Goal: Task Accomplishment & Management: Use online tool/utility

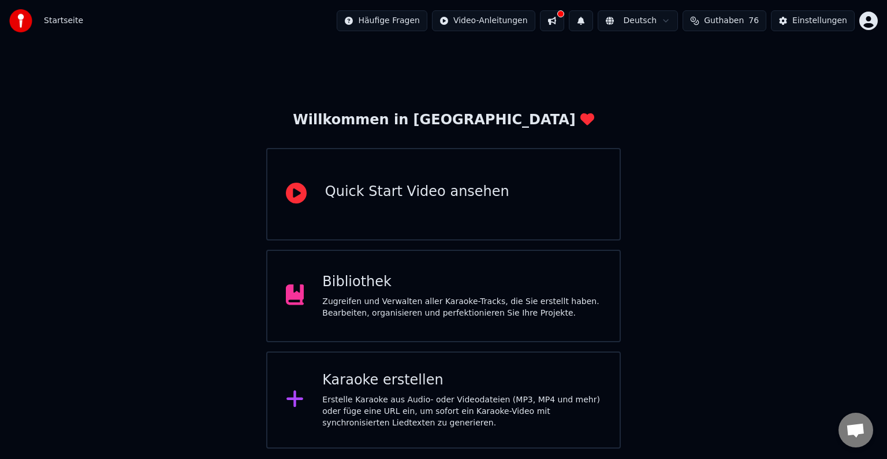
click at [387, 382] on div "Karaoke erstellen" at bounding box center [461, 380] width 279 height 18
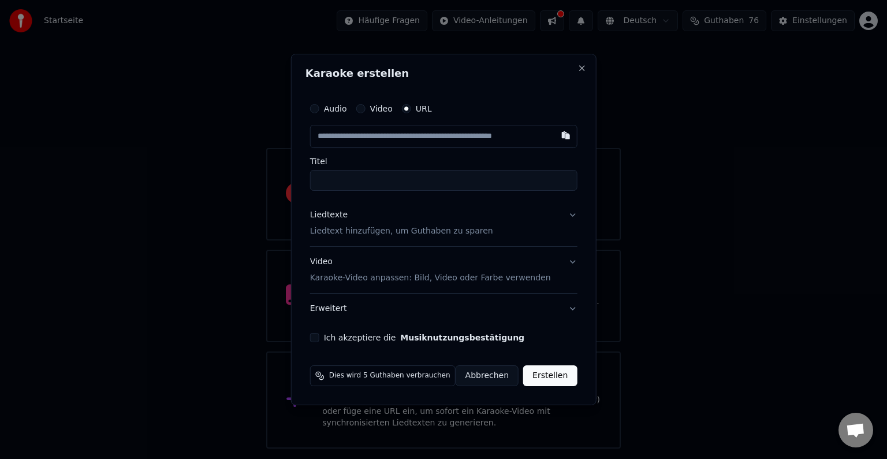
click at [582, 70] on div "Karaoke erstellen Audio Video URL Titel Liedtexte Liedtext hinzufügen, um Gutha…" at bounding box center [444, 229] width 306 height 351
click at [577, 70] on button "Close" at bounding box center [581, 68] width 9 height 9
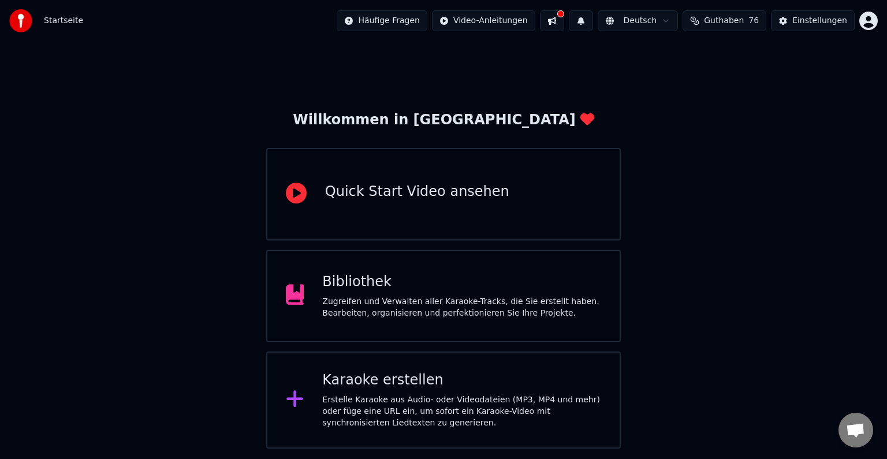
click at [564, 14] on button at bounding box center [552, 20] width 24 height 21
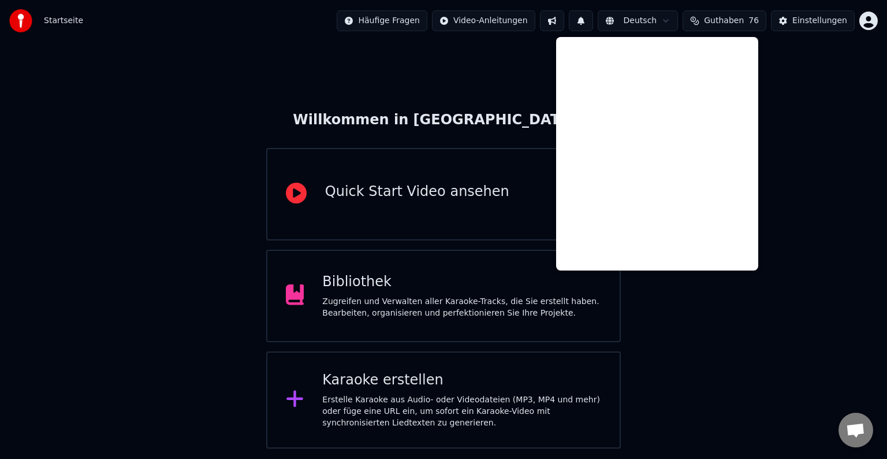
click at [686, 354] on div "Willkommen in [GEOGRAPHIC_DATA] Quick Start Video ansehen Bibliothek Zugreifen …" at bounding box center [443, 245] width 887 height 407
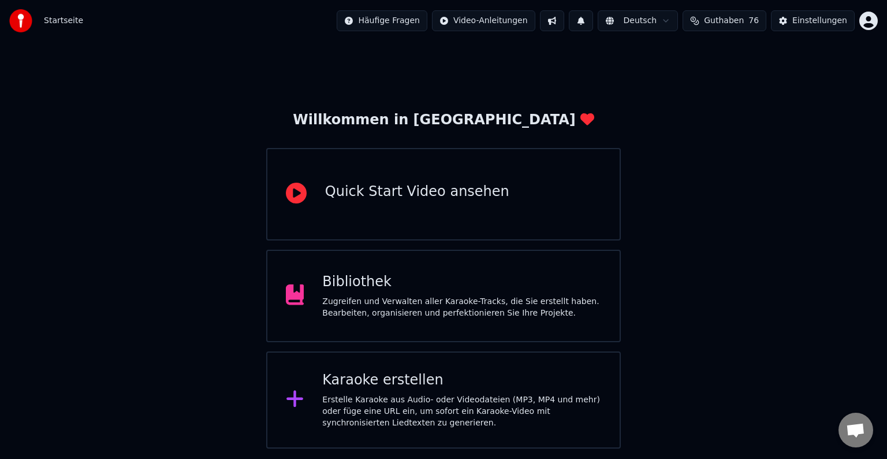
click at [480, 399] on div "Erstelle Karaoke aus Audio- oder Videodateien (MP3, MP4 und mehr) oder füge ein…" at bounding box center [461, 411] width 279 height 35
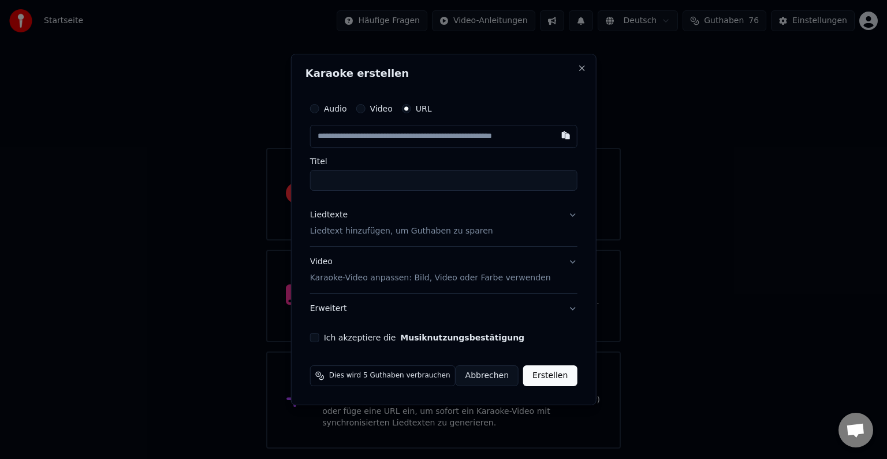
click at [430, 137] on input "text" at bounding box center [443, 136] width 267 height 23
type input "**********"
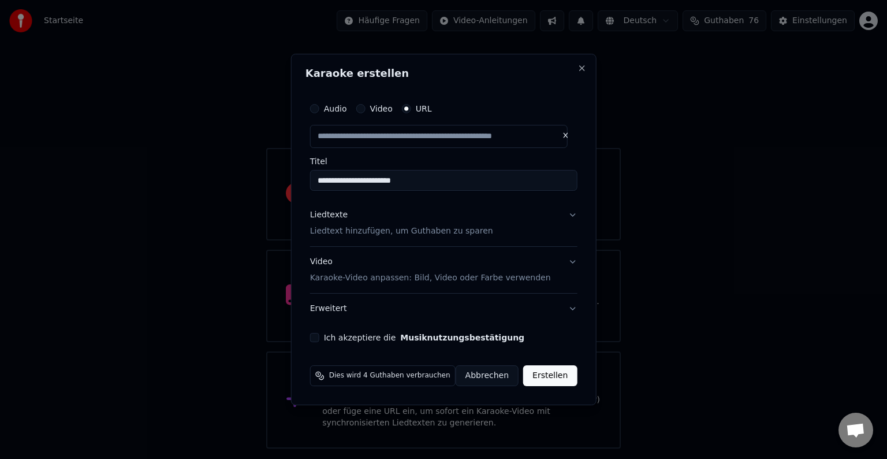
scroll to position [0, 0]
click at [395, 181] on input "**********" at bounding box center [443, 180] width 267 height 21
type input "**********"
click at [315, 337] on button "Ich akzeptiere die Musiknutzungsbestätigung" at bounding box center [314, 337] width 9 height 9
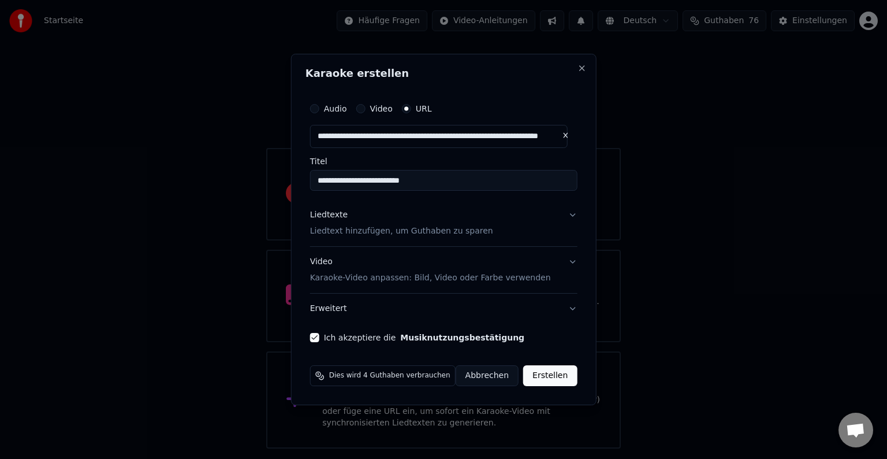
click at [568, 219] on button "Liedtexte Liedtext hinzufügen, um Guthaben zu sparen" at bounding box center [443, 223] width 267 height 46
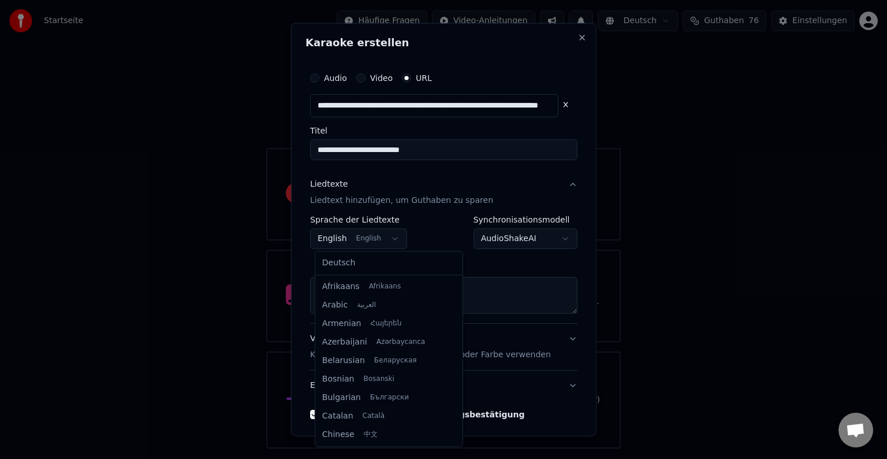
click at [396, 235] on body "**********" at bounding box center [443, 224] width 887 height 448
select select "**"
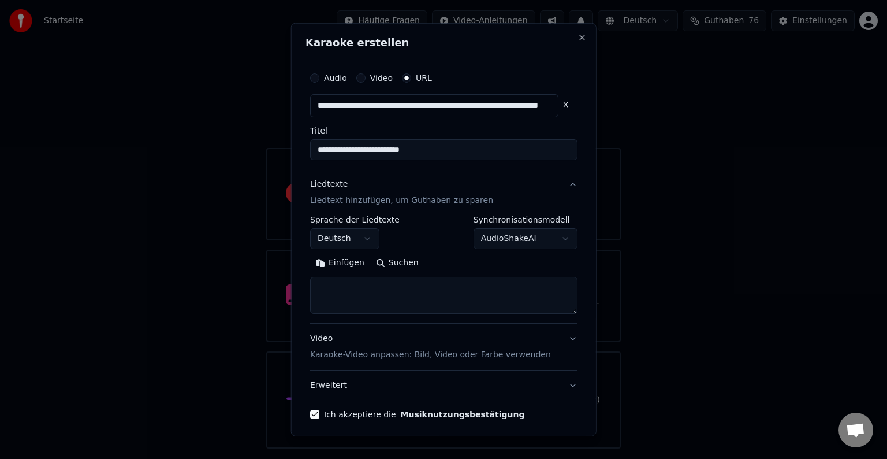
click at [395, 266] on button "Suchen" at bounding box center [397, 263] width 54 height 18
type textarea "**********"
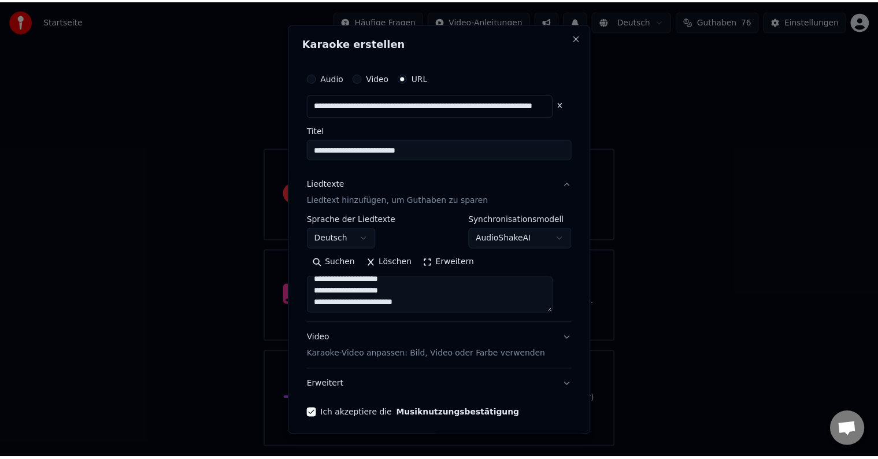
scroll to position [45, 0]
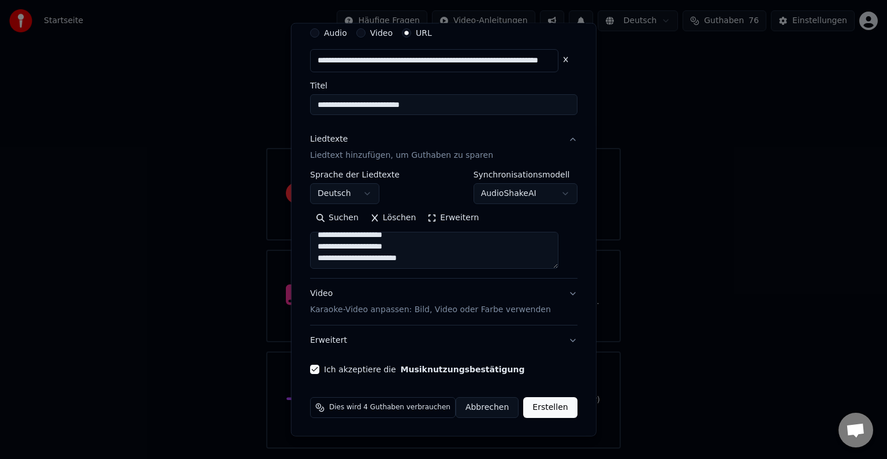
click at [549, 409] on button "Erstellen" at bounding box center [550, 407] width 54 height 21
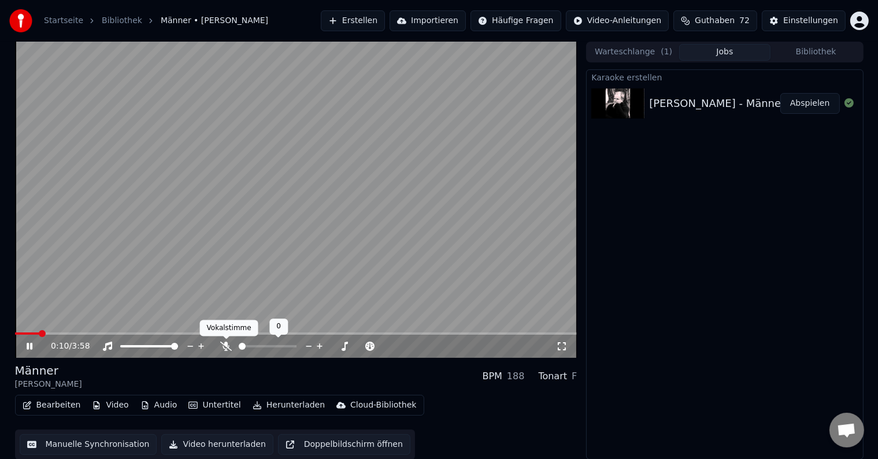
click at [225, 349] on div "0:10 / 3:58" at bounding box center [296, 346] width 562 height 23
click at [225, 349] on icon at bounding box center [226, 345] width 12 height 9
click at [250, 266] on video at bounding box center [296, 200] width 562 height 316
click at [66, 406] on button "Bearbeiten" at bounding box center [52, 405] width 68 height 16
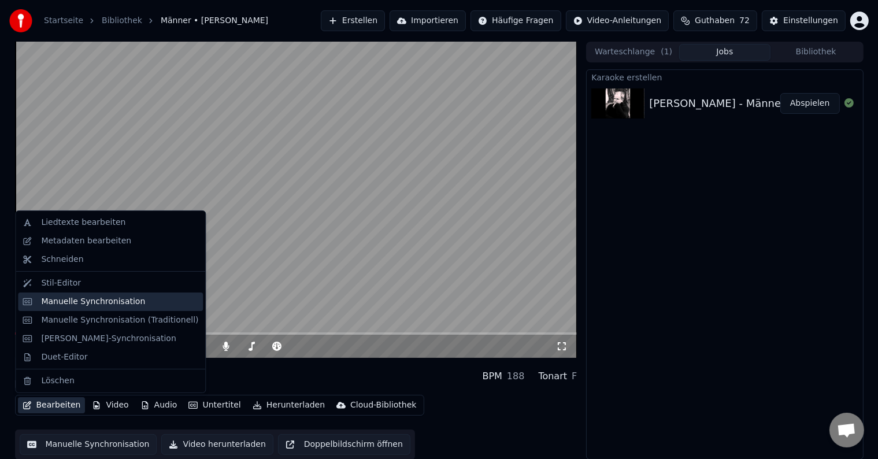
click at [86, 301] on div "Manuelle Synchronisation" at bounding box center [93, 302] width 104 height 12
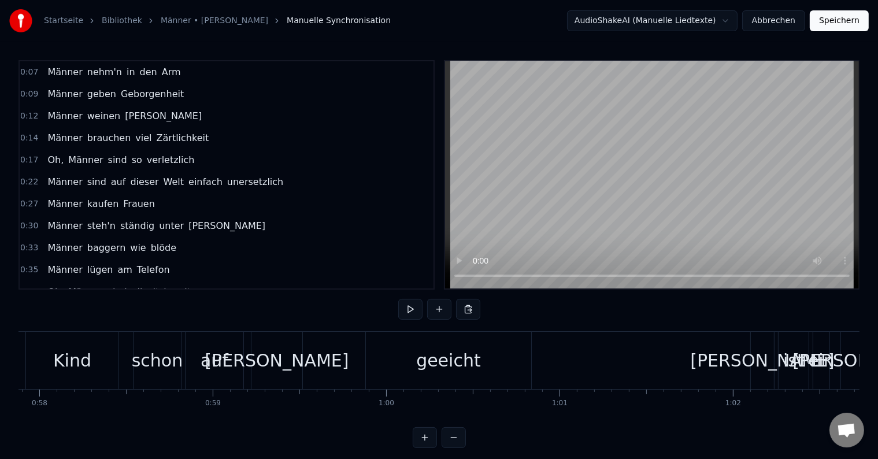
scroll to position [0, 10125]
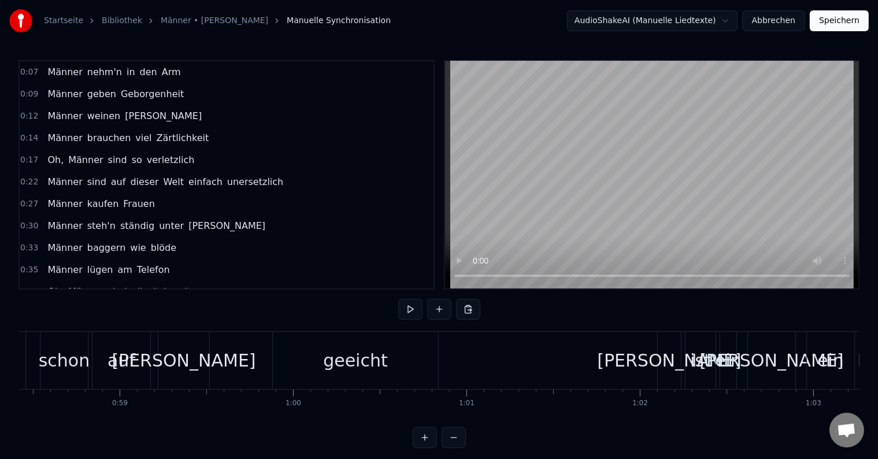
click at [296, 364] on div "geeicht" at bounding box center [355, 360] width 165 height 57
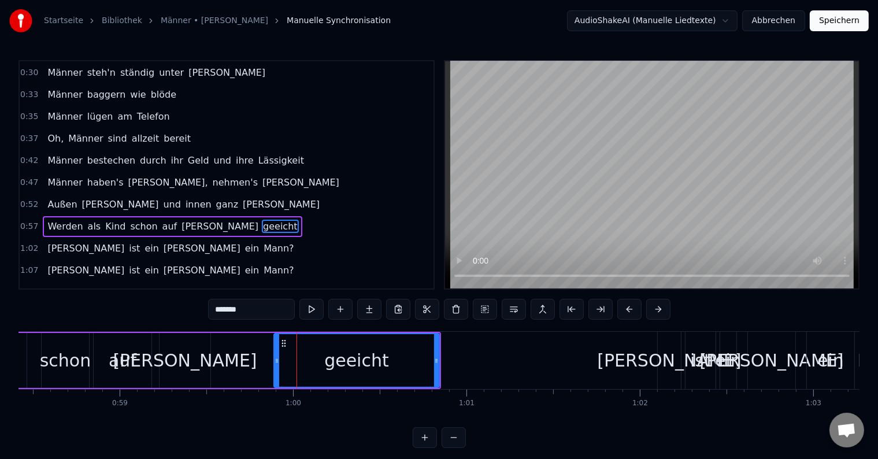
scroll to position [194, 0]
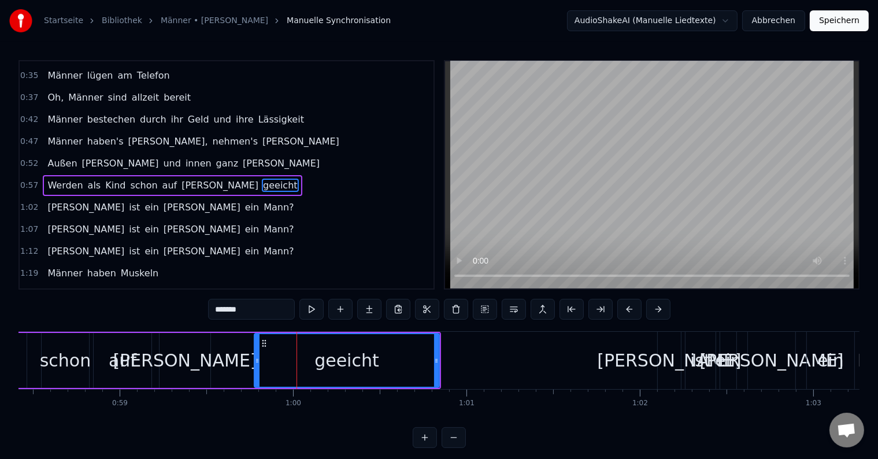
drag, startPoint x: 276, startPoint y: 360, endPoint x: 256, endPoint y: 355, distance: 20.2
click at [256, 356] on icon at bounding box center [257, 360] width 5 height 9
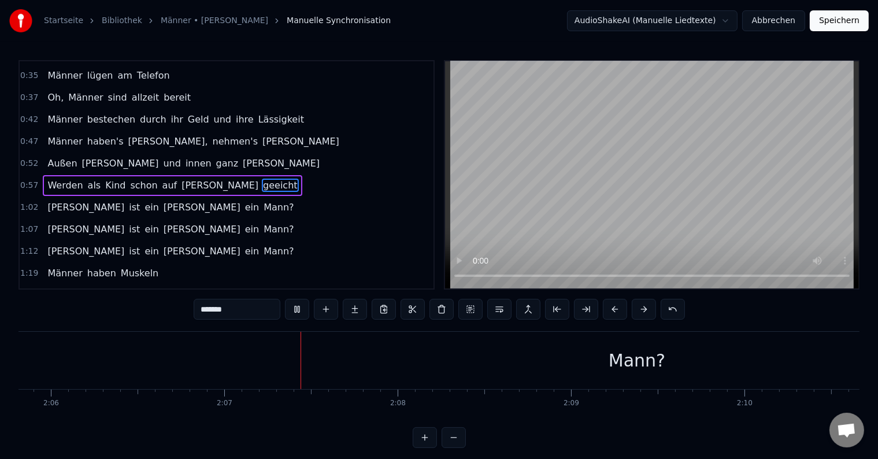
scroll to position [0, 21943]
click at [617, 346] on div "Mann?" at bounding box center [500, 360] width 1635 height 57
type input "*****"
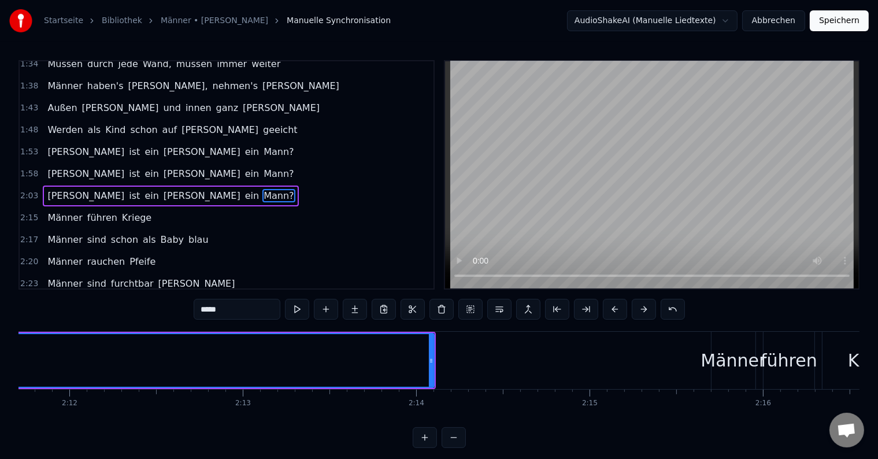
scroll to position [0, 22781]
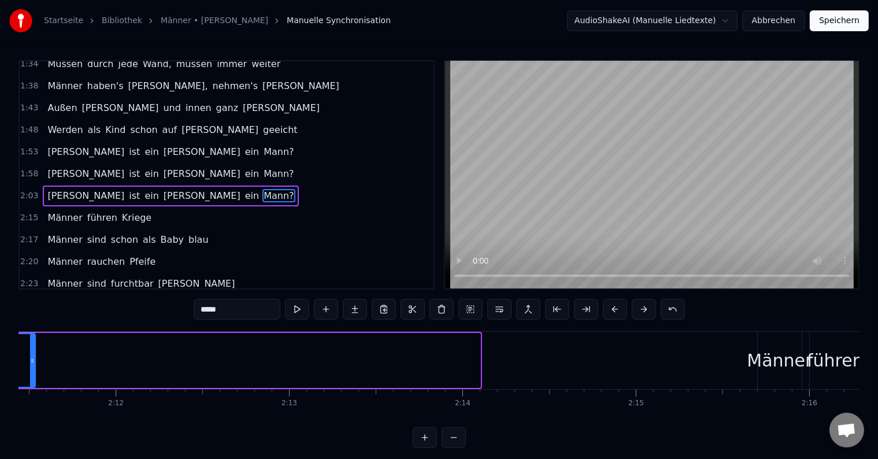
drag, startPoint x: 478, startPoint y: 361, endPoint x: 34, endPoint y: 346, distance: 445.1
click at [34, 346] on div at bounding box center [32, 360] width 5 height 53
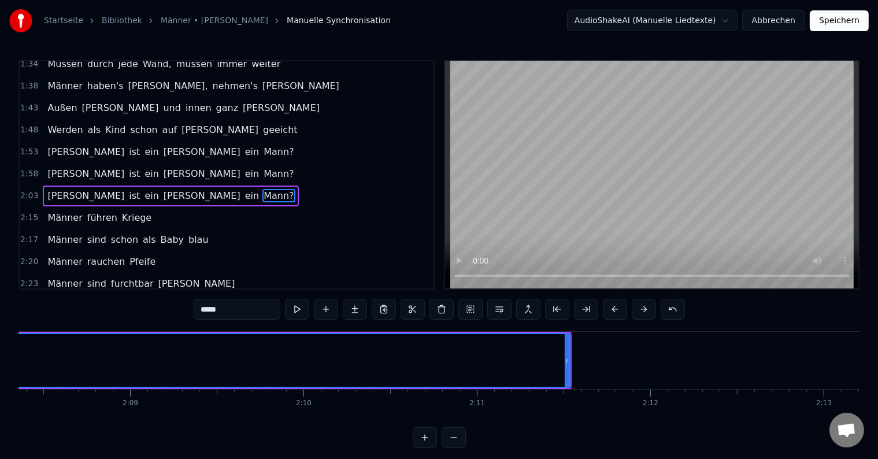
scroll to position [0, 22154]
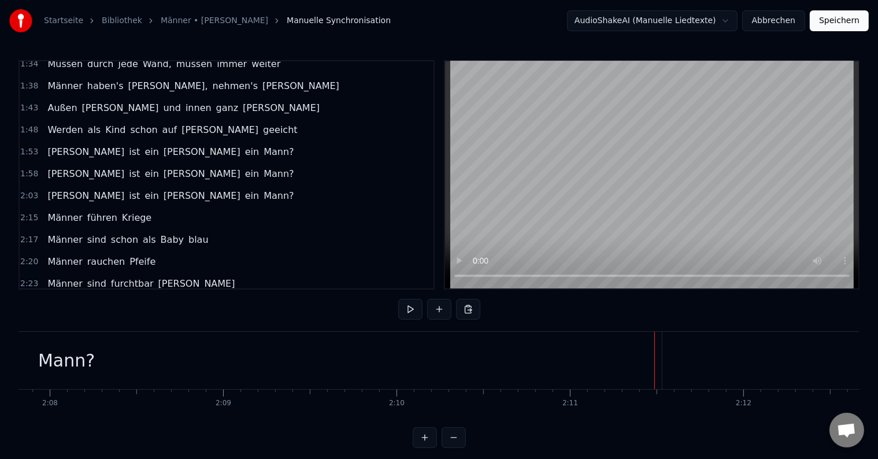
click at [652, 359] on div "Mann?" at bounding box center [66, 360] width 1190 height 57
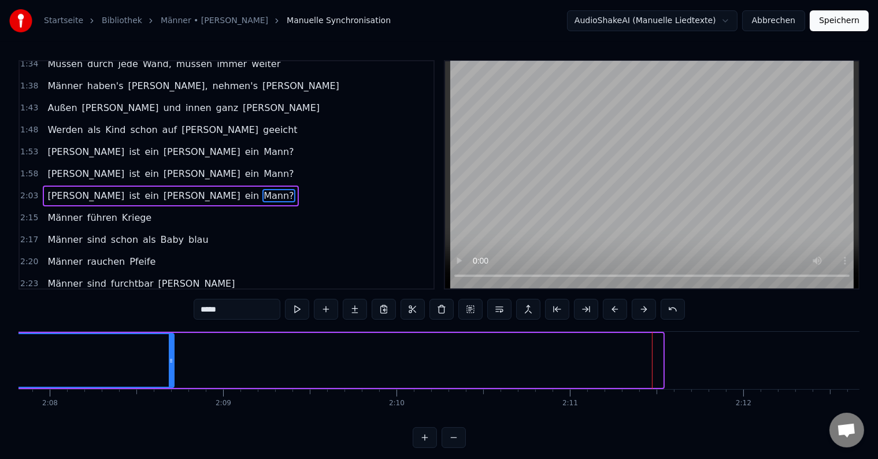
drag, startPoint x: 659, startPoint y: 359, endPoint x: 170, endPoint y: 339, distance: 489.2
click at [170, 339] on div at bounding box center [171, 360] width 5 height 53
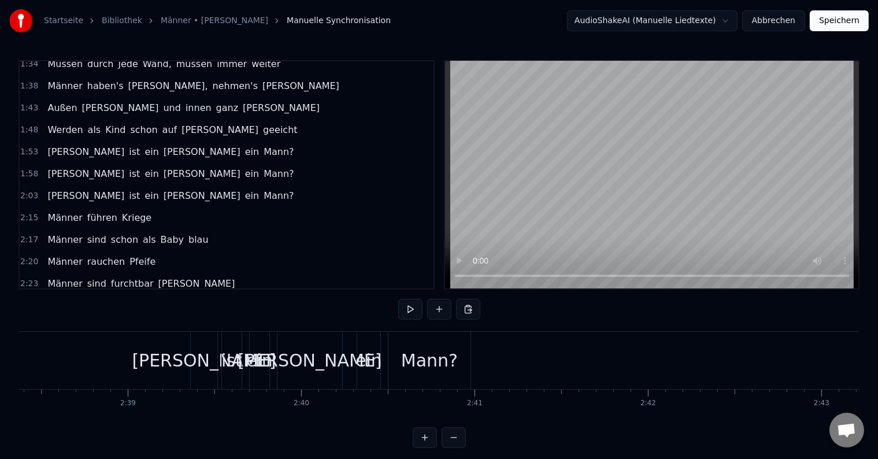
scroll to position [0, 27356]
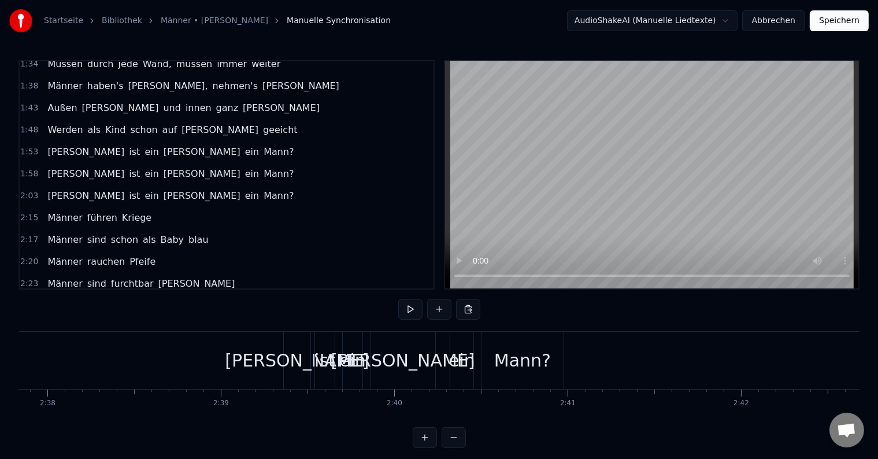
click at [549, 380] on div "Mann?" at bounding box center [522, 360] width 82 height 57
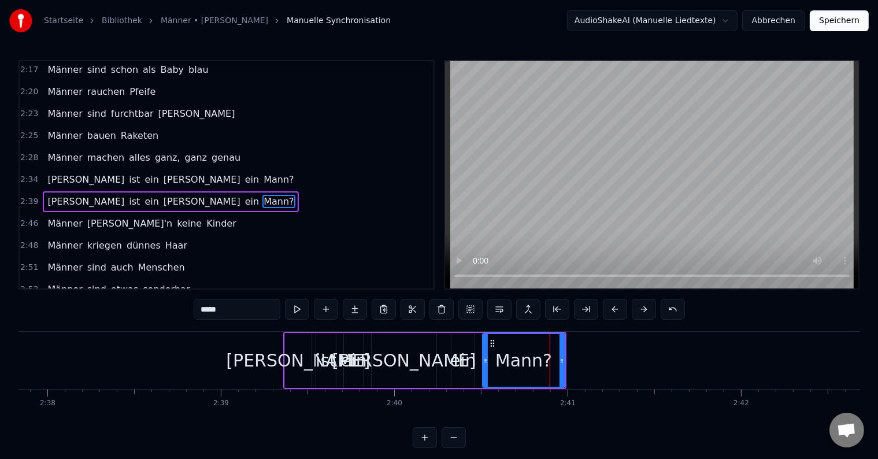
scroll to position [683, 0]
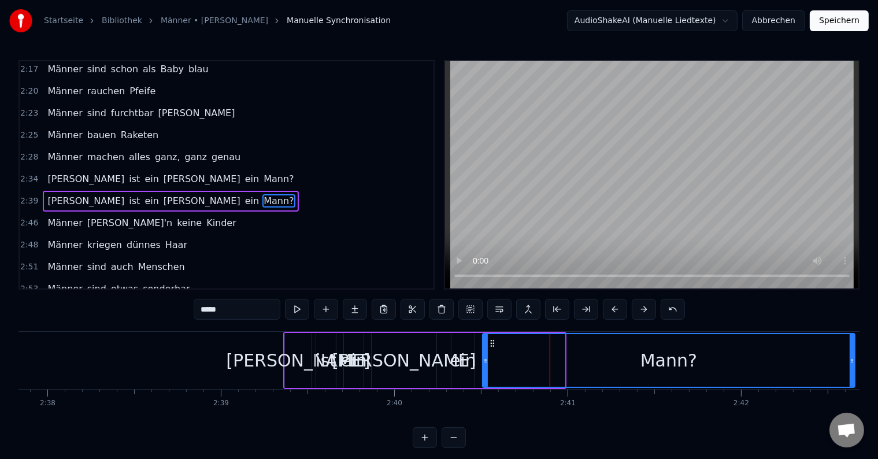
drag, startPoint x: 561, startPoint y: 360, endPoint x: 851, endPoint y: 369, distance: 290.2
click at [851, 369] on div at bounding box center [851, 360] width 5 height 53
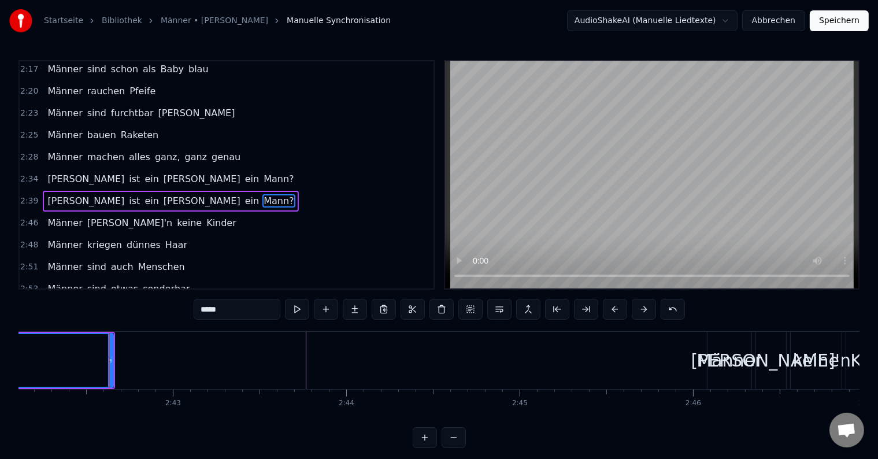
scroll to position [0, 28130]
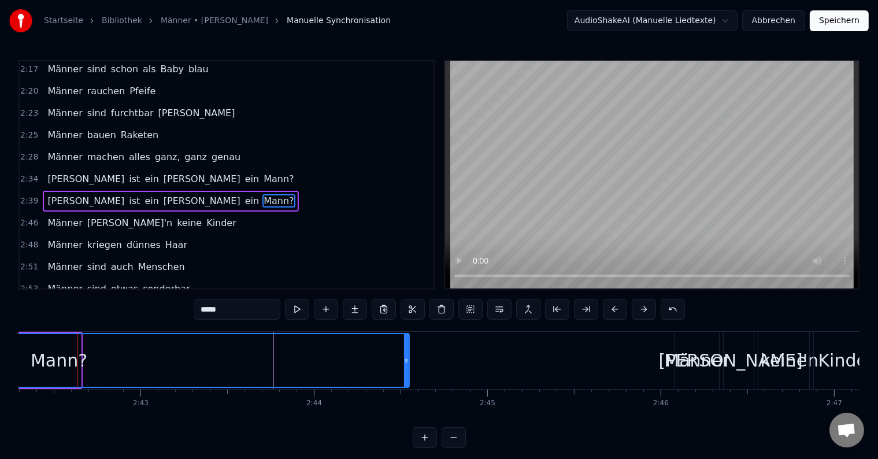
drag, startPoint x: 78, startPoint y: 356, endPoint x: 406, endPoint y: 356, distance: 328.2
click at [406, 356] on icon at bounding box center [406, 360] width 5 height 9
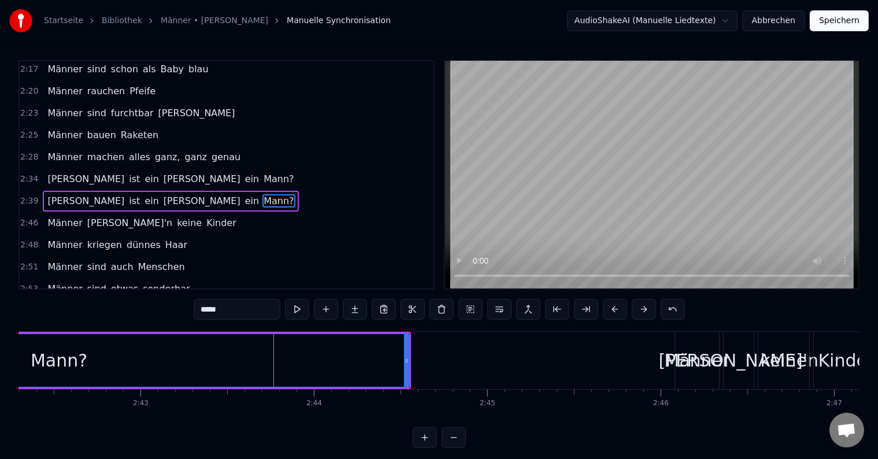
click at [103, 342] on div "Mann?" at bounding box center [58, 360] width 699 height 53
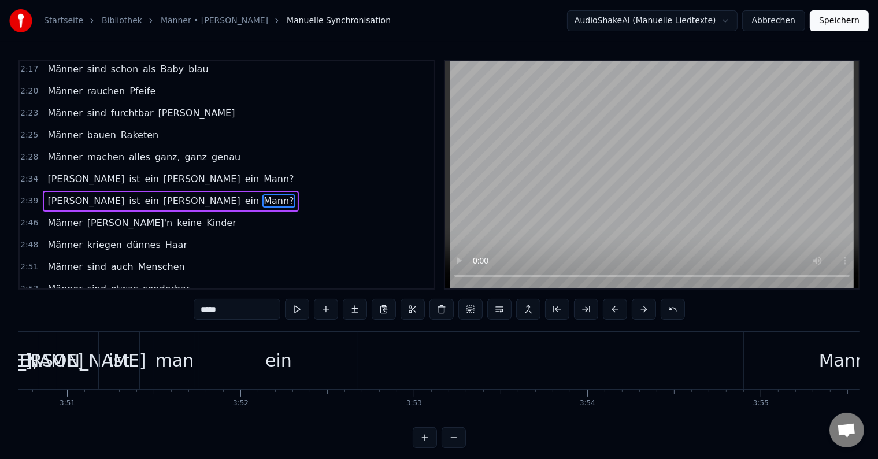
scroll to position [0, 39943]
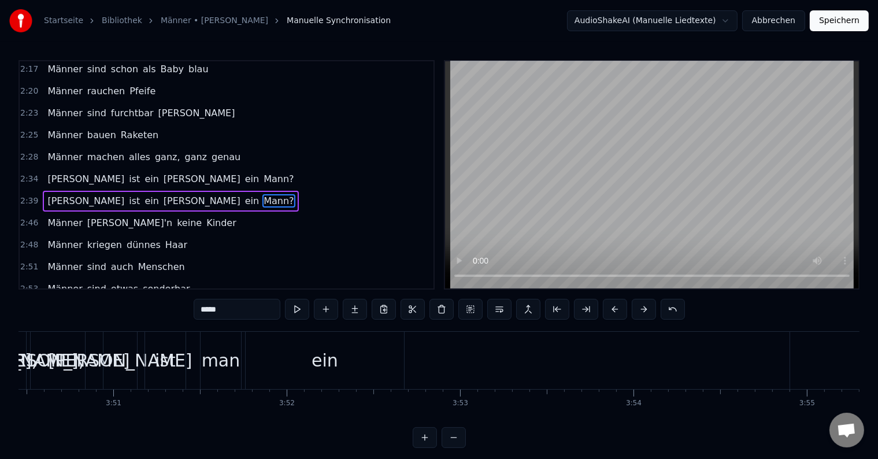
click at [269, 361] on div "ein" at bounding box center [325, 360] width 158 height 57
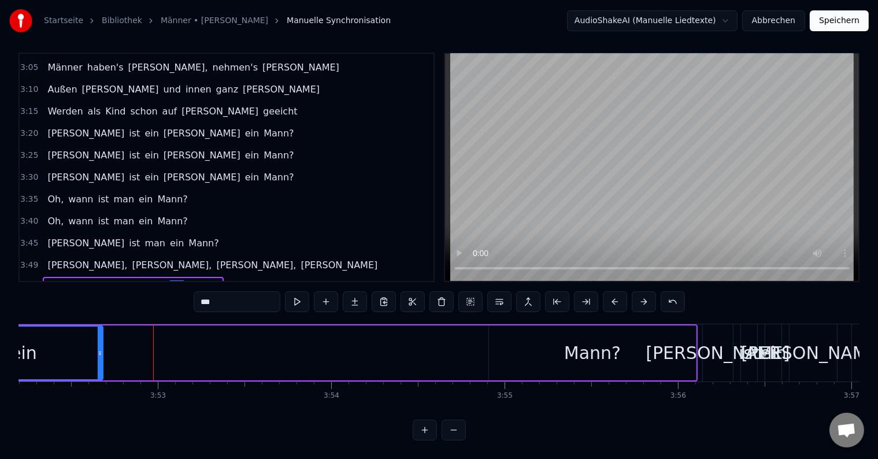
scroll to position [0, 40268]
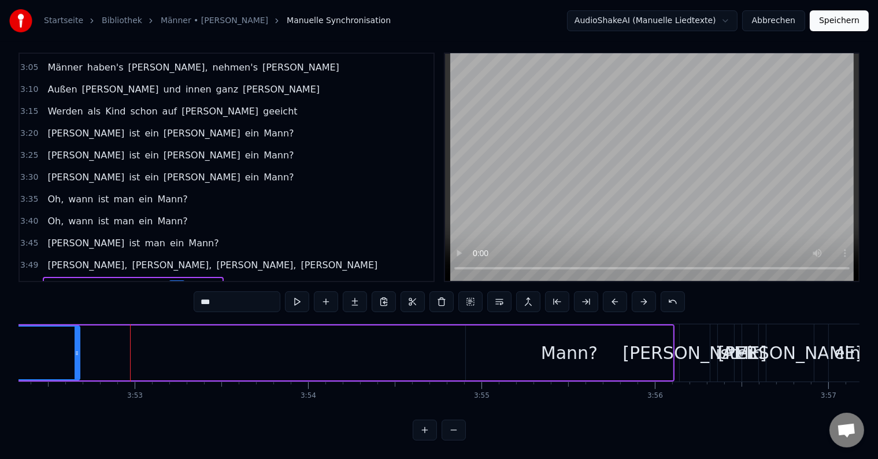
click at [666, 329] on div "Mann?" at bounding box center [569, 352] width 207 height 55
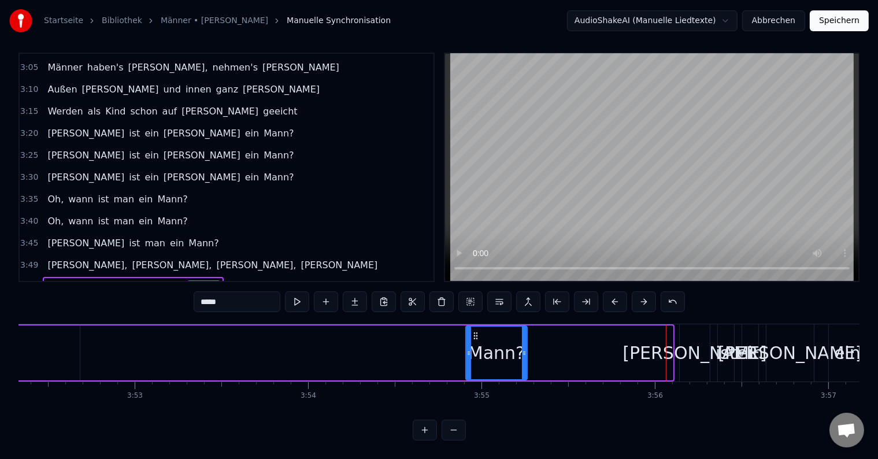
drag, startPoint x: 670, startPoint y: 337, endPoint x: 526, endPoint y: 358, distance: 145.4
click at [526, 358] on div at bounding box center [524, 352] width 5 height 53
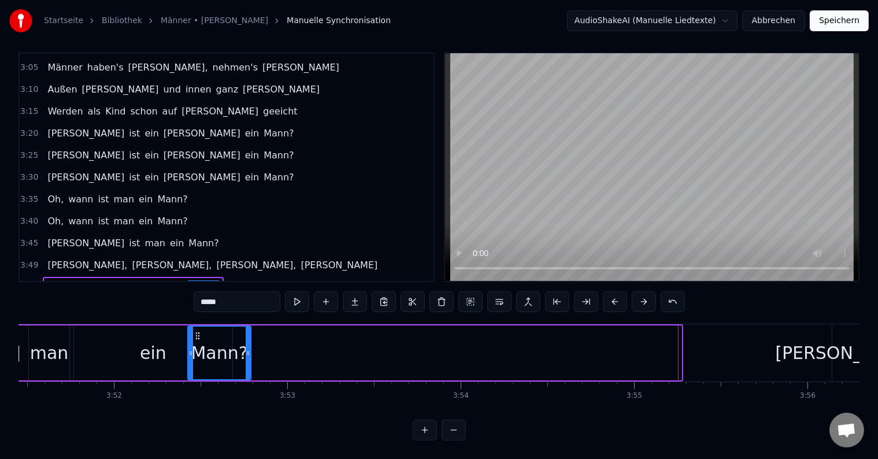
scroll to position [0, 40109]
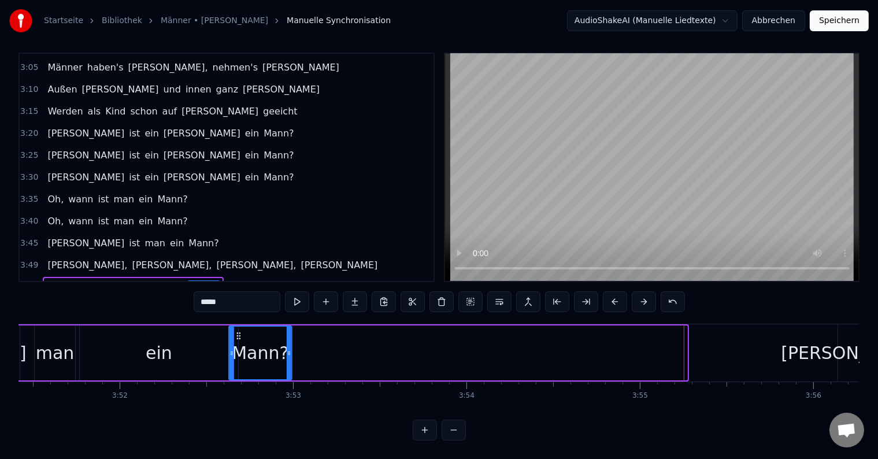
drag, startPoint x: 475, startPoint y: 324, endPoint x: 238, endPoint y: 332, distance: 237.6
click at [238, 332] on div "Mann?" at bounding box center [260, 352] width 62 height 53
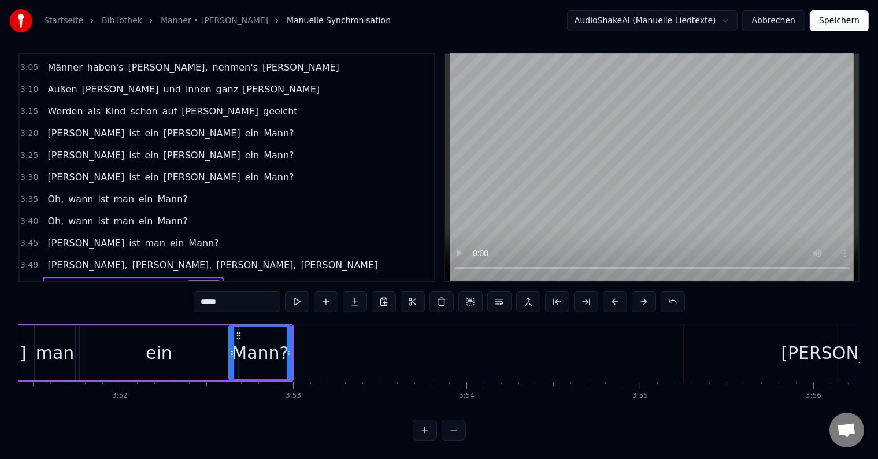
click at [96, 325] on div "ein" at bounding box center [159, 352] width 158 height 55
type input "***"
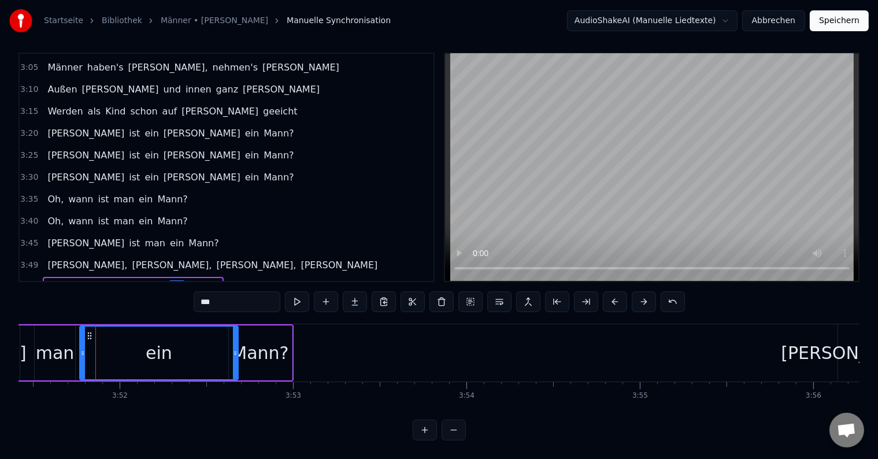
click at [95, 299] on div "[PERSON_NAME] ist ein [PERSON_NAME] ein [PERSON_NAME]?" at bounding box center [170, 309] width 255 height 21
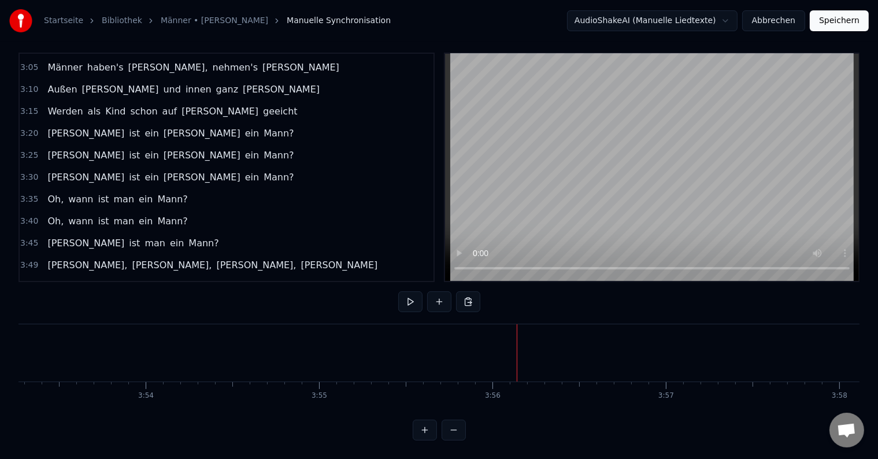
scroll to position [942, 0]
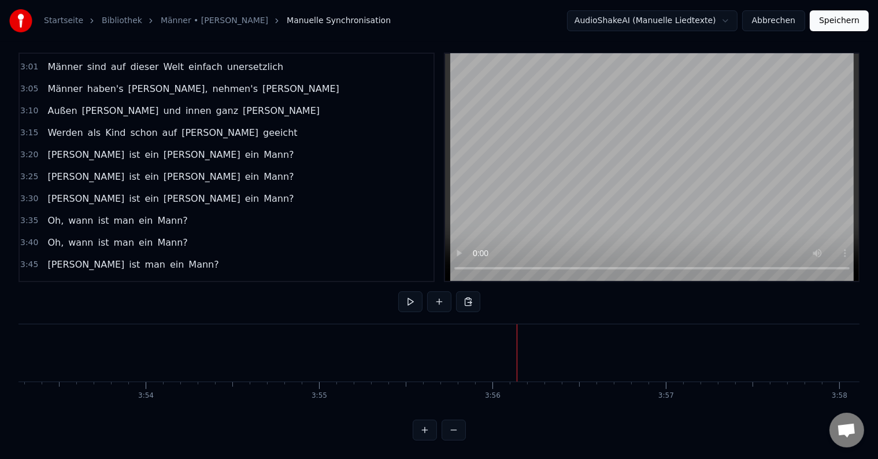
click at [836, 21] on button "Speichern" at bounding box center [838, 20] width 59 height 21
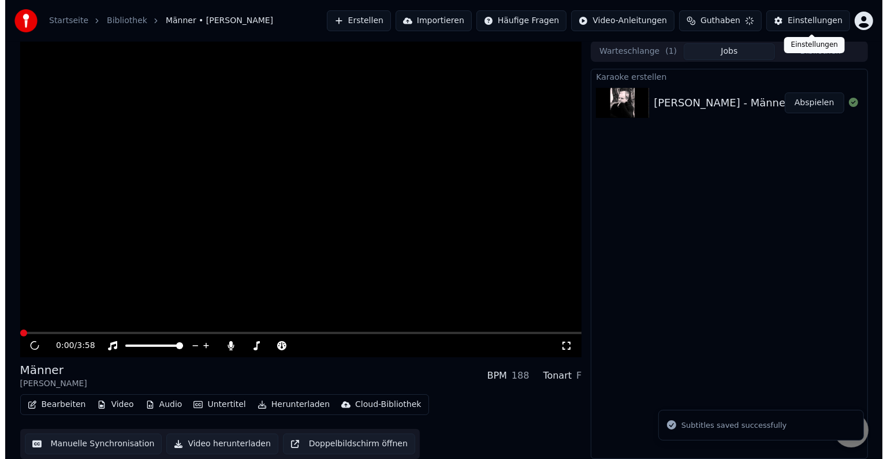
scroll to position [1, 0]
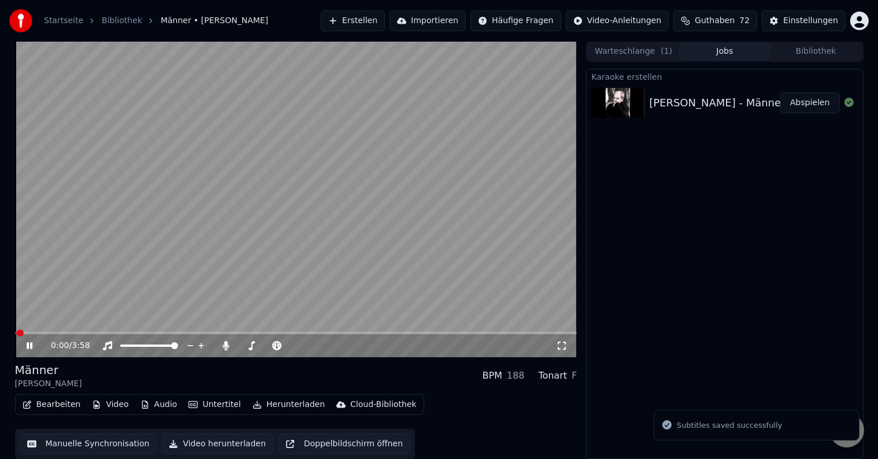
click at [132, 333] on span at bounding box center [296, 333] width 562 height 2
click at [277, 214] on video at bounding box center [296, 199] width 562 height 316
click at [790, 50] on button "Bibliothek" at bounding box center [815, 51] width 91 height 17
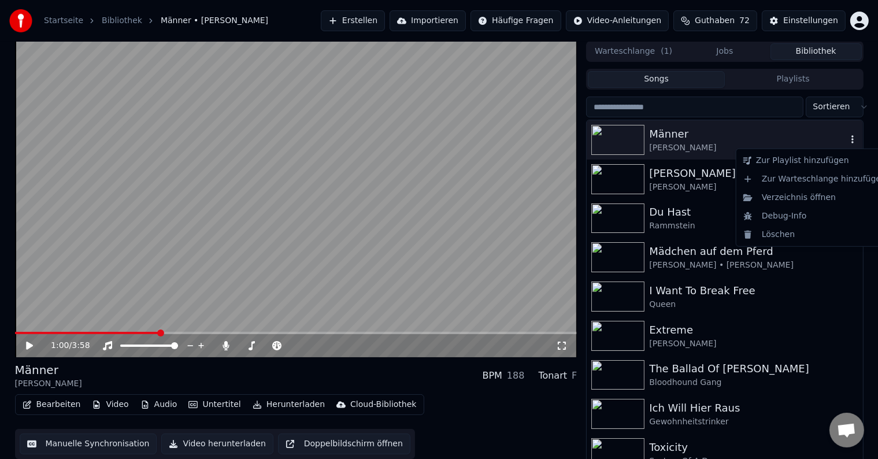
click at [846, 136] on icon "button" at bounding box center [852, 139] width 12 height 9
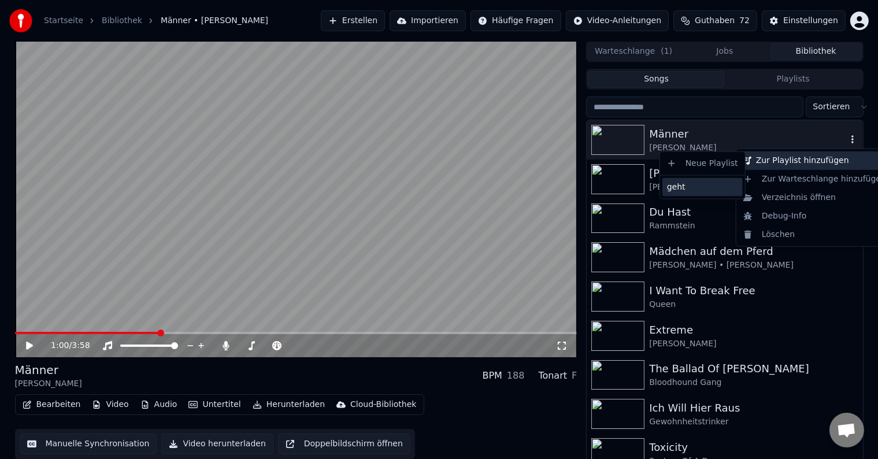
click at [691, 188] on div "geht" at bounding box center [702, 187] width 80 height 18
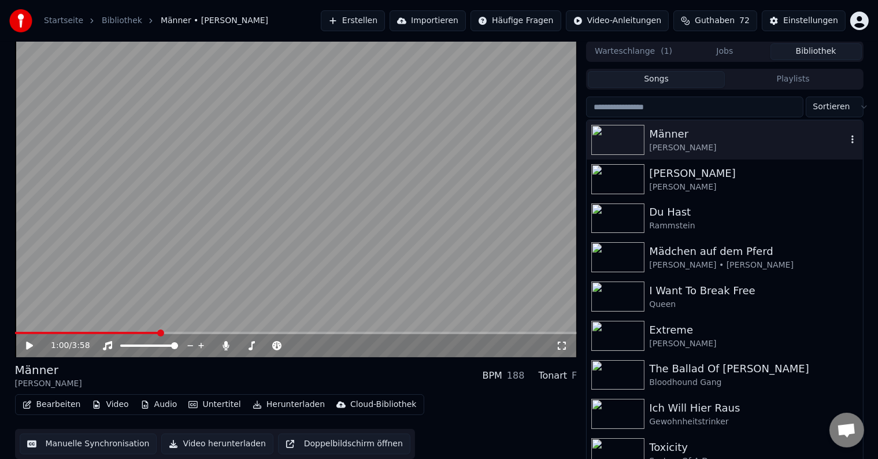
click at [379, 16] on button "Erstellen" at bounding box center [353, 20] width 64 height 21
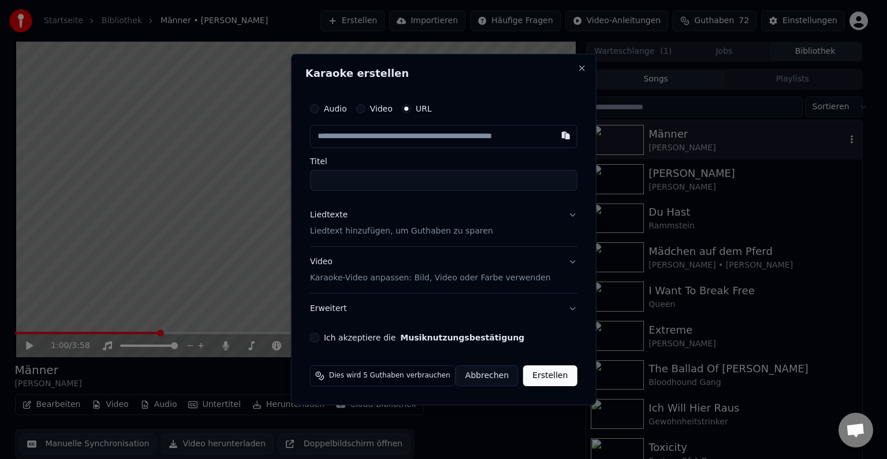
type input "**********"
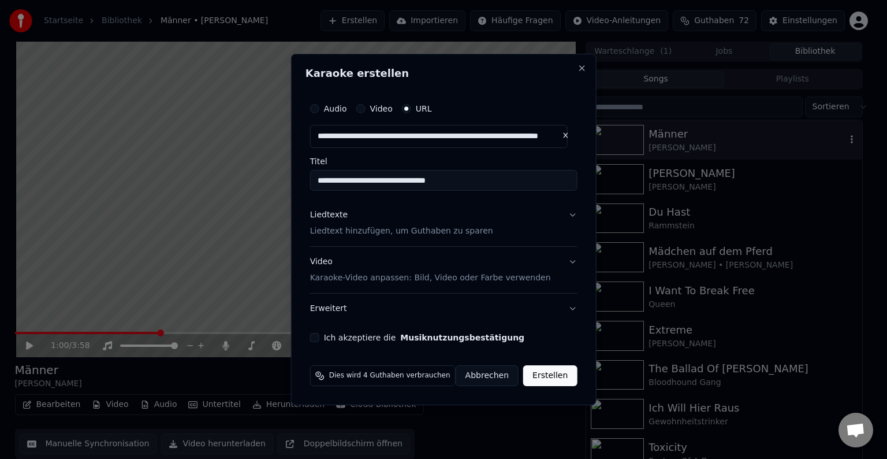
type input "**********"
click at [317, 339] on button "Ich akzeptiere die Musiknutzungsbestätigung" at bounding box center [314, 337] width 9 height 9
click at [568, 214] on button "Liedtexte Liedtext hinzufügen, um Guthaben zu sparen" at bounding box center [443, 223] width 267 height 46
type input "**********"
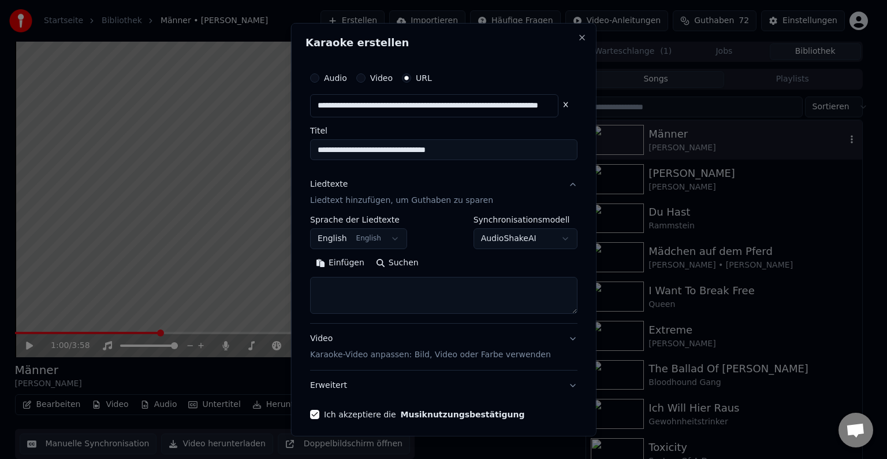
click at [404, 265] on button "Suchen" at bounding box center [397, 263] width 54 height 18
type textarea "**********"
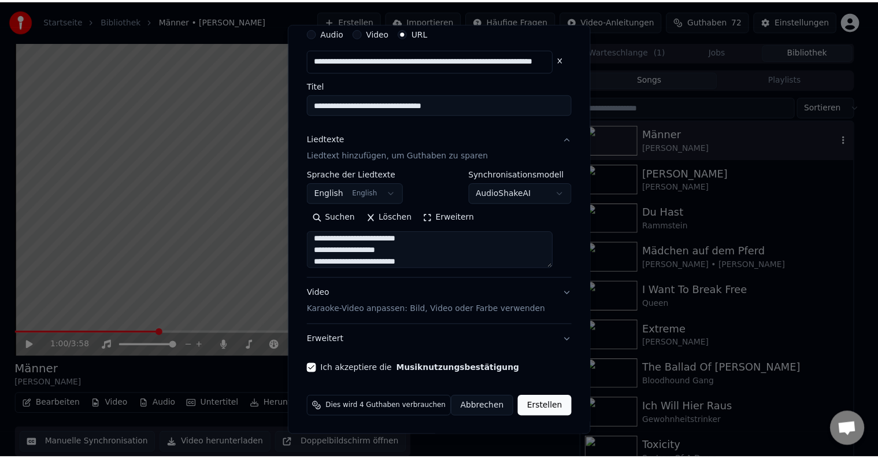
scroll to position [58, 0]
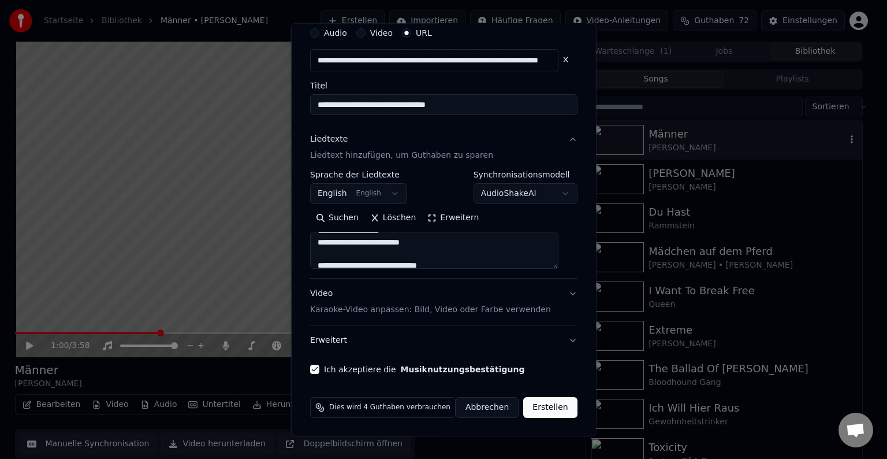
click at [543, 414] on button "Erstellen" at bounding box center [550, 407] width 54 height 21
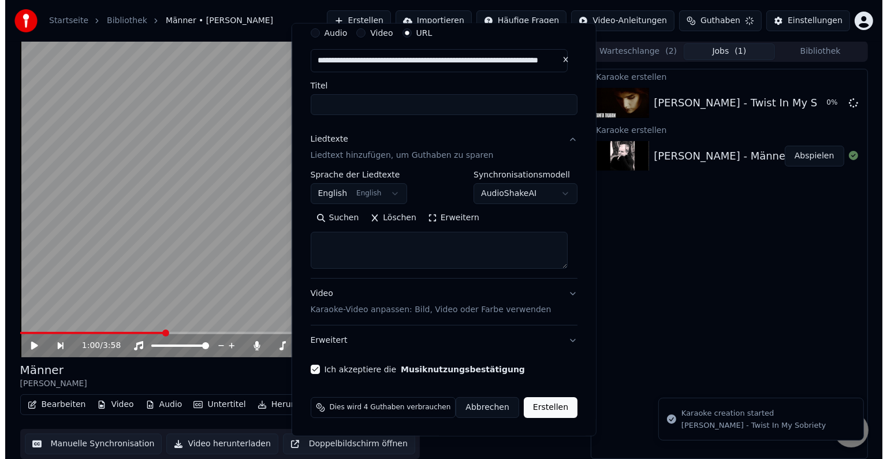
scroll to position [0, 0]
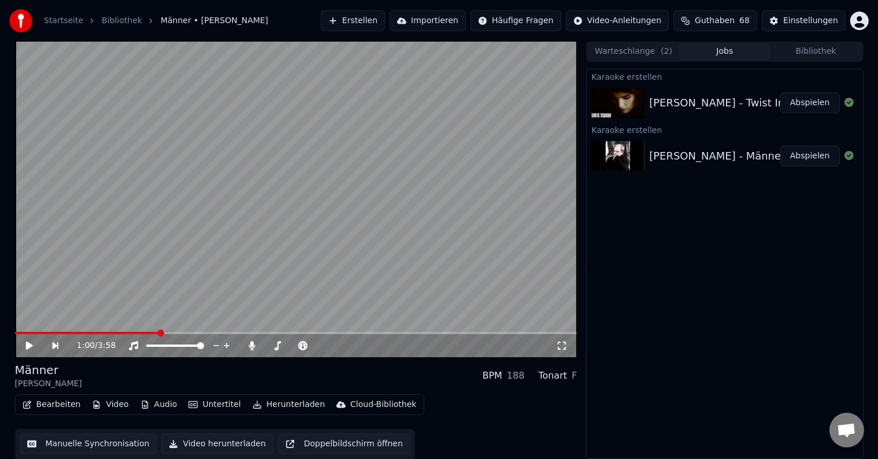
click at [381, 21] on button "Erstellen" at bounding box center [353, 20] width 64 height 21
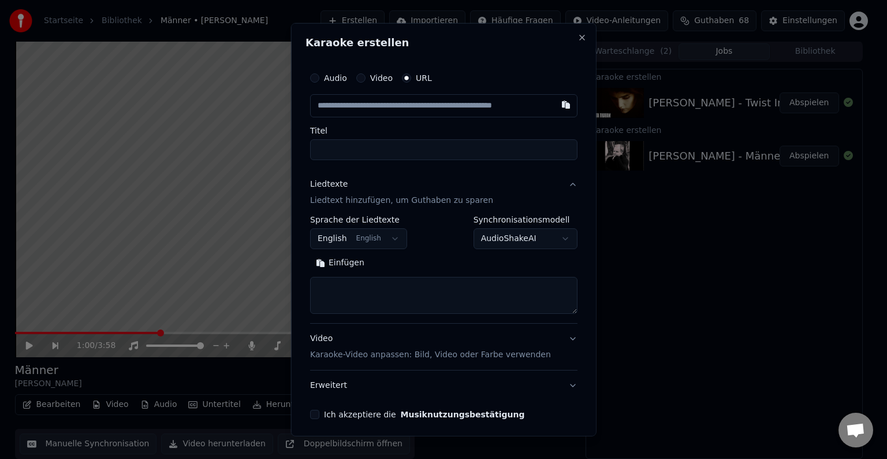
click at [370, 101] on input "text" at bounding box center [443, 105] width 267 height 23
paste input "**********"
type input "**********"
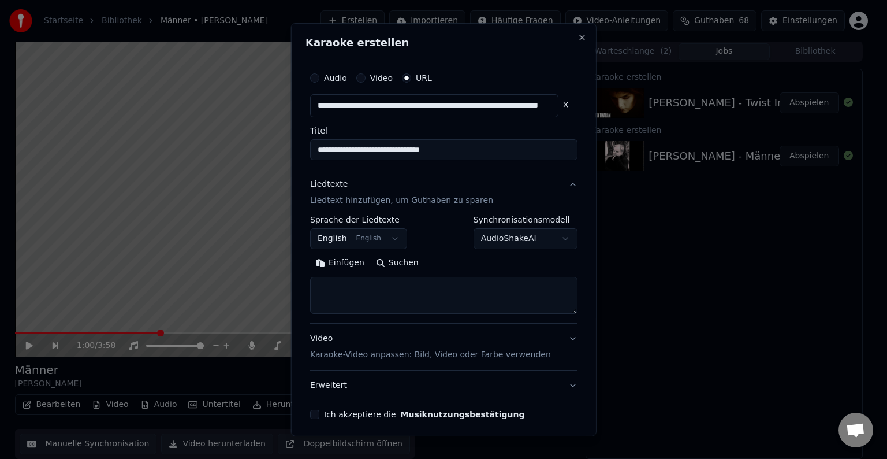
type input "**********"
click at [397, 260] on button "Suchen" at bounding box center [397, 263] width 54 height 18
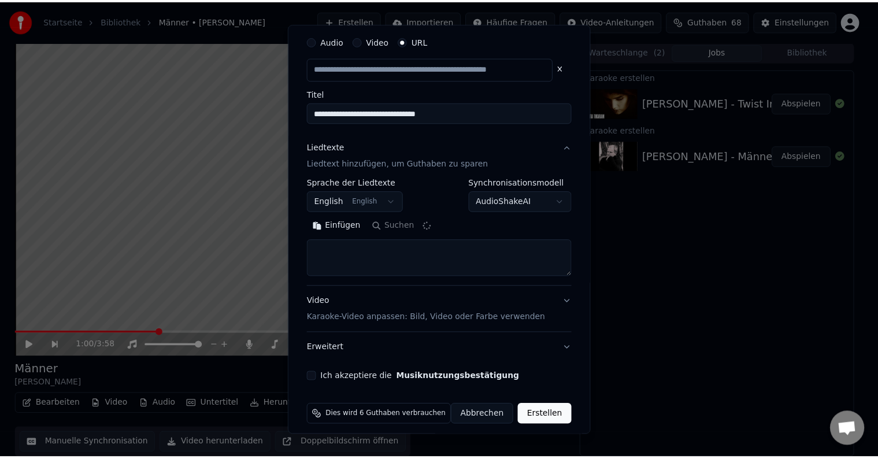
scroll to position [45, 0]
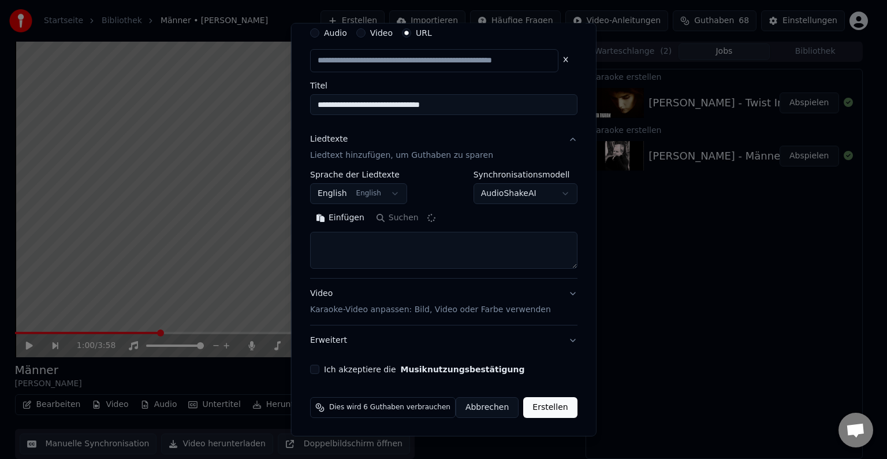
click at [319, 366] on button "Ich akzeptiere die Musiknutzungsbestätigung" at bounding box center [314, 369] width 9 height 9
type input "**********"
type textarea "**********"
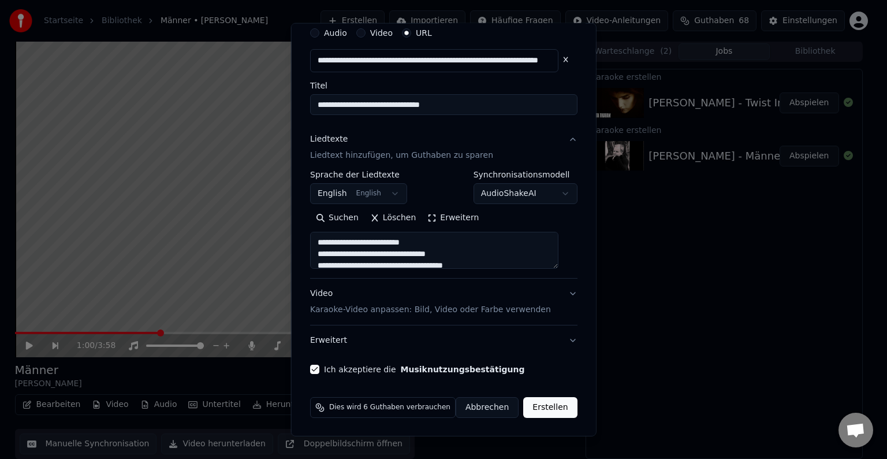
click at [536, 403] on button "Erstellen" at bounding box center [550, 407] width 54 height 21
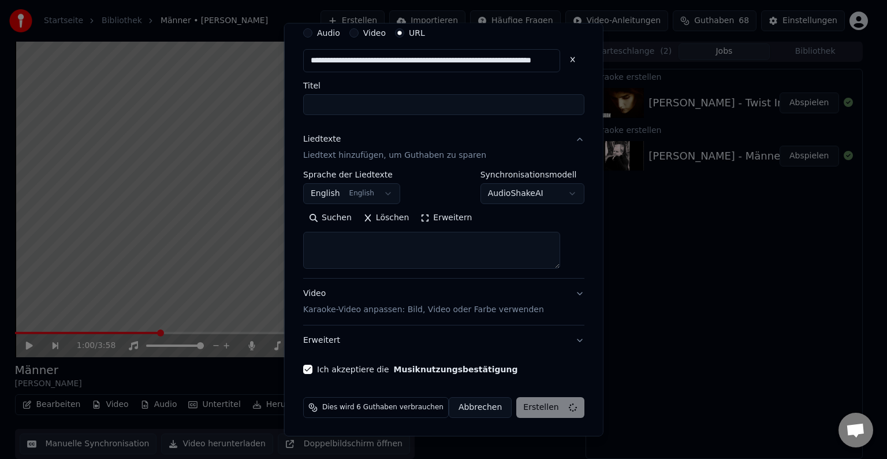
select select
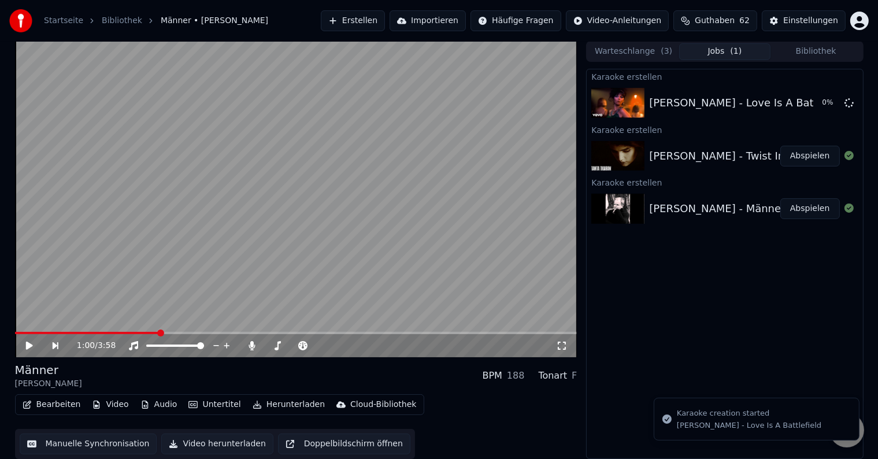
click at [699, 149] on div "[PERSON_NAME] - Twist In My Sobriety" at bounding box center [749, 156] width 200 height 16
click at [802, 157] on button "Abspielen" at bounding box center [810, 156] width 60 height 21
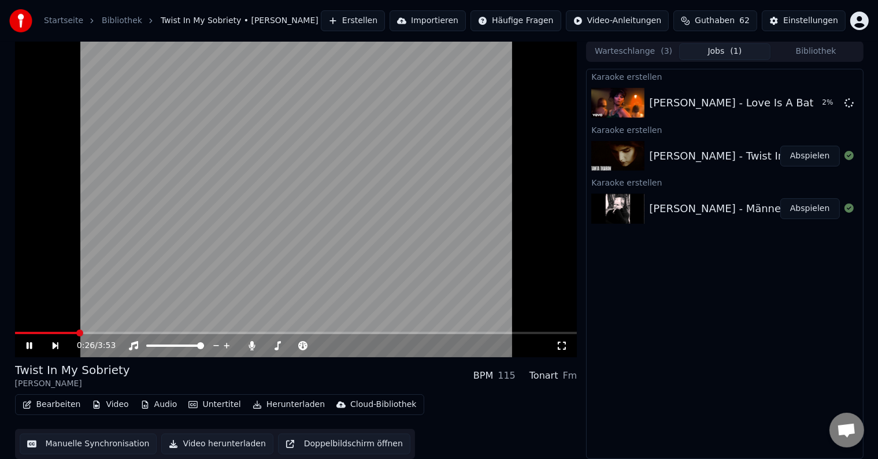
click at [76, 333] on span at bounding box center [296, 333] width 562 height 2
click at [247, 333] on span at bounding box center [296, 333] width 562 height 2
click at [300, 345] on icon at bounding box center [302, 345] width 9 height 9
click at [348, 347] on span at bounding box center [344, 345] width 7 height 7
click at [405, 332] on span at bounding box center [296, 333] width 562 height 2
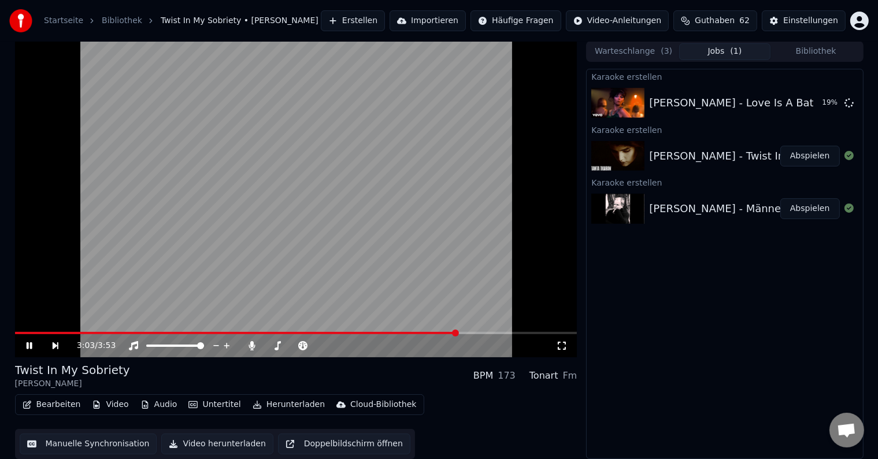
click at [414, 301] on video at bounding box center [296, 199] width 562 height 316
click at [55, 402] on button "Bearbeiten" at bounding box center [52, 404] width 68 height 16
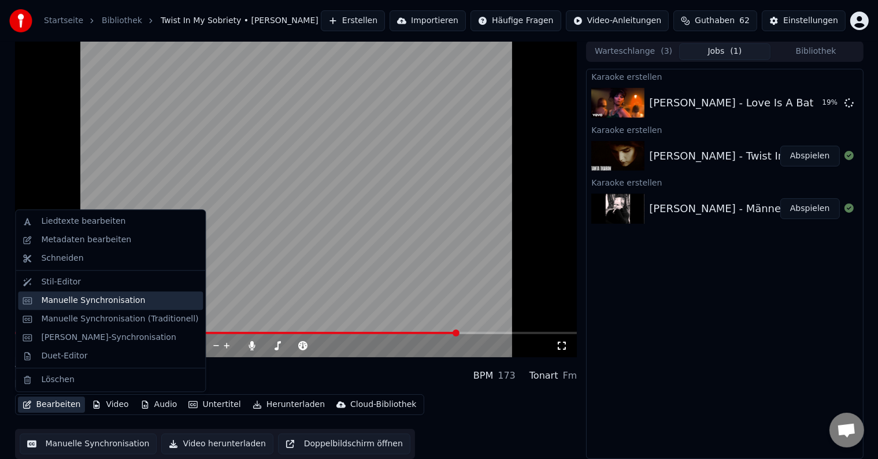
click at [113, 304] on div "Manuelle Synchronisation" at bounding box center [93, 301] width 104 height 12
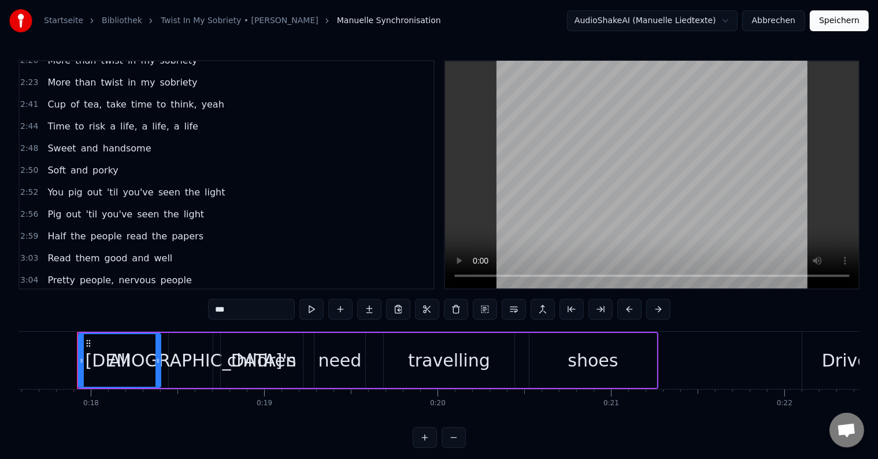
scroll to position [595, 0]
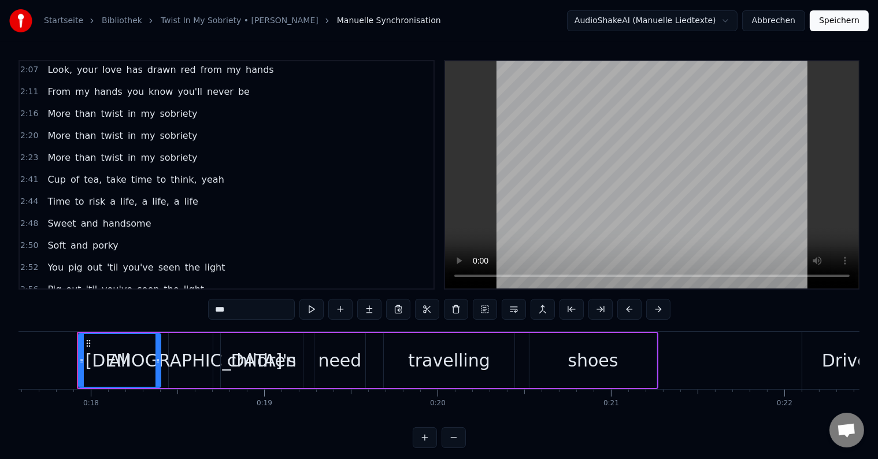
click at [184, 191] on div "2:44 Time to risk a life, a life, a life" at bounding box center [227, 202] width 414 height 22
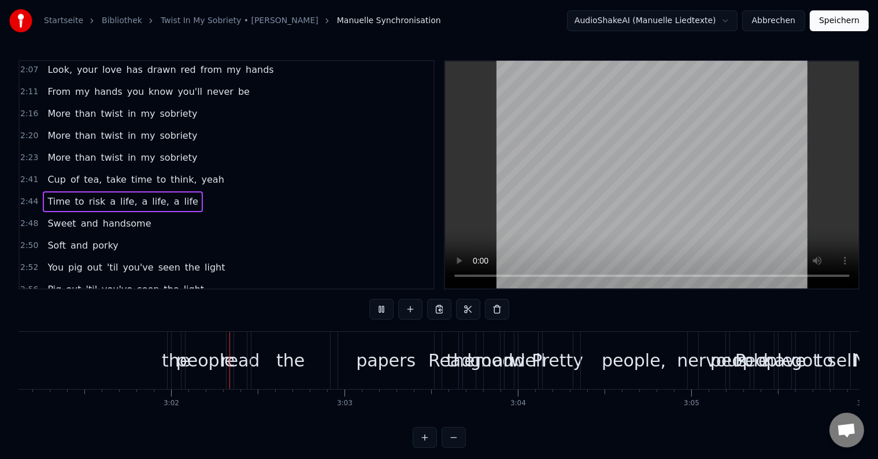
scroll to position [0, 31424]
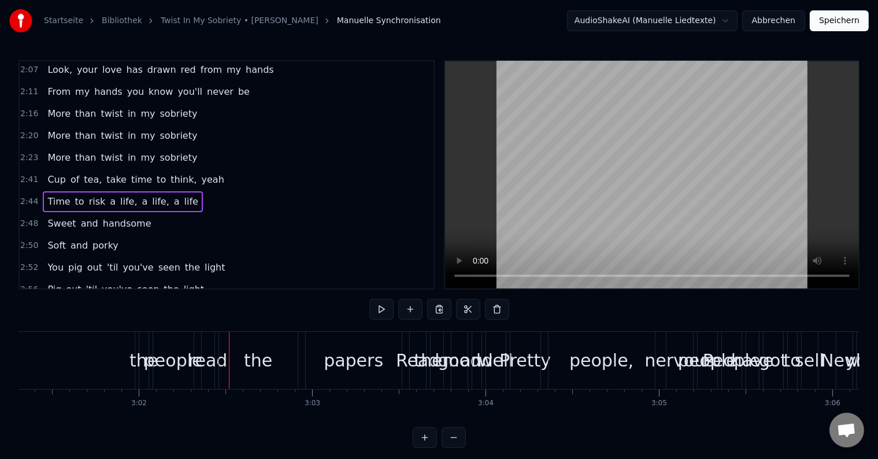
click at [150, 360] on div "people" at bounding box center [173, 360] width 59 height 26
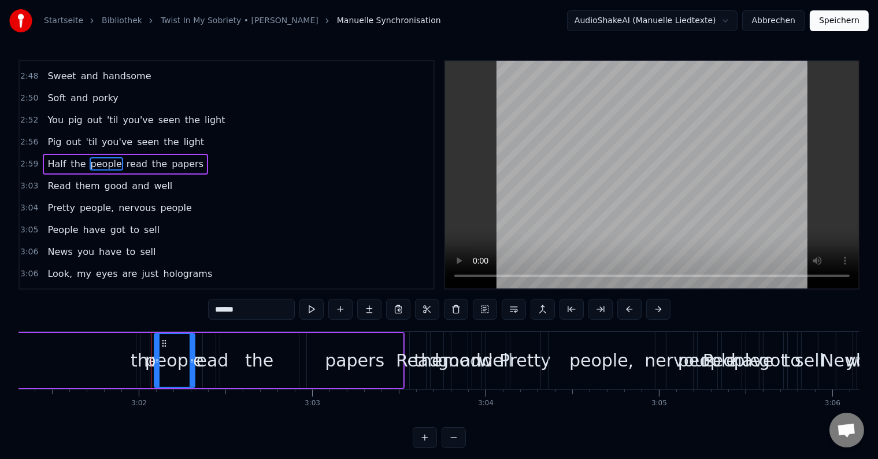
scroll to position [763, 0]
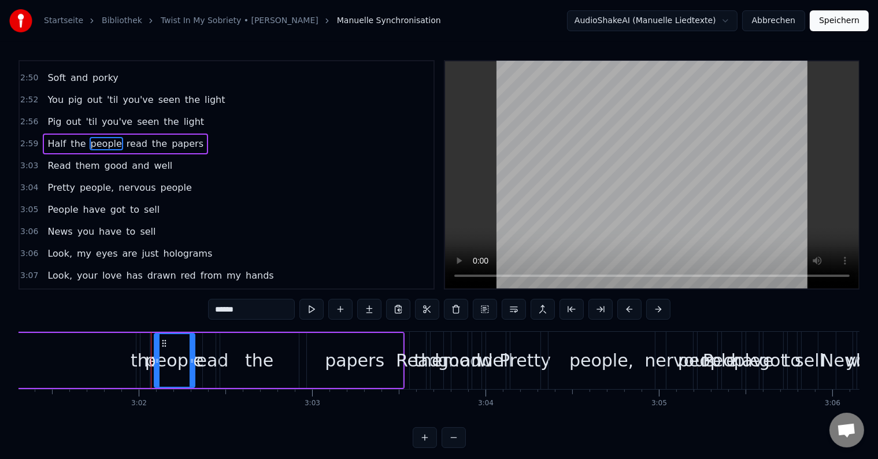
click at [169, 133] on div "Half the people read the papers" at bounding box center [125, 143] width 165 height 21
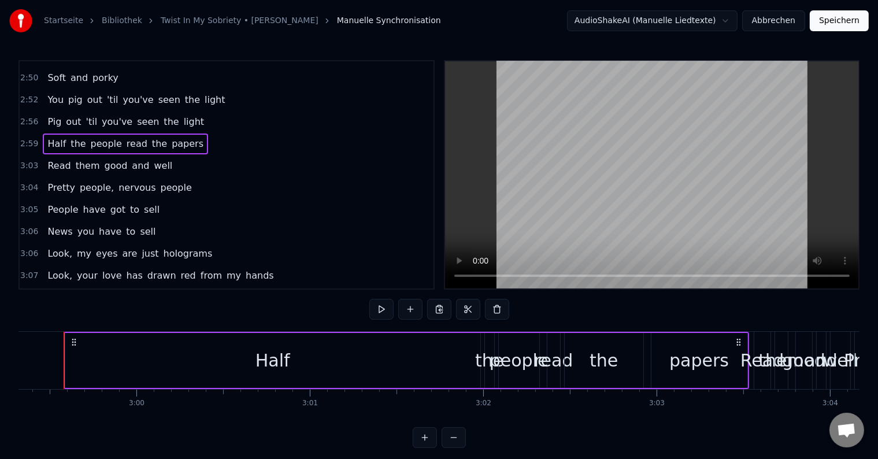
scroll to position [0, 31067]
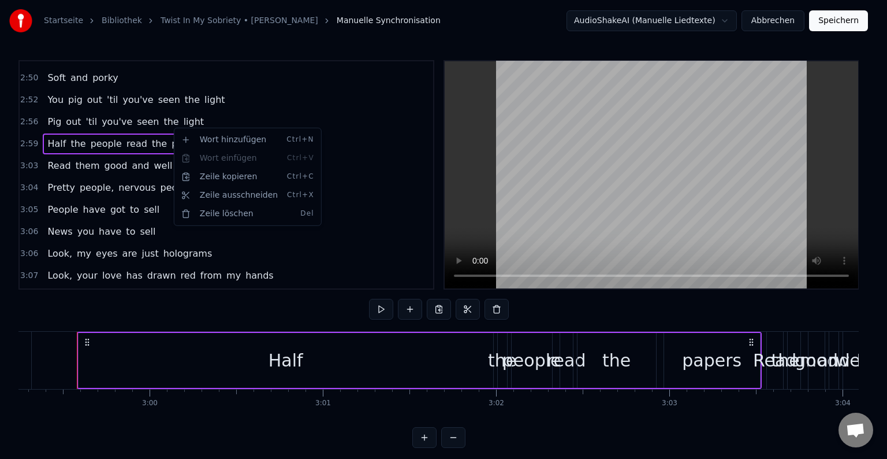
click at [780, 275] on html "Startseite Bibliothek Twist In My Sobriety • [PERSON_NAME] Manuelle Synchronisa…" at bounding box center [443, 233] width 887 height 466
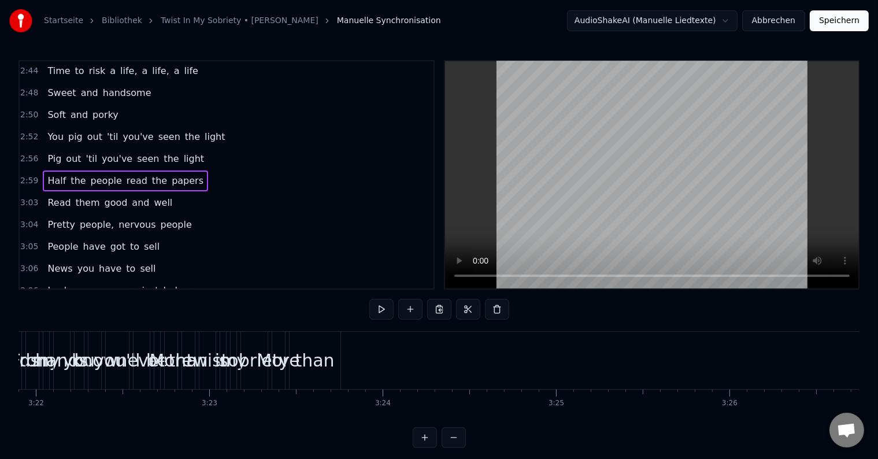
scroll to position [705, 0]
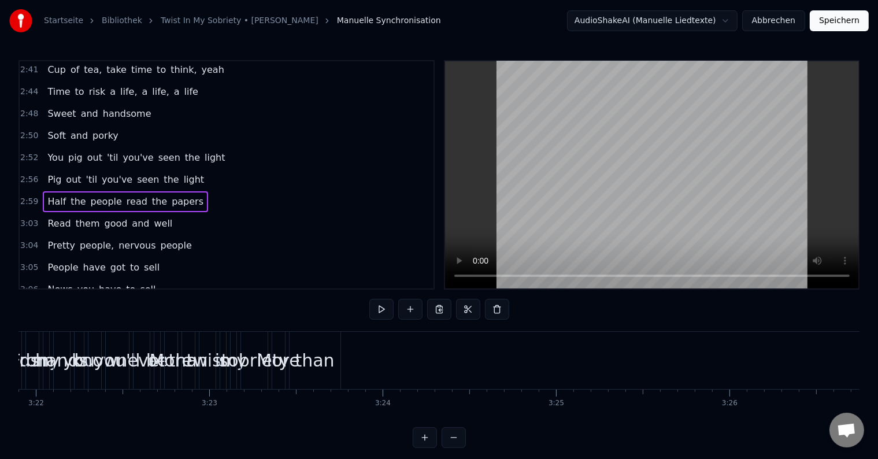
click at [136, 191] on div "Half the people read the papers" at bounding box center [125, 201] width 165 height 21
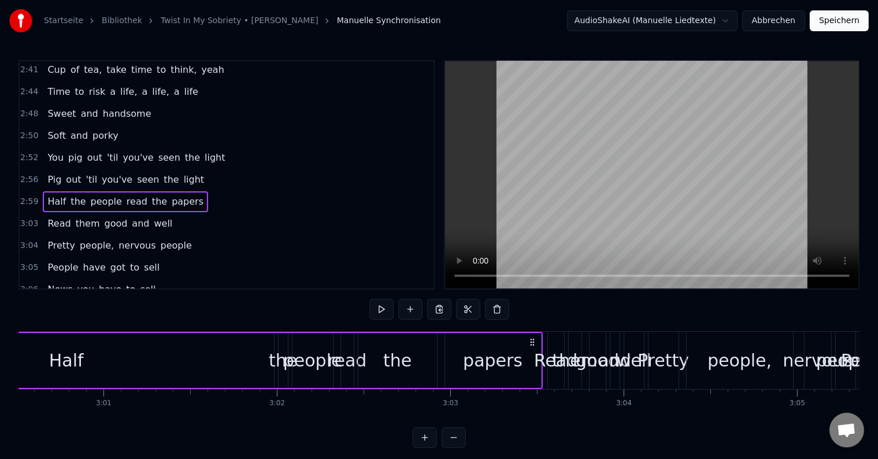
scroll to position [0, 31067]
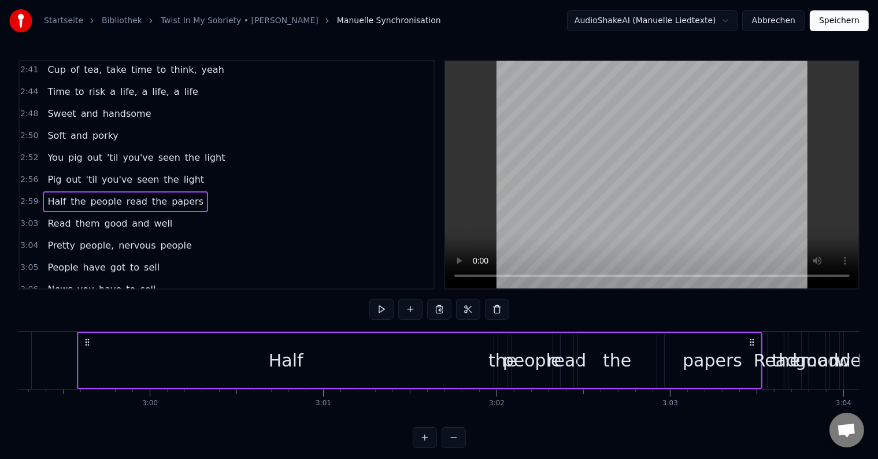
click at [150, 213] on div "Read them good and well" at bounding box center [110, 223] width 134 height 21
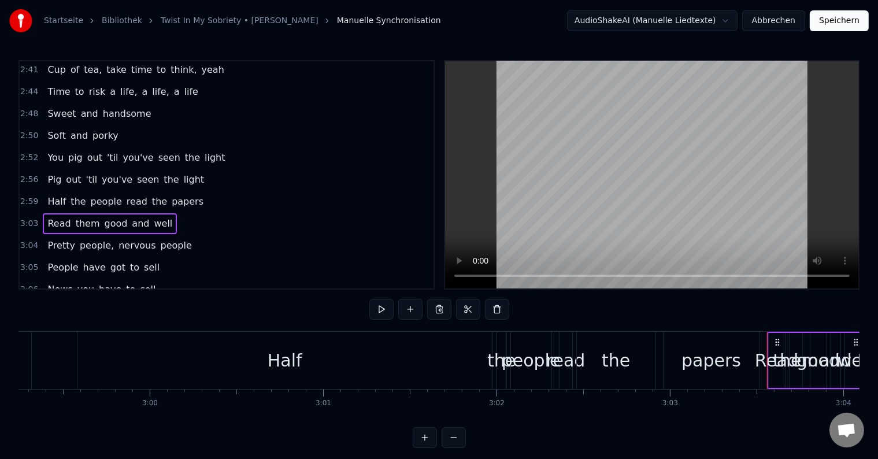
click at [151, 195] on span "the" at bounding box center [159, 201] width 17 height 13
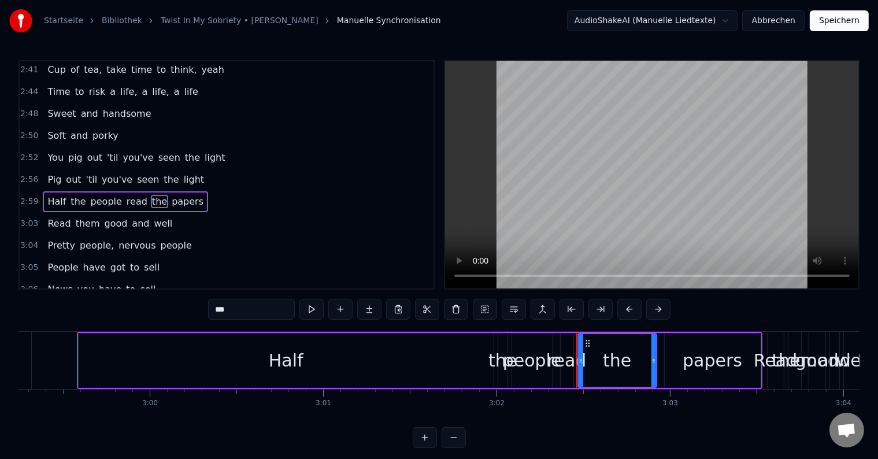
click at [168, 191] on div "Half the people read the papers" at bounding box center [125, 201] width 165 height 21
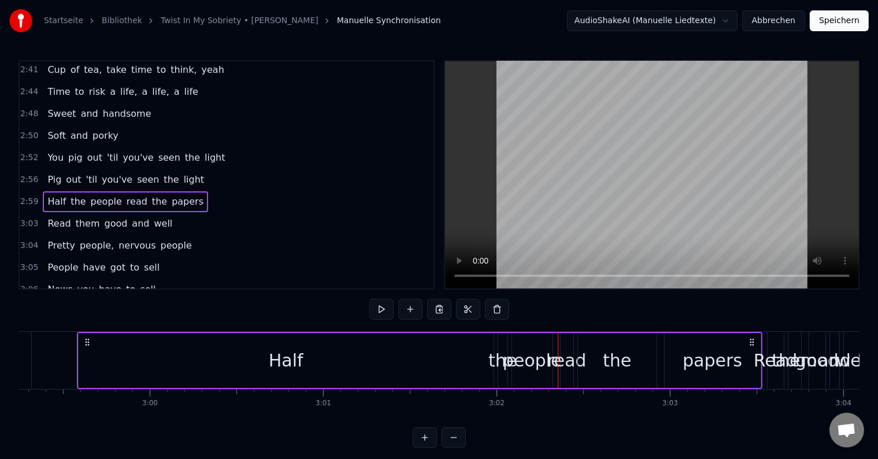
click at [161, 191] on div "Half the people read the papers" at bounding box center [125, 201] width 165 height 21
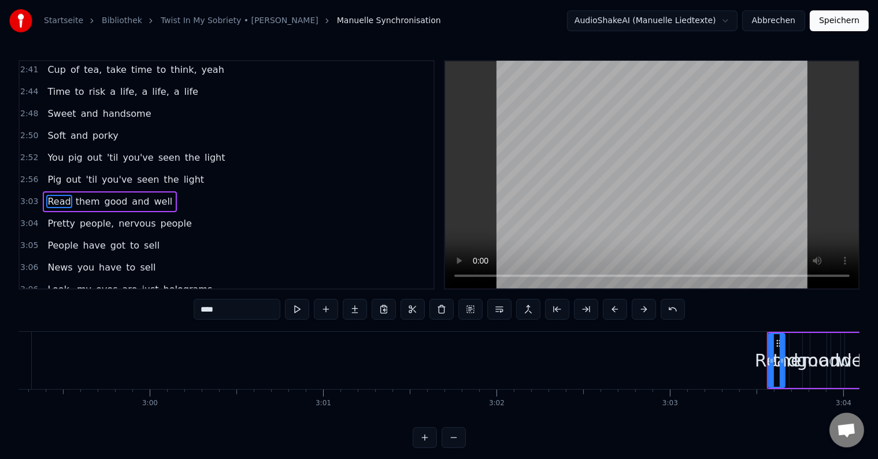
click at [136, 213] on div "Pretty people, nervous people" at bounding box center [119, 223] width 153 height 21
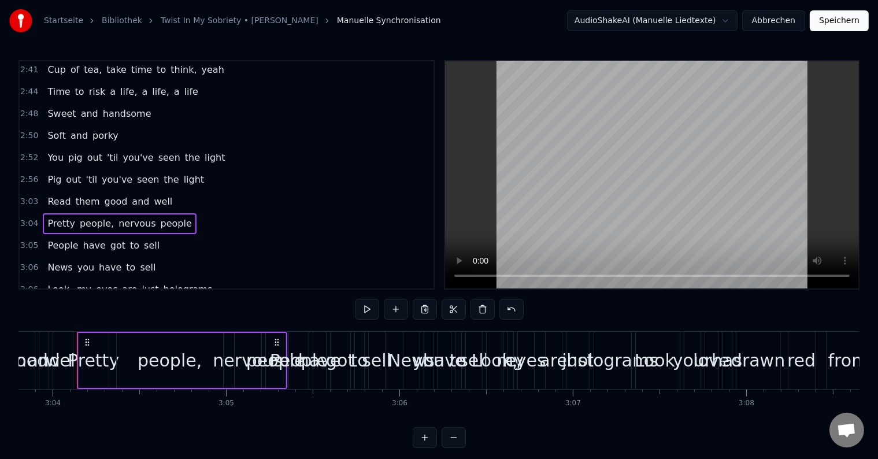
click at [135, 191] on div "Read them good and well" at bounding box center [110, 201] width 134 height 21
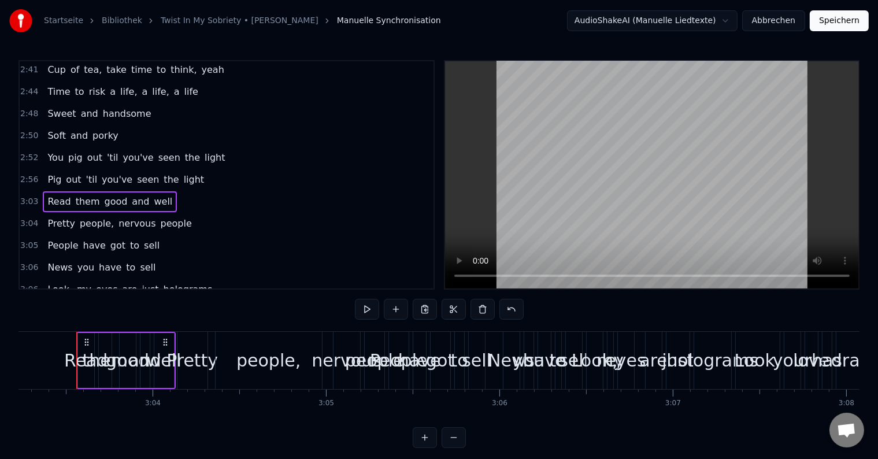
scroll to position [0, 31757]
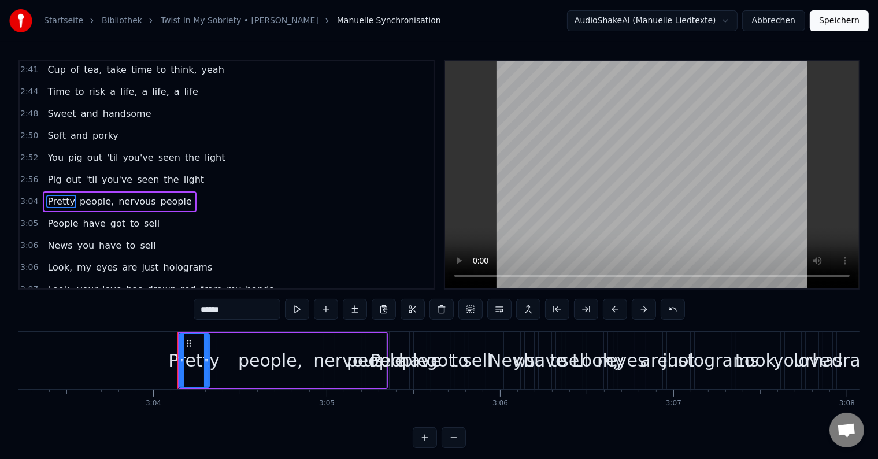
click at [136, 191] on div "Pretty people, nervous people" at bounding box center [119, 201] width 153 height 21
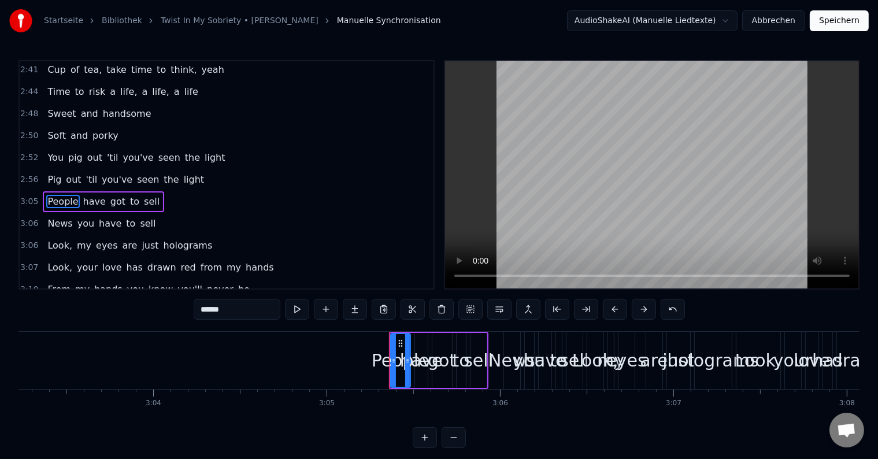
click at [136, 213] on div "News you have to sell" at bounding box center [101, 223] width 117 height 21
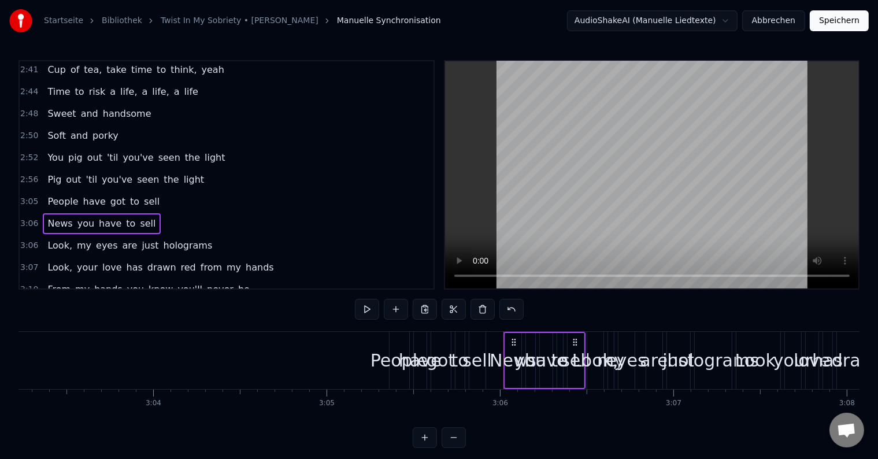
click at [136, 191] on div "People have got to sell" at bounding box center [103, 201] width 121 height 21
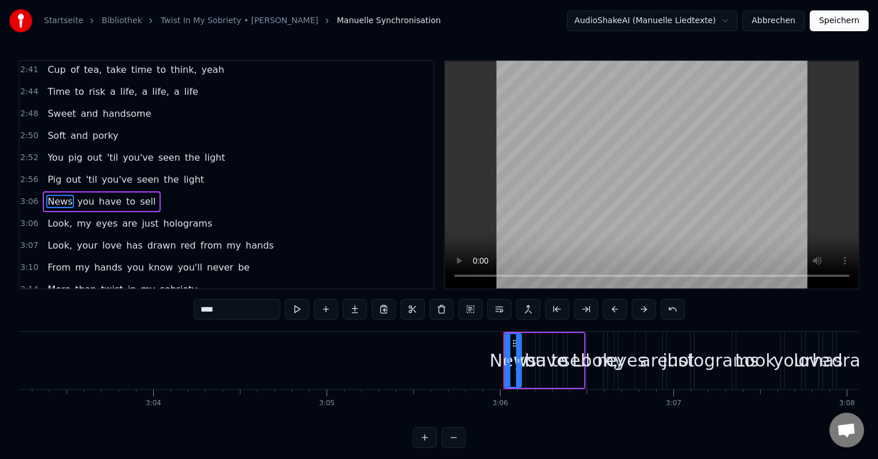
click at [136, 191] on div "News you have to sell" at bounding box center [101, 201] width 117 height 21
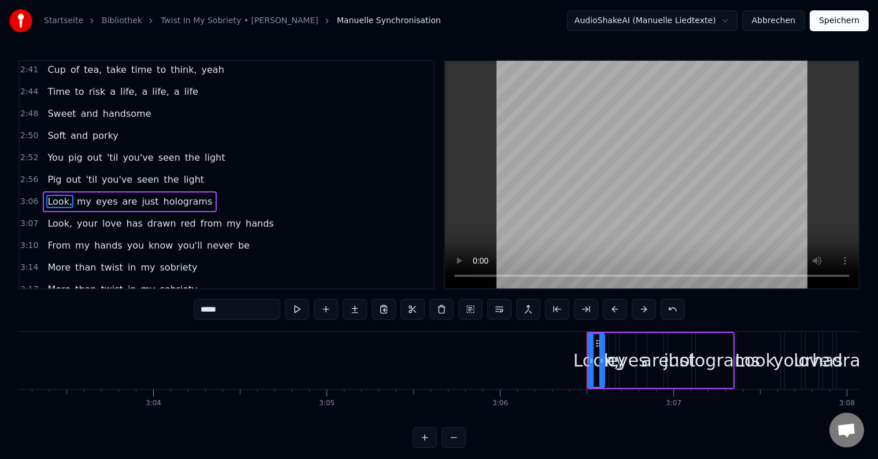
click at [185, 191] on div "Look, my eyes are just holograms" at bounding box center [130, 201] width 174 height 21
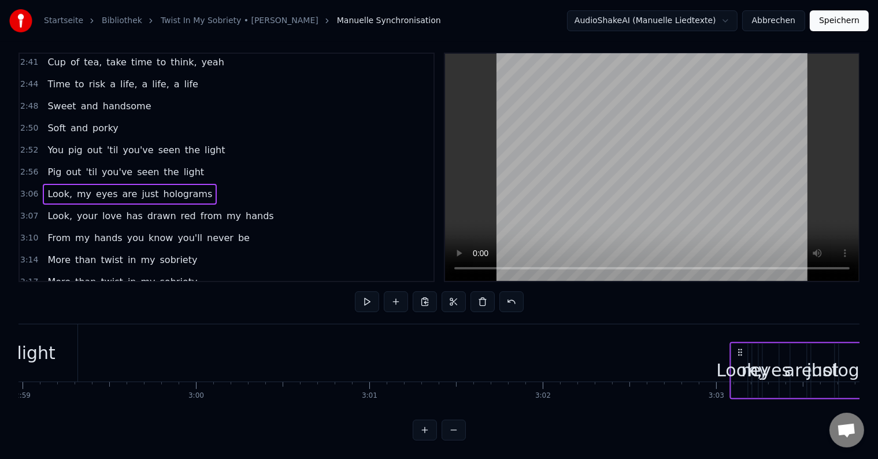
scroll to position [0, 31030]
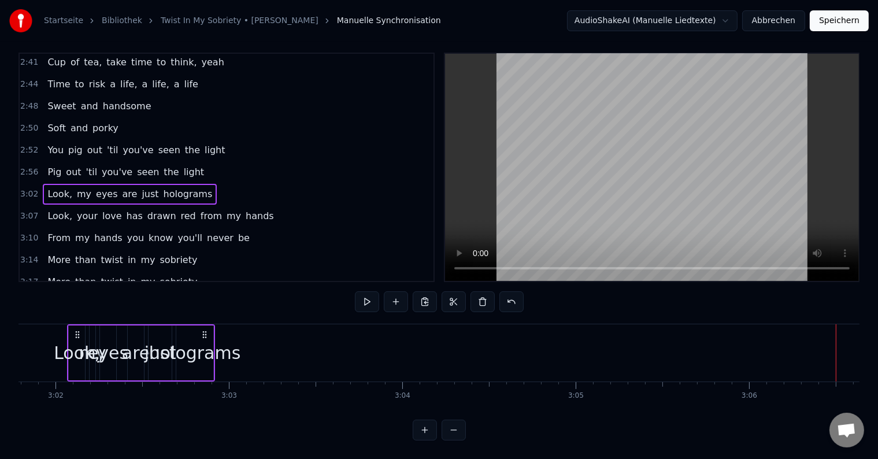
scroll to position [0, 31462]
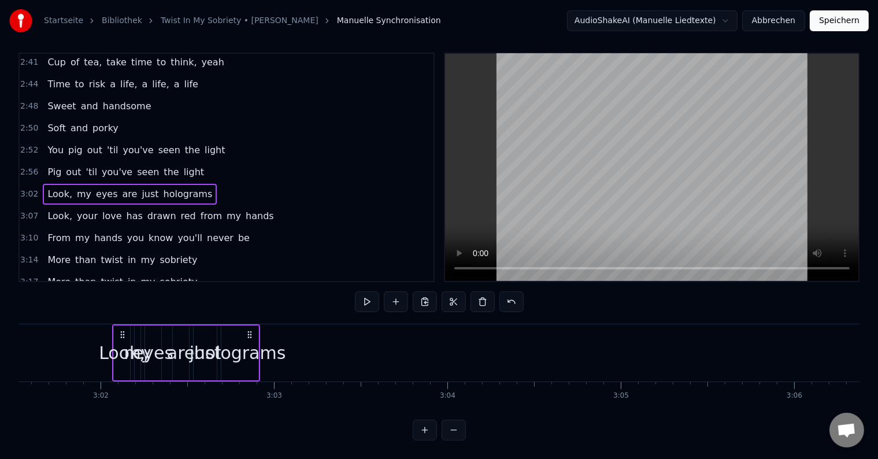
click at [245, 340] on div "holograms" at bounding box center [240, 353] width 92 height 26
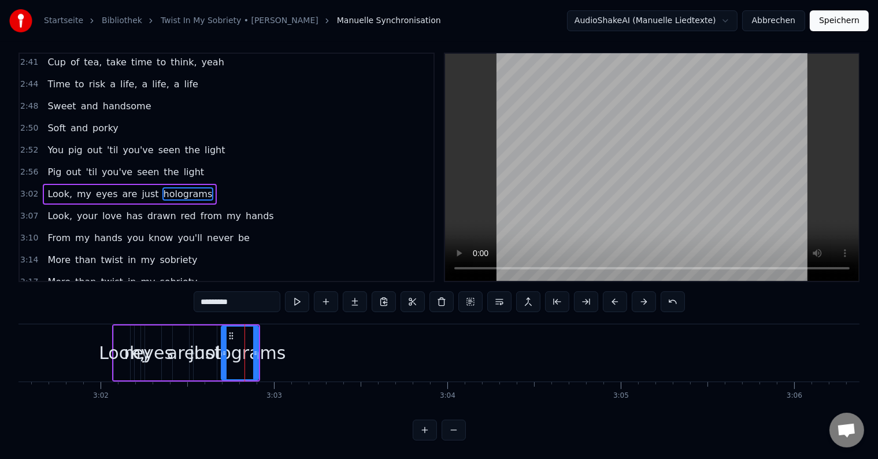
scroll to position [0, 0]
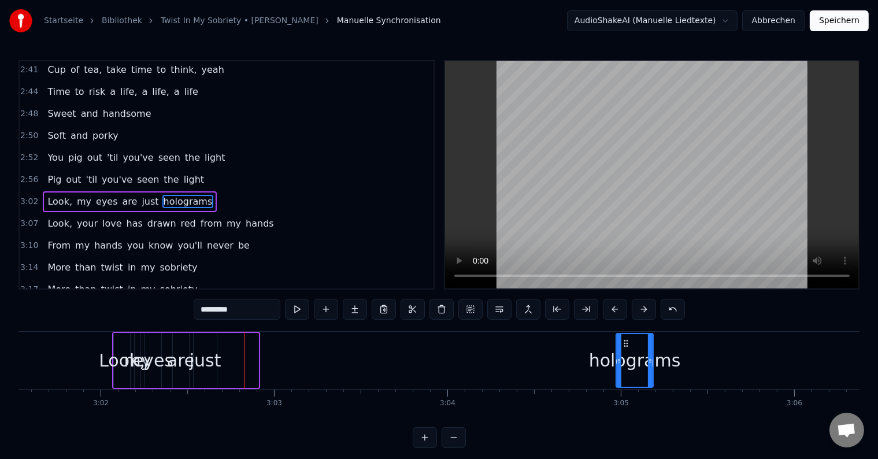
drag, startPoint x: 236, startPoint y: 340, endPoint x: 625, endPoint y: 367, distance: 390.4
click at [625, 367] on div "holograms" at bounding box center [634, 360] width 36 height 53
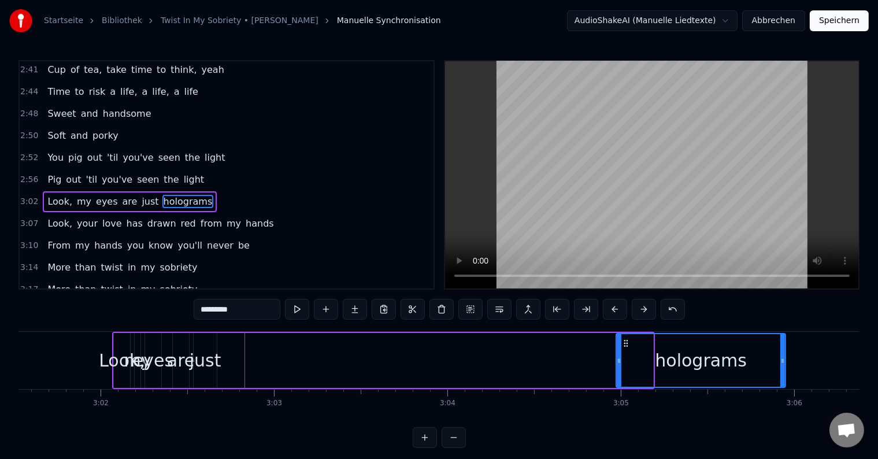
drag, startPoint x: 651, startPoint y: 356, endPoint x: 254, endPoint y: 361, distance: 396.9
click at [783, 359] on icon at bounding box center [782, 360] width 5 height 9
click at [199, 359] on div "just" at bounding box center [205, 360] width 32 height 26
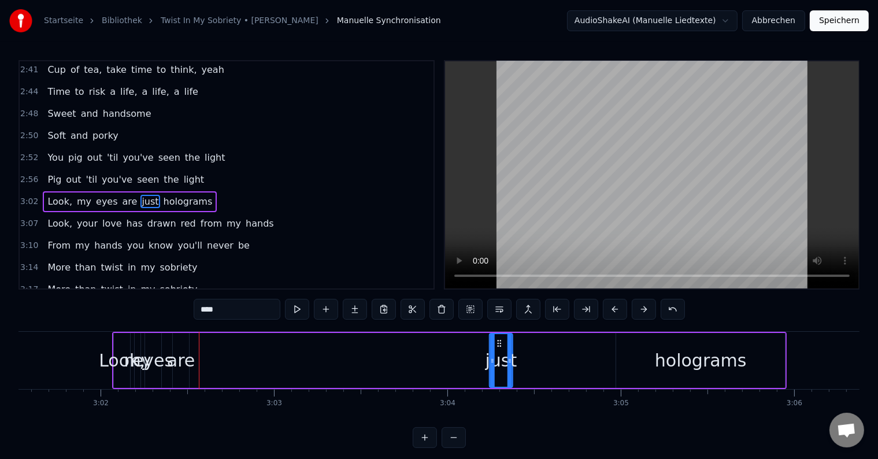
drag, startPoint x: 201, startPoint y: 343, endPoint x: 496, endPoint y: 360, distance: 295.7
click at [496, 360] on div "just" at bounding box center [501, 360] width 22 height 53
drag, startPoint x: 511, startPoint y: 361, endPoint x: 618, endPoint y: 366, distance: 106.4
click at [618, 366] on div at bounding box center [616, 360] width 5 height 53
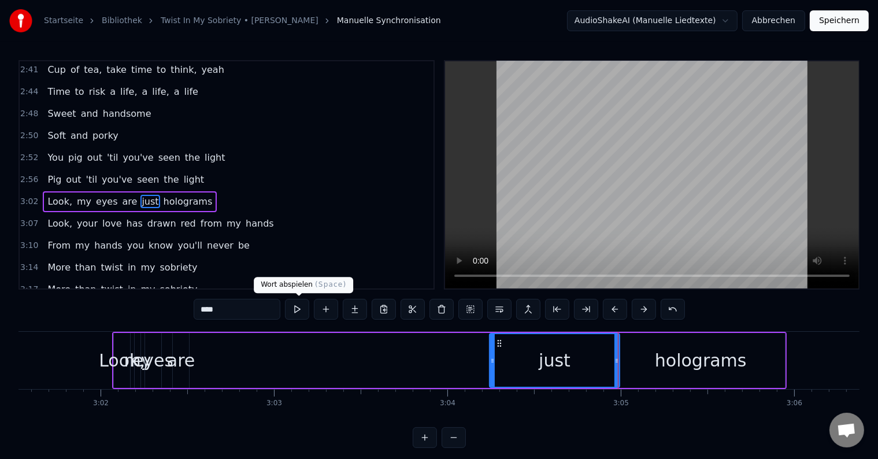
click at [291, 308] on button at bounding box center [297, 309] width 24 height 21
click at [296, 307] on button at bounding box center [297, 309] width 24 height 21
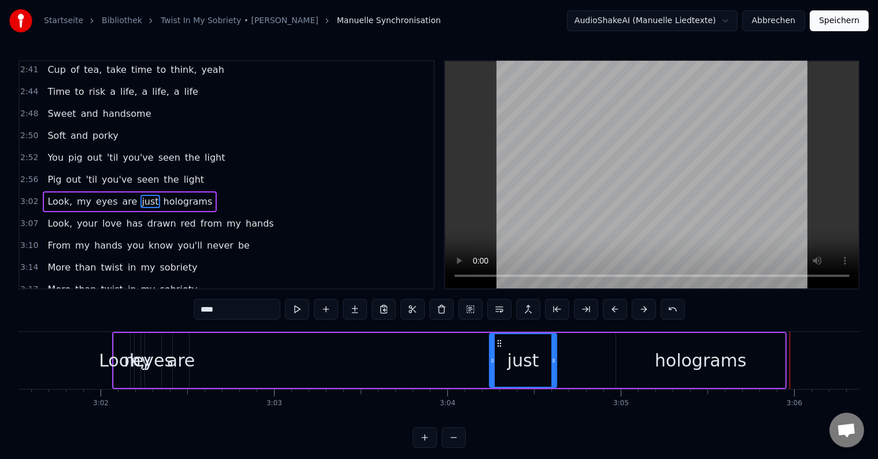
drag, startPoint x: 615, startPoint y: 358, endPoint x: 548, endPoint y: 353, distance: 66.6
click at [552, 357] on icon at bounding box center [553, 360] width 5 height 9
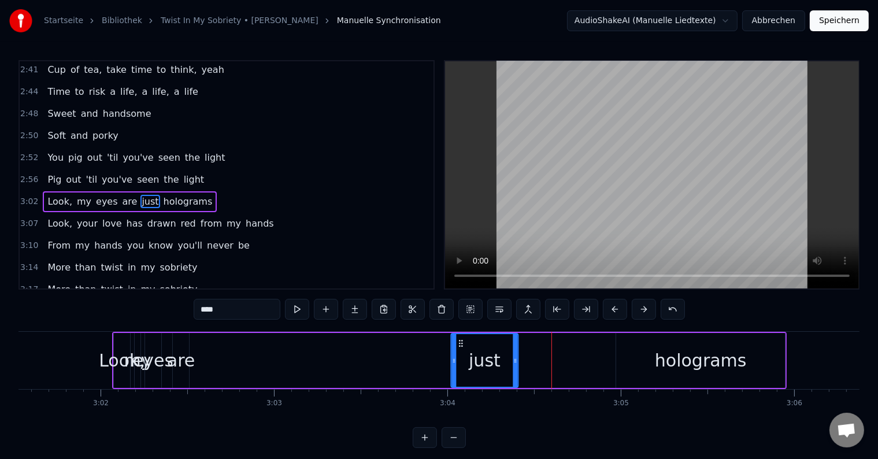
drag, startPoint x: 496, startPoint y: 340, endPoint x: 458, endPoint y: 340, distance: 38.7
click at [458, 340] on icon at bounding box center [460, 343] width 9 height 9
drag, startPoint x: 514, startPoint y: 360, endPoint x: 495, endPoint y: 358, distance: 18.6
click at [495, 358] on icon at bounding box center [497, 360] width 5 height 9
click at [634, 356] on div "holograms" at bounding box center [700, 360] width 169 height 55
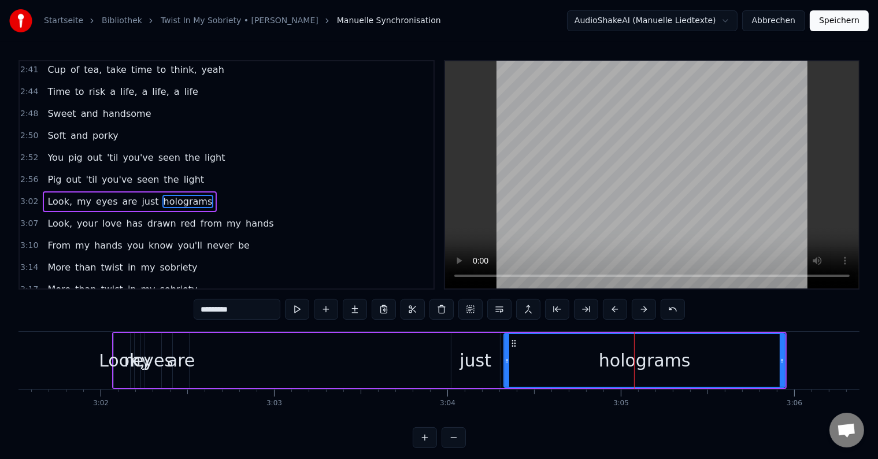
drag, startPoint x: 619, startPoint y: 359, endPoint x: 506, endPoint y: 356, distance: 112.7
click at [508, 358] on icon at bounding box center [506, 360] width 5 height 9
click at [186, 359] on div "are" at bounding box center [181, 360] width 28 height 26
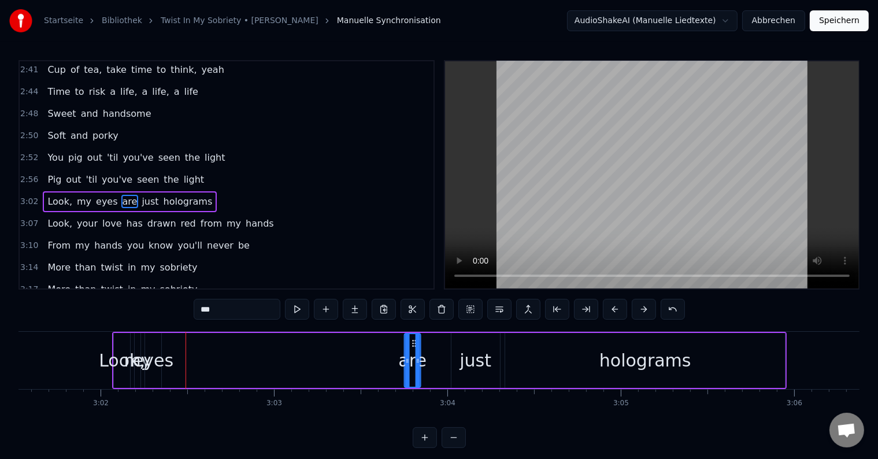
drag, startPoint x: 180, startPoint y: 340, endPoint x: 402, endPoint y: 372, distance: 224.1
click at [413, 372] on div "are" at bounding box center [412, 360] width 15 height 53
click at [152, 365] on div "eyes" at bounding box center [153, 360] width 40 height 26
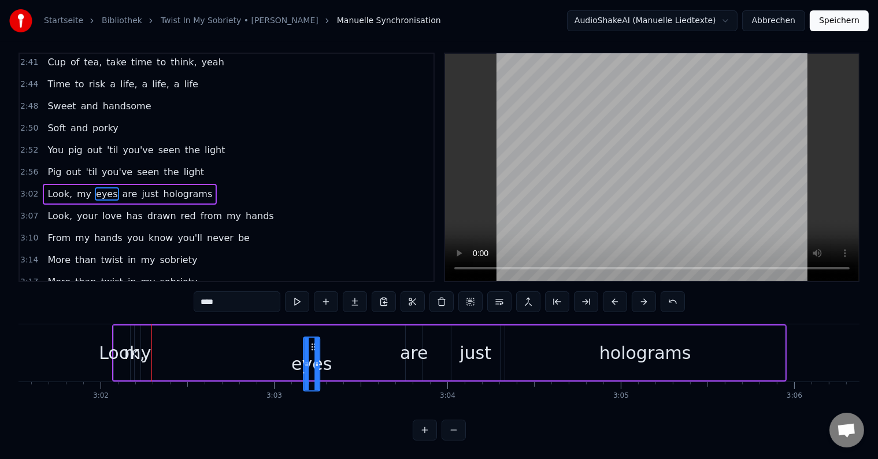
scroll to position [17, 0]
drag, startPoint x: 153, startPoint y: 340, endPoint x: 278, endPoint y: 317, distance: 128.2
click at [278, 324] on div "Look, my eyes are just holograms" at bounding box center [449, 352] width 674 height 57
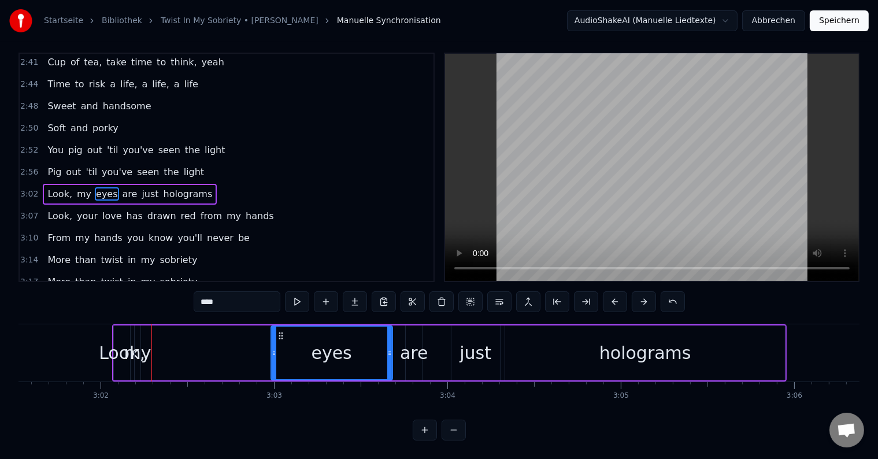
drag, startPoint x: 285, startPoint y: 336, endPoint x: 391, endPoint y: 344, distance: 105.5
click at [391, 344] on div at bounding box center [389, 352] width 5 height 53
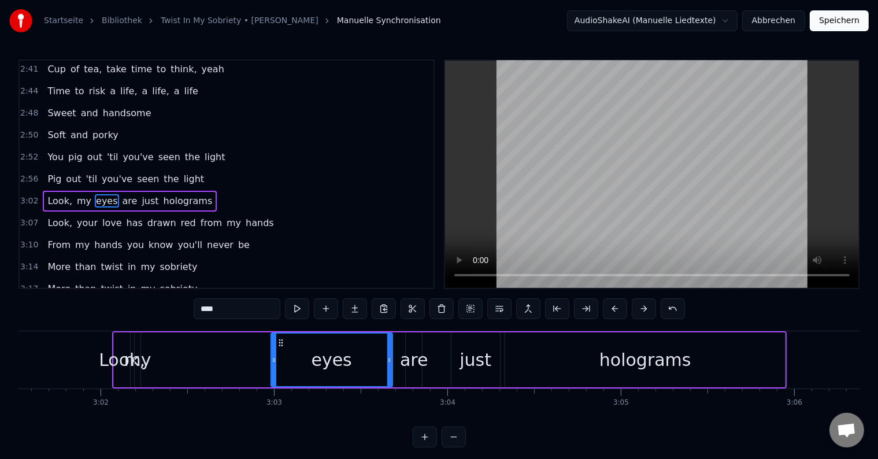
scroll to position [0, 0]
click at [143, 358] on div "my" at bounding box center [137, 360] width 27 height 26
type input "**"
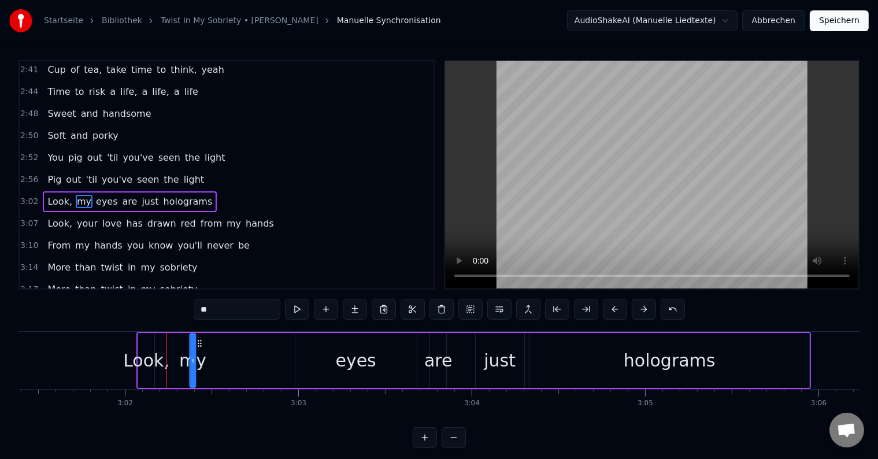
drag, startPoint x: 143, startPoint y: 341, endPoint x: 186, endPoint y: 348, distance: 43.2
click at [191, 348] on div "my" at bounding box center [193, 360] width 5 height 53
click at [196, 350] on div "Look, my eyes are just holograms" at bounding box center [476, 360] width 674 height 57
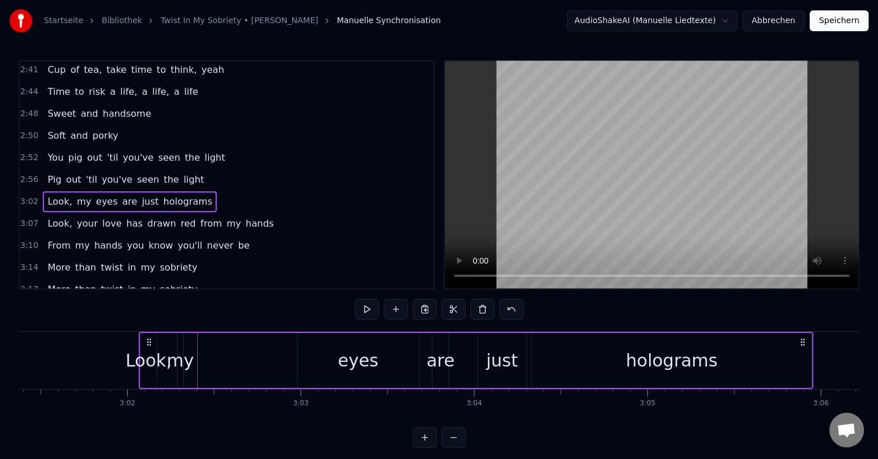
click at [181, 359] on div "my" at bounding box center [180, 360] width 27 height 26
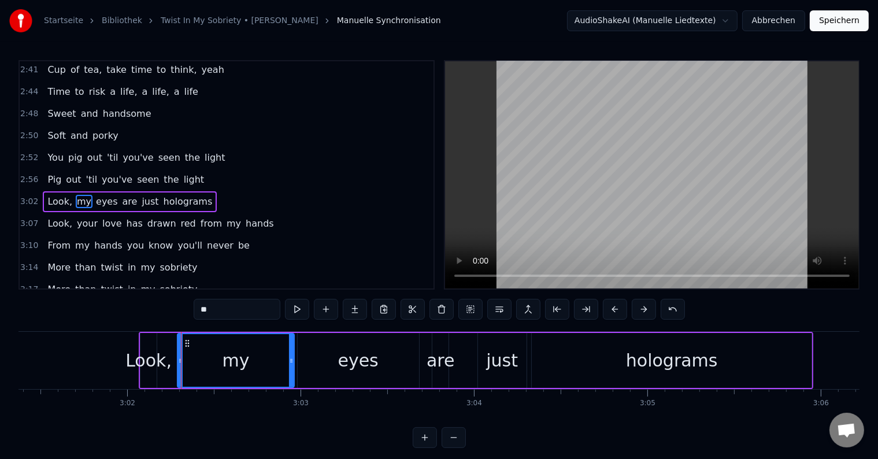
drag, startPoint x: 178, startPoint y: 361, endPoint x: 289, endPoint y: 365, distance: 111.6
click at [289, 365] on div at bounding box center [291, 360] width 5 height 53
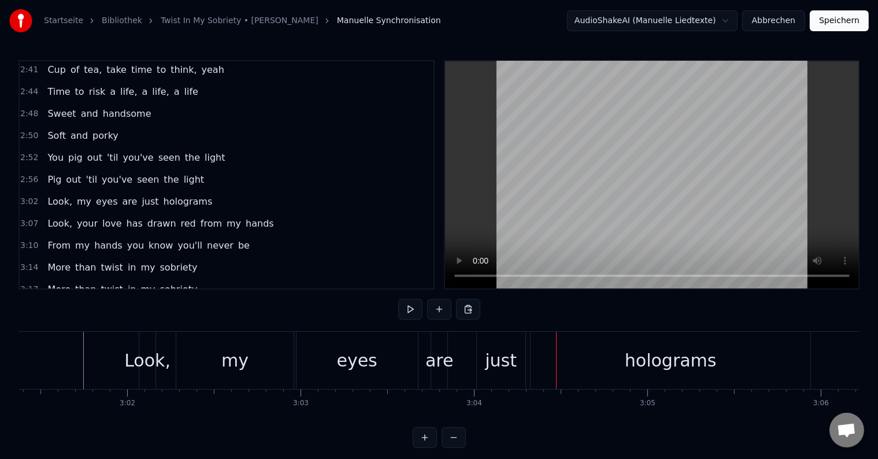
click at [490, 345] on div "just" at bounding box center [501, 360] width 49 height 57
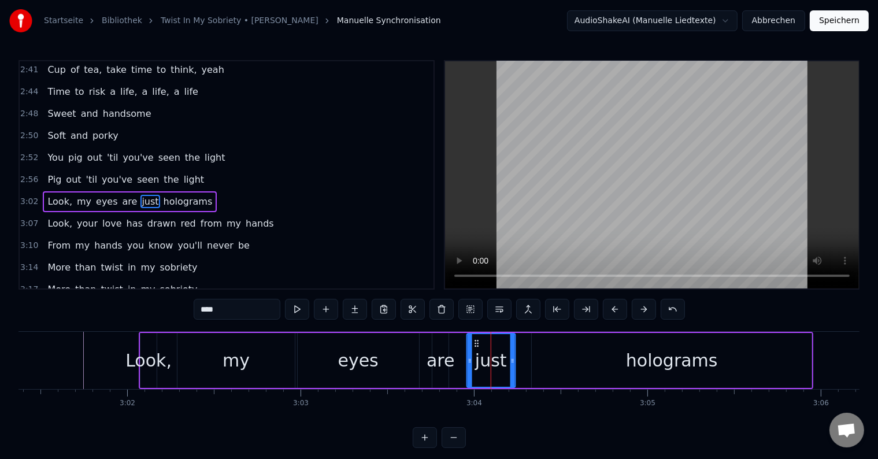
drag, startPoint x: 485, startPoint y: 340, endPoint x: 474, endPoint y: 341, distance: 11.0
click at [474, 341] on icon at bounding box center [475, 343] width 9 height 9
drag, startPoint x: 596, startPoint y: 359, endPoint x: 570, endPoint y: 360, distance: 26.6
click at [596, 359] on div "holograms" at bounding box center [672, 360] width 280 height 55
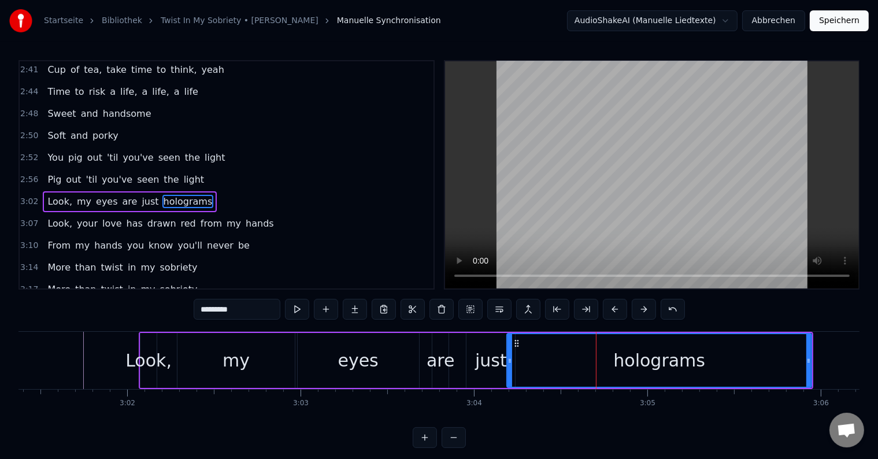
drag, startPoint x: 533, startPoint y: 359, endPoint x: 508, endPoint y: 358, distance: 24.9
click at [508, 358] on icon at bounding box center [509, 360] width 5 height 9
click at [397, 354] on div "eyes" at bounding box center [358, 360] width 121 height 55
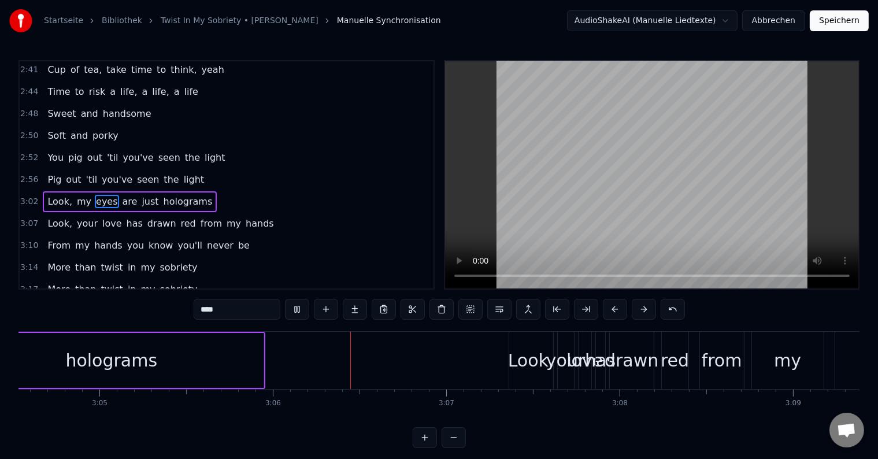
scroll to position [0, 32163]
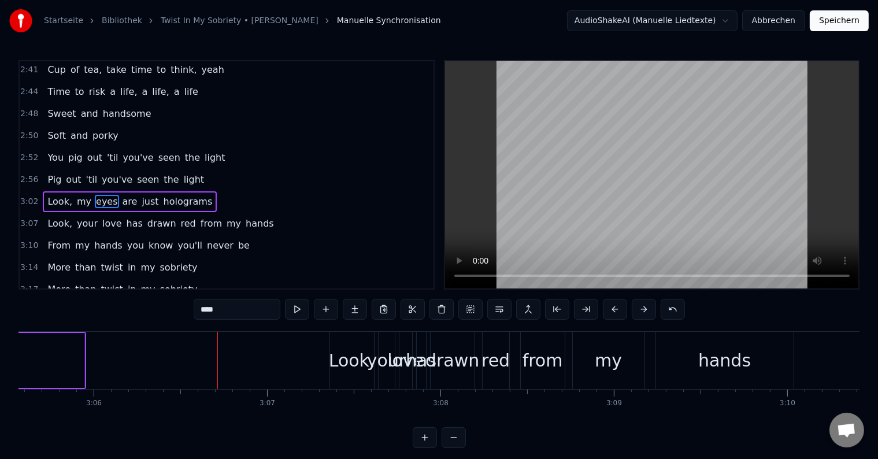
click at [337, 358] on div "Look," at bounding box center [352, 360] width 46 height 26
type input "*****"
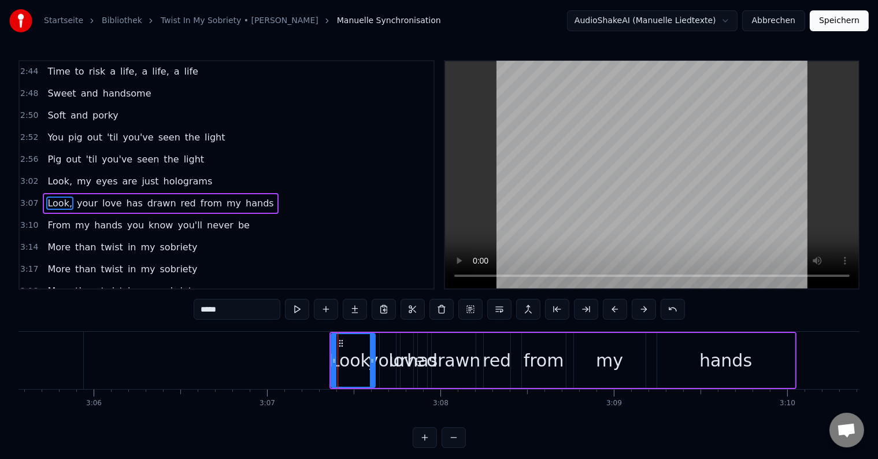
scroll to position [726, 0]
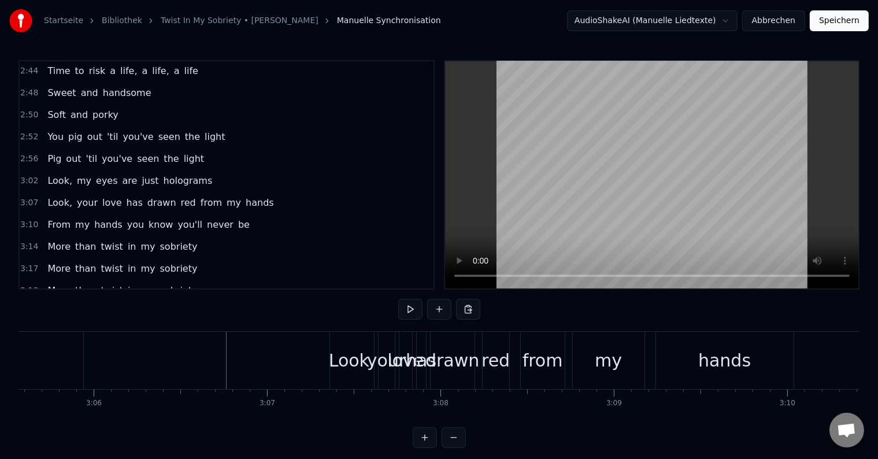
click at [339, 354] on div "Look," at bounding box center [352, 360] width 46 height 26
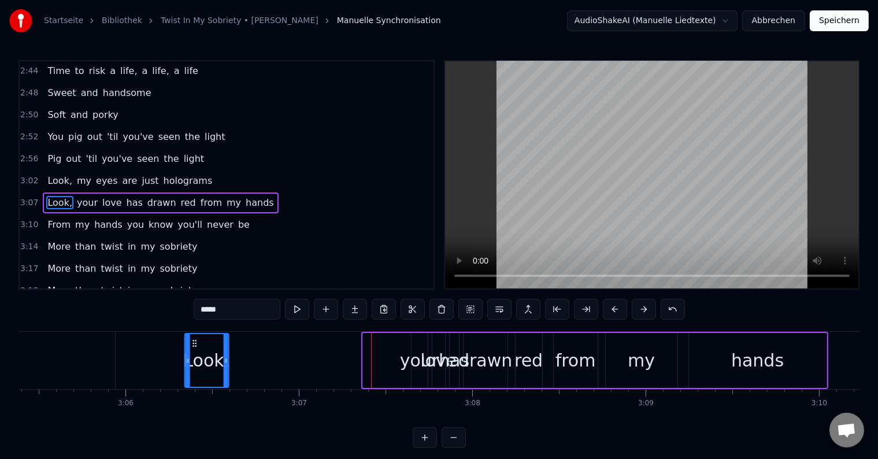
scroll to position [0, 32127]
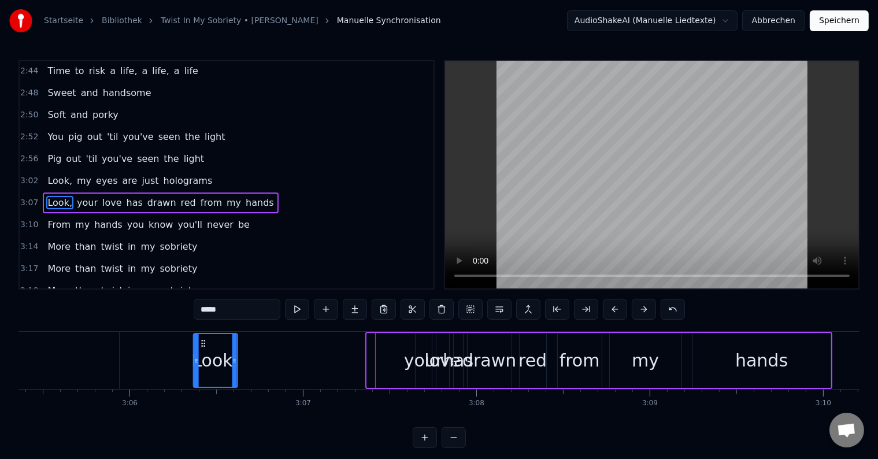
drag, startPoint x: 340, startPoint y: 342, endPoint x: 203, endPoint y: 343, distance: 136.9
click at [203, 343] on icon at bounding box center [203, 343] width 9 height 9
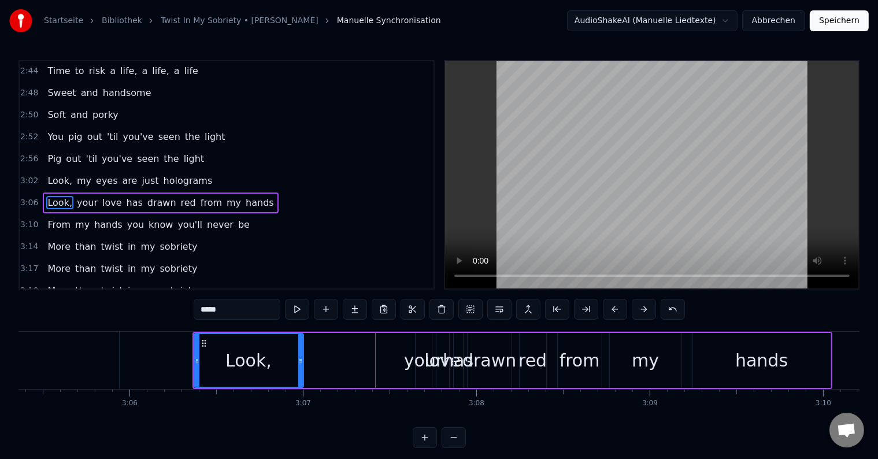
drag, startPoint x: 235, startPoint y: 360, endPoint x: 300, endPoint y: 370, distance: 66.0
click at [300, 370] on div at bounding box center [300, 360] width 5 height 53
click at [421, 361] on div "your" at bounding box center [423, 360] width 39 height 26
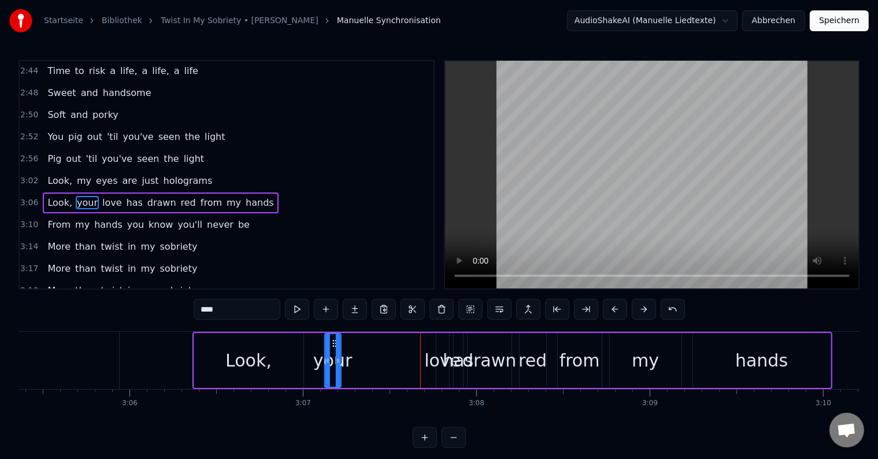
drag, startPoint x: 422, startPoint y: 341, endPoint x: 333, endPoint y: 345, distance: 89.1
click at [332, 345] on icon at bounding box center [334, 343] width 9 height 9
drag, startPoint x: 338, startPoint y: 355, endPoint x: 399, endPoint y: 354, distance: 60.7
click at [399, 354] on div at bounding box center [398, 360] width 5 height 53
click at [432, 355] on div "love" at bounding box center [442, 360] width 36 height 26
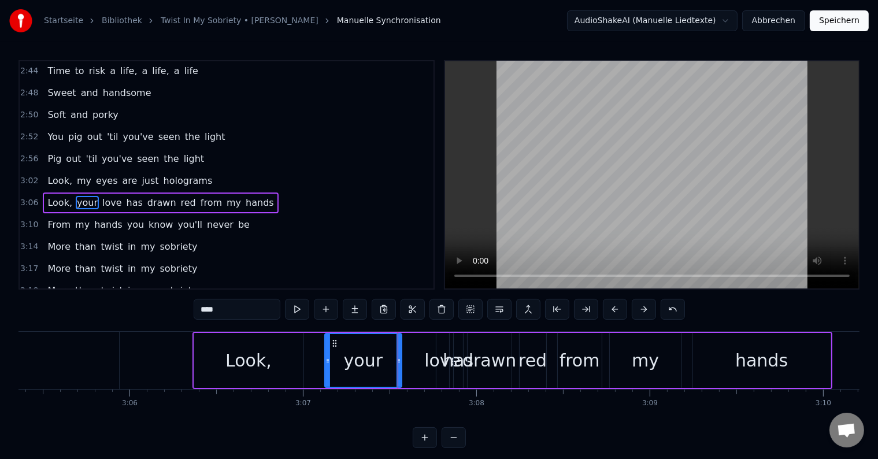
type input "****"
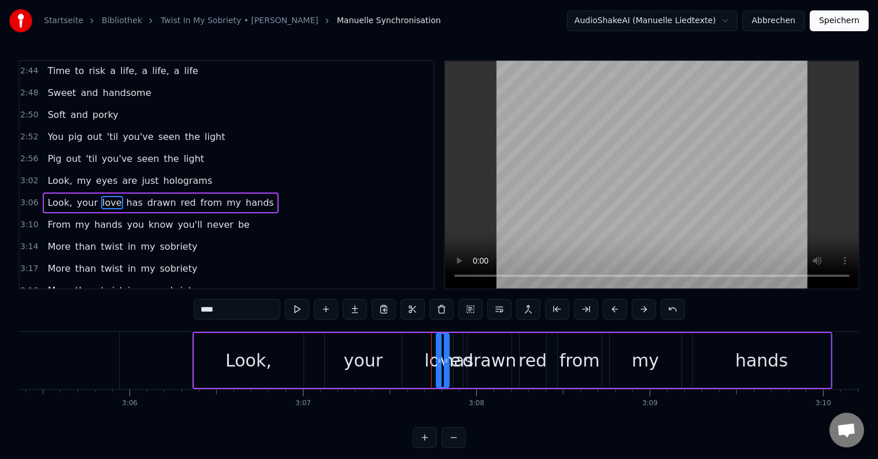
click at [435, 352] on div "love" at bounding box center [442, 360] width 36 height 26
drag, startPoint x: 440, startPoint y: 361, endPoint x: 406, endPoint y: 361, distance: 34.1
click at [406, 361] on icon at bounding box center [405, 360] width 5 height 9
drag, startPoint x: 444, startPoint y: 359, endPoint x: 430, endPoint y: 358, distance: 14.5
click at [430, 358] on icon at bounding box center [431, 360] width 5 height 9
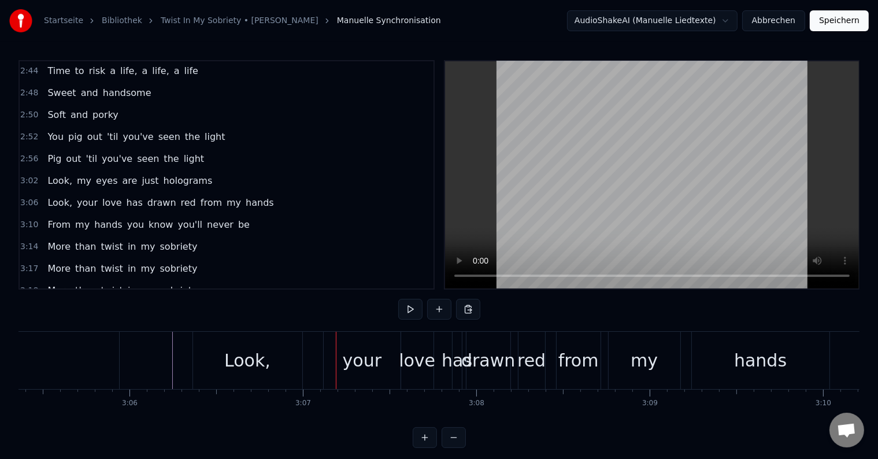
click at [254, 351] on div "Look," at bounding box center [247, 360] width 46 height 26
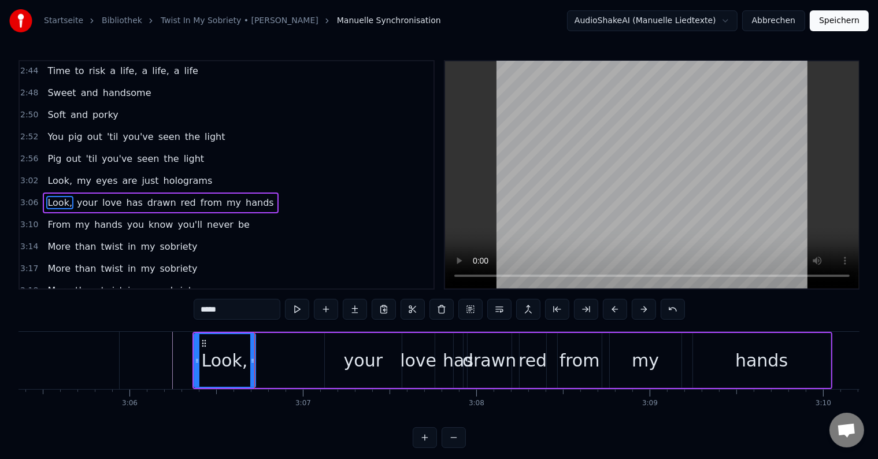
drag, startPoint x: 299, startPoint y: 356, endPoint x: 250, endPoint y: 356, distance: 49.1
click at [250, 356] on icon at bounding box center [252, 360] width 5 height 9
click at [335, 356] on div "your" at bounding box center [363, 360] width 77 height 55
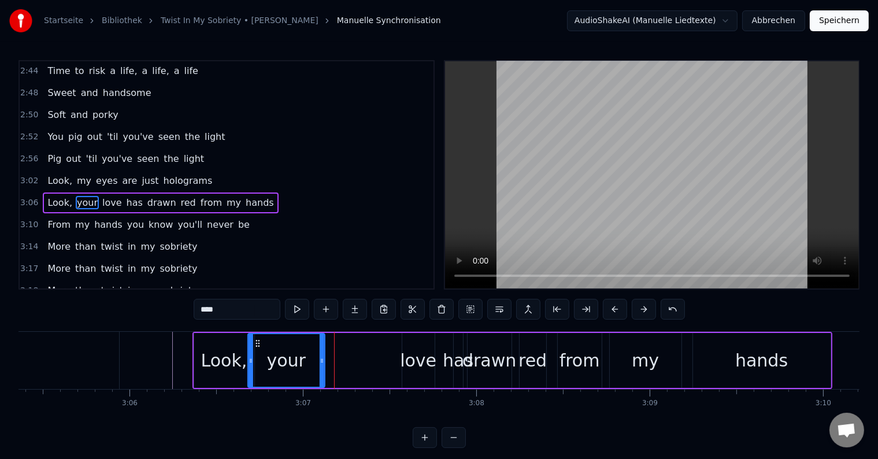
drag, startPoint x: 333, startPoint y: 343, endPoint x: 259, endPoint y: 343, distance: 73.4
click at [257, 344] on icon at bounding box center [257, 343] width 9 height 9
drag, startPoint x: 322, startPoint y: 358, endPoint x: 304, endPoint y: 362, distance: 18.4
click at [304, 362] on icon at bounding box center [303, 360] width 5 height 9
click at [411, 362] on div "love" at bounding box center [418, 360] width 36 height 26
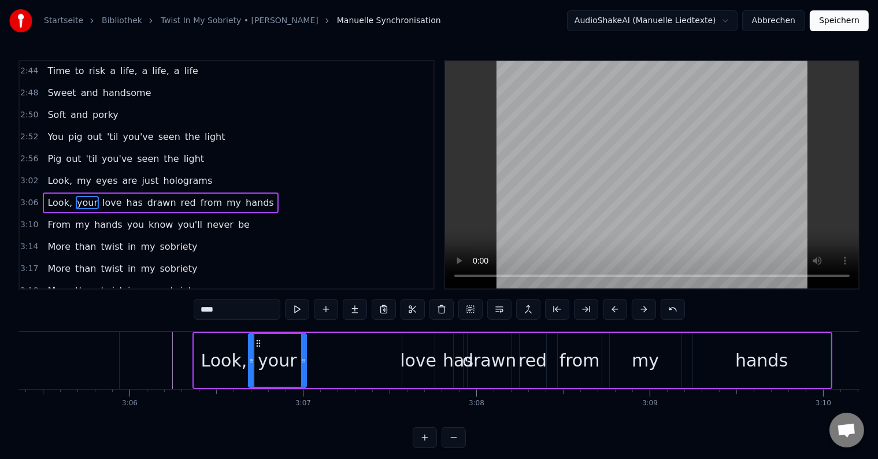
type input "****"
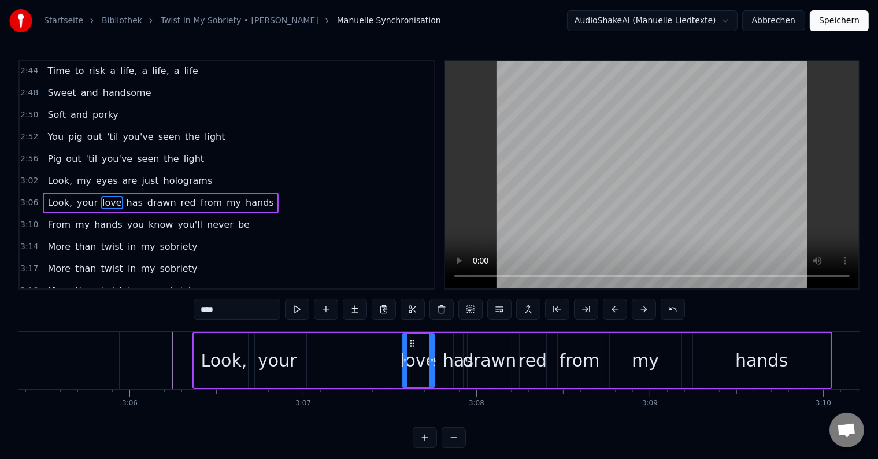
drag, startPoint x: 409, startPoint y: 339, endPoint x: 336, endPoint y: 340, distance: 73.4
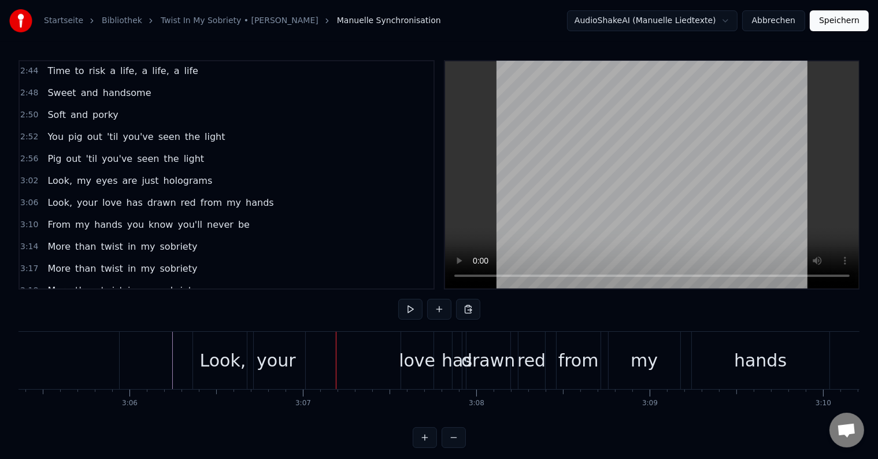
click at [406, 349] on div "love" at bounding box center [417, 360] width 36 height 26
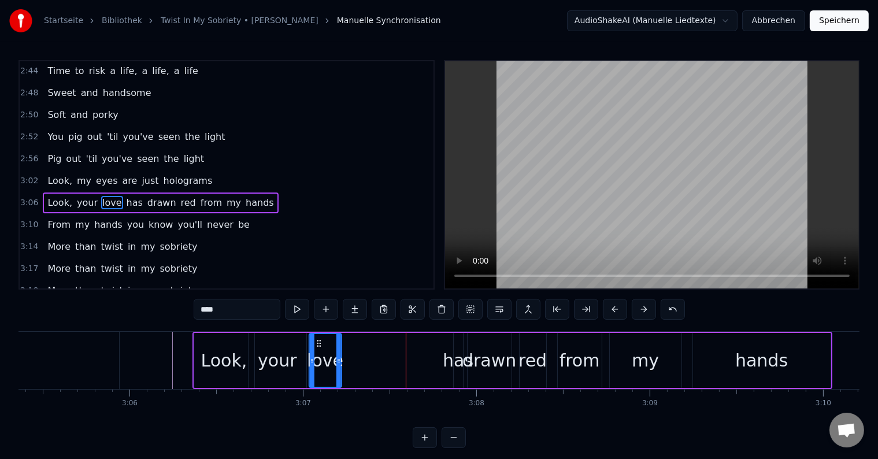
drag, startPoint x: 411, startPoint y: 341, endPoint x: 318, endPoint y: 344, distance: 92.5
click at [318, 344] on icon at bounding box center [318, 343] width 9 height 9
drag, startPoint x: 367, startPoint y: 357, endPoint x: 392, endPoint y: 357, distance: 24.8
click at [391, 357] on icon at bounding box center [389, 360] width 5 height 9
click at [449, 351] on div "has" at bounding box center [458, 360] width 31 height 26
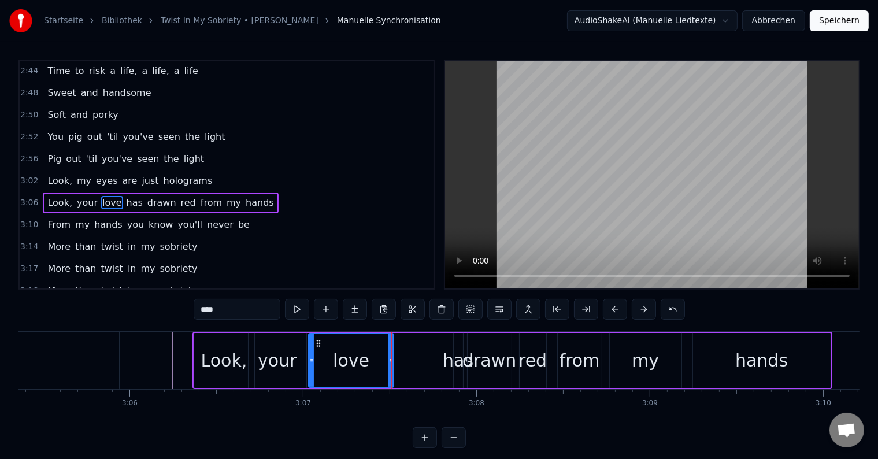
type input "***"
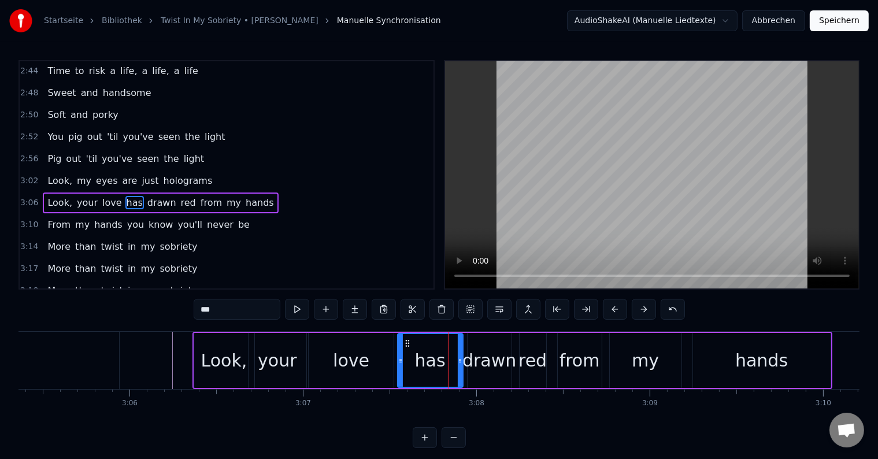
drag, startPoint x: 455, startPoint y: 356, endPoint x: 399, endPoint y: 355, distance: 56.1
click at [399, 356] on icon at bounding box center [400, 360] width 5 height 9
drag, startPoint x: 459, startPoint y: 358, endPoint x: 422, endPoint y: 359, distance: 36.4
click at [422, 359] on icon at bounding box center [423, 360] width 5 height 9
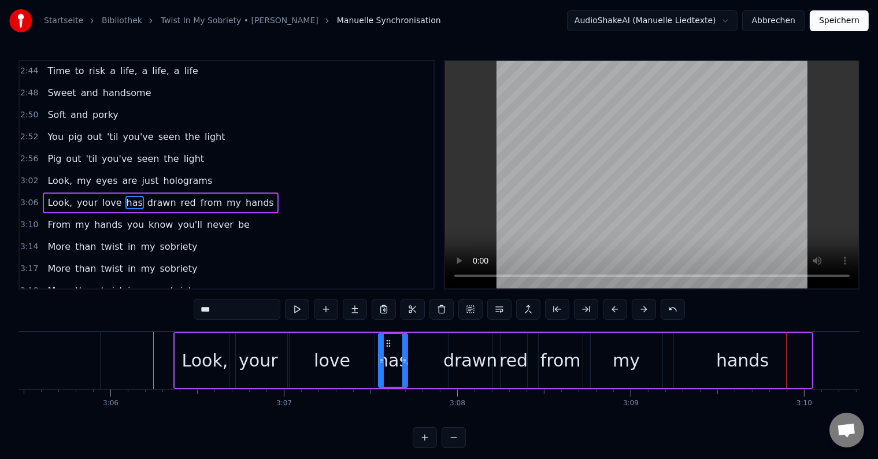
scroll to position [0, 32100]
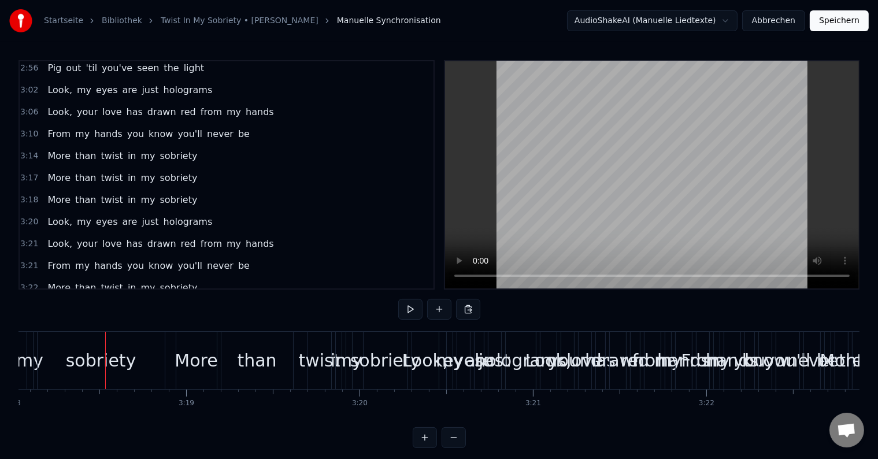
scroll to position [835, 0]
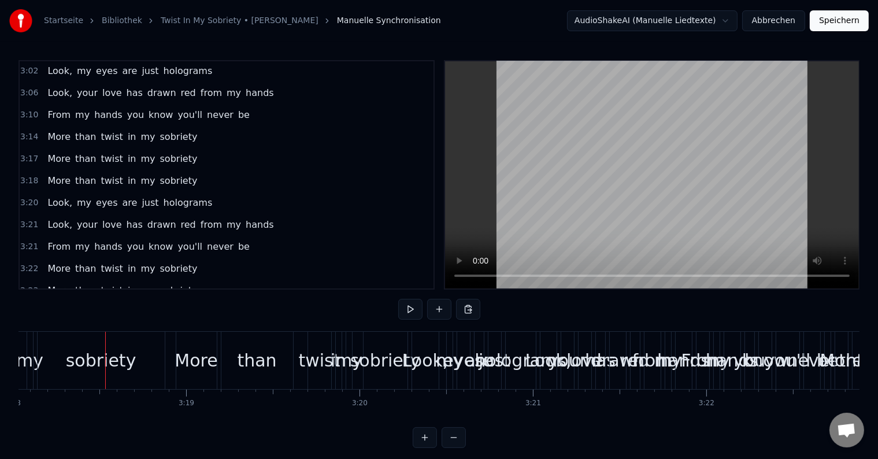
click at [143, 302] on div "More than twist in my sobriety" at bounding box center [122, 312] width 159 height 21
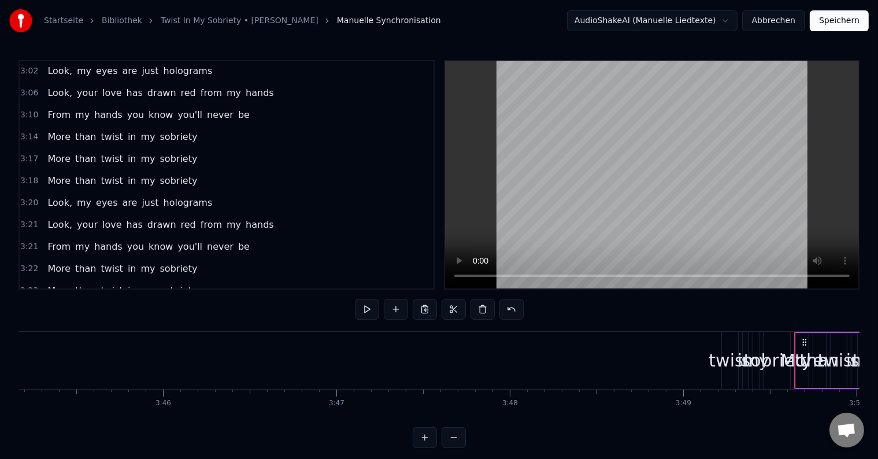
scroll to position [0, 39642]
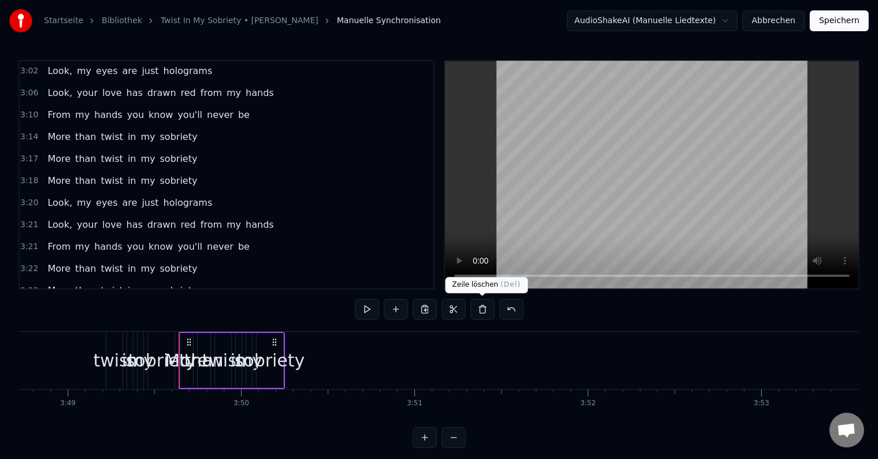
click at [477, 311] on button at bounding box center [482, 309] width 24 height 21
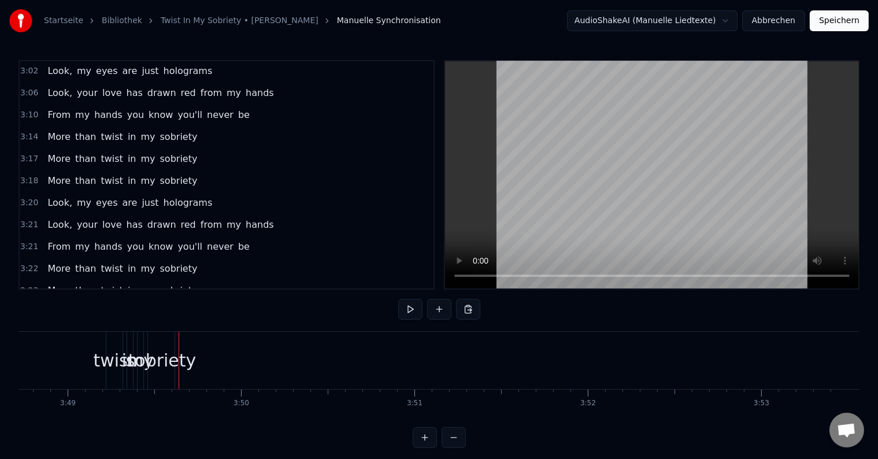
scroll to position [814, 0]
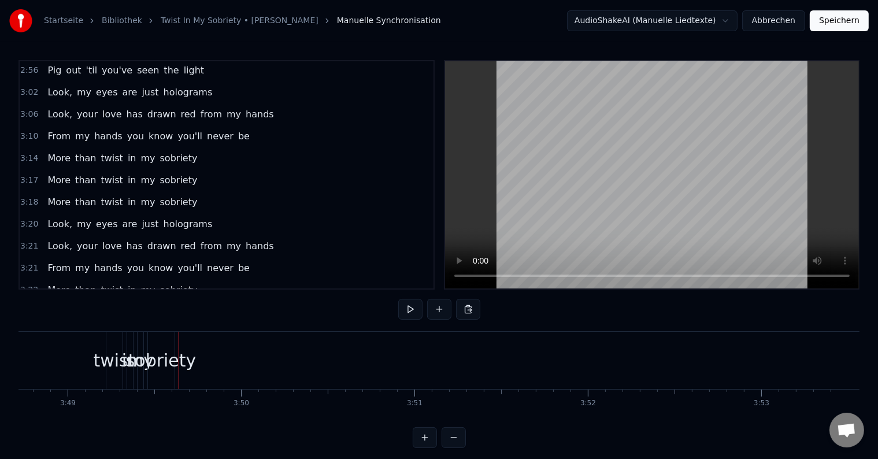
click at [161, 350] on div "sobriety" at bounding box center [161, 360] width 70 height 26
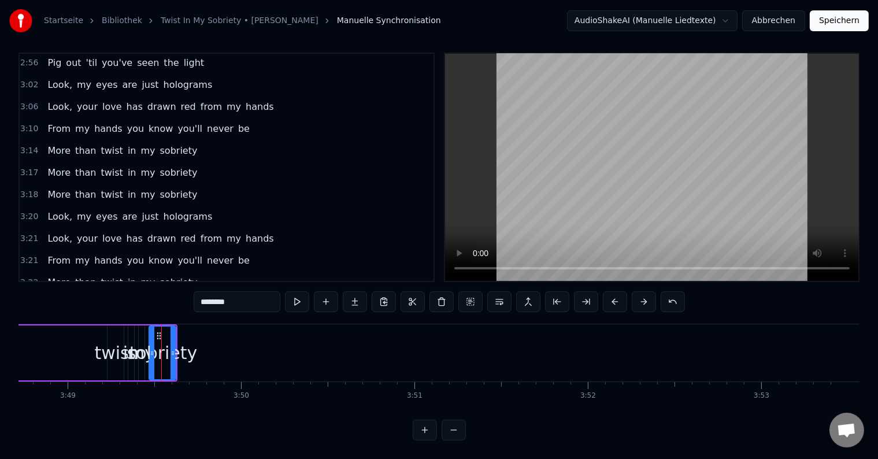
scroll to position [17, 0]
click at [127, 294] on div "More than twist in my sobriety" at bounding box center [122, 304] width 159 height 21
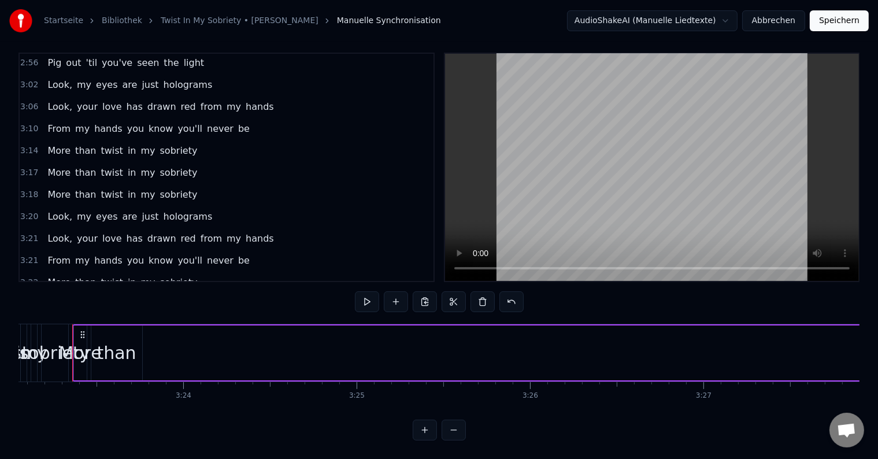
scroll to position [0, 35188]
click at [476, 291] on button at bounding box center [482, 301] width 24 height 21
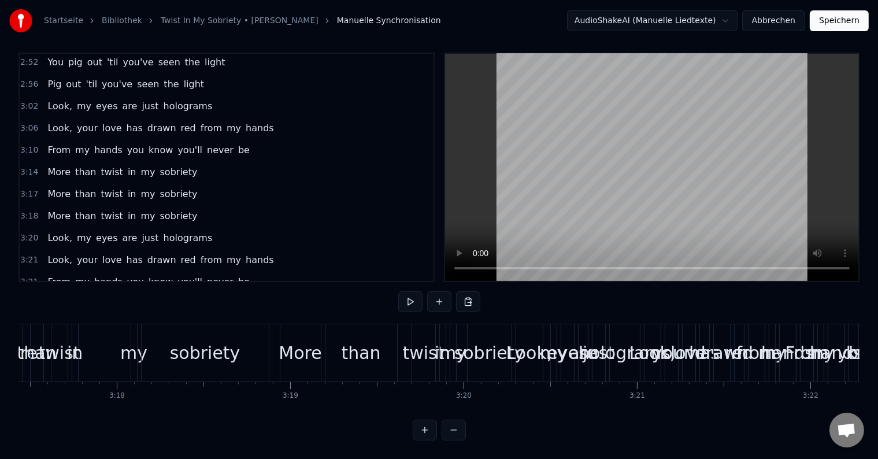
scroll to position [0, 34241]
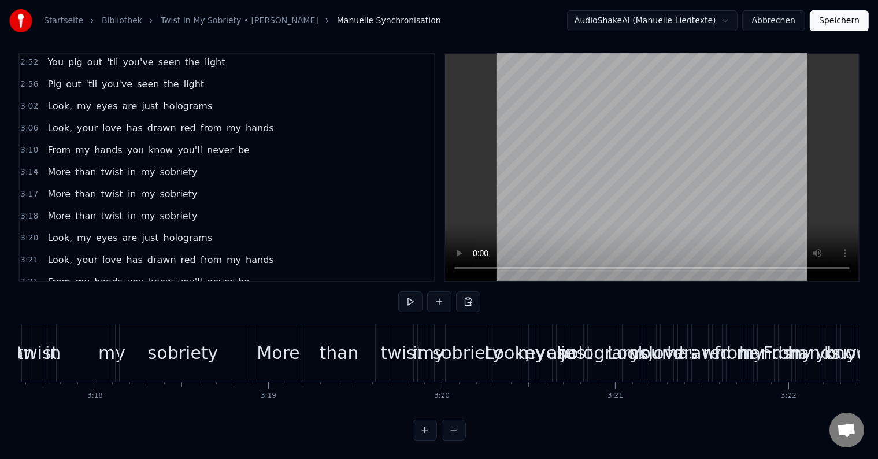
click at [217, 324] on div "sobriety" at bounding box center [183, 352] width 127 height 57
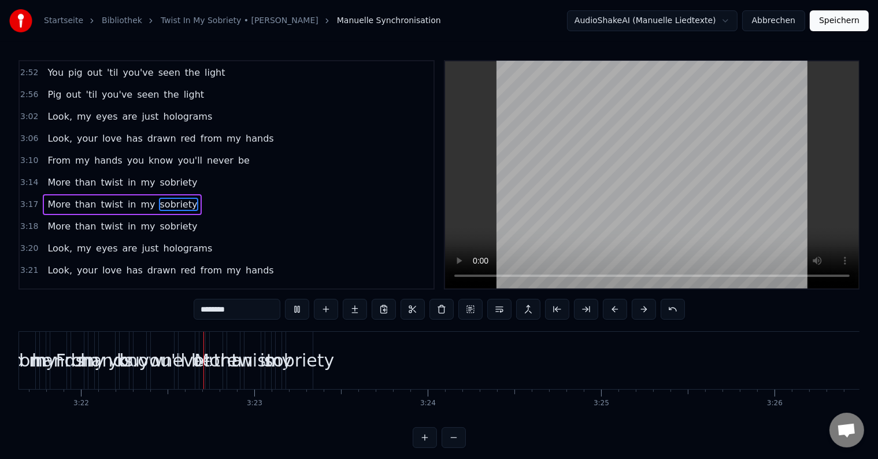
scroll to position [0, 34968]
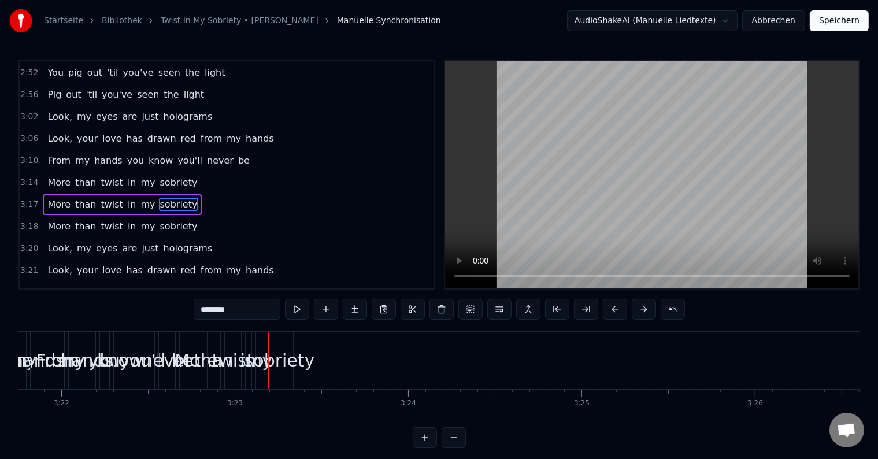
click at [273, 355] on div "sobriety" at bounding box center [279, 360] width 70 height 26
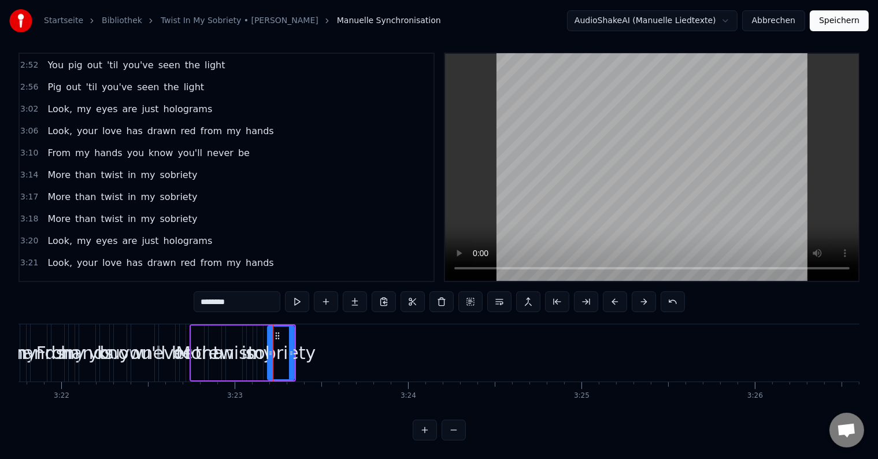
scroll to position [793, 0]
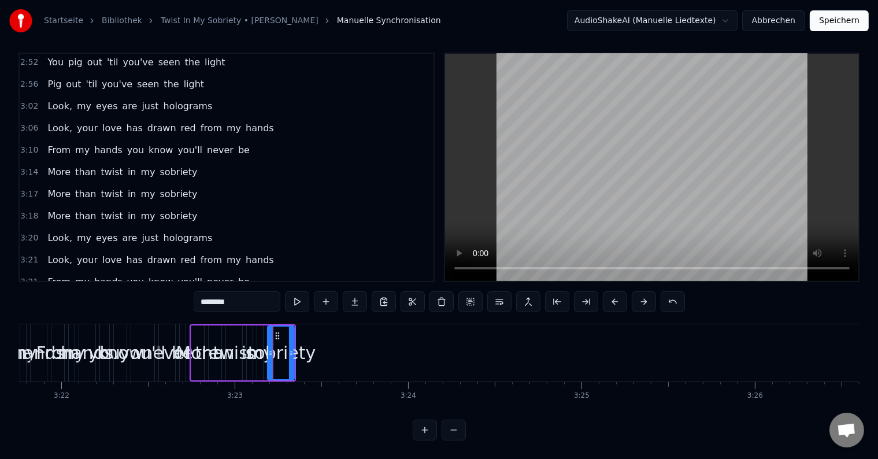
click at [129, 293] on div "More than twist in my sobriety" at bounding box center [122, 303] width 159 height 21
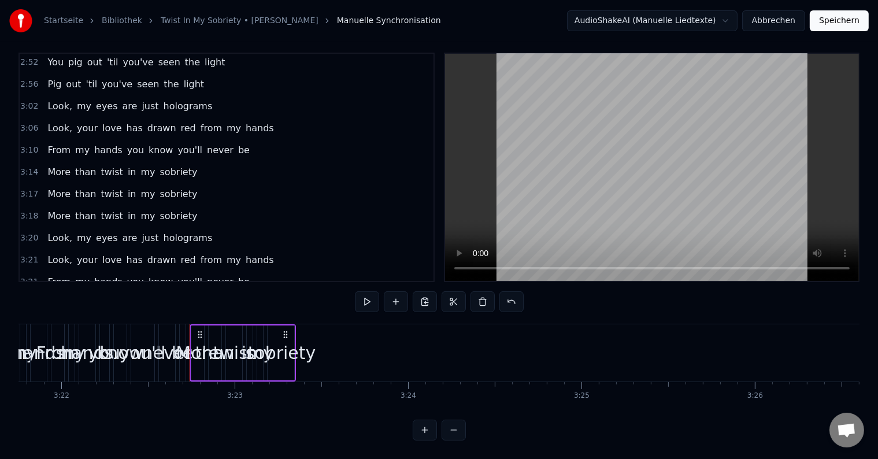
scroll to position [772, 0]
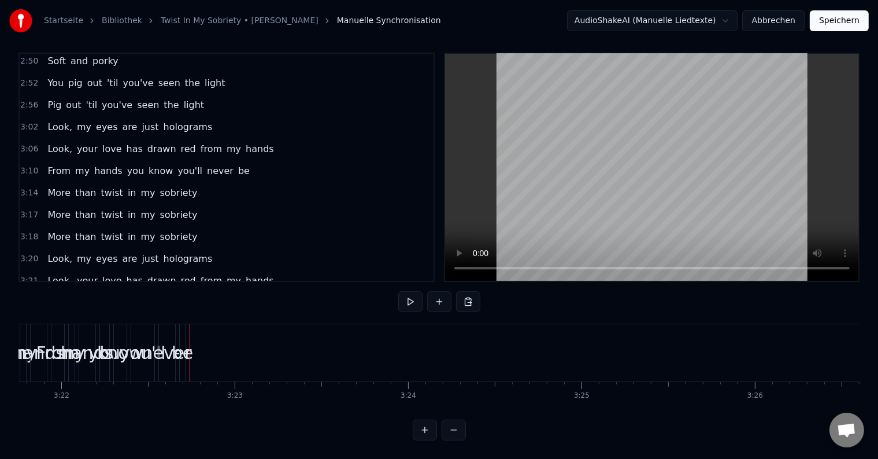
click at [135, 292] on div "From my hands you know you'll never be" at bounding box center [148, 302] width 211 height 21
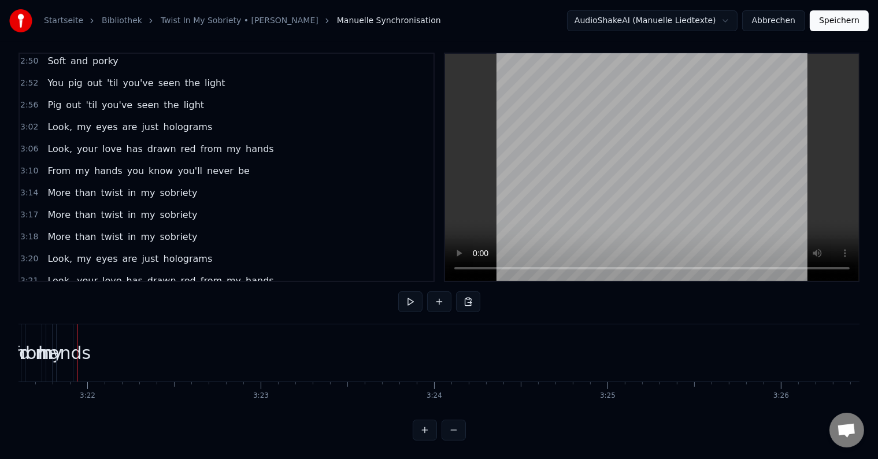
scroll to position [750, 0]
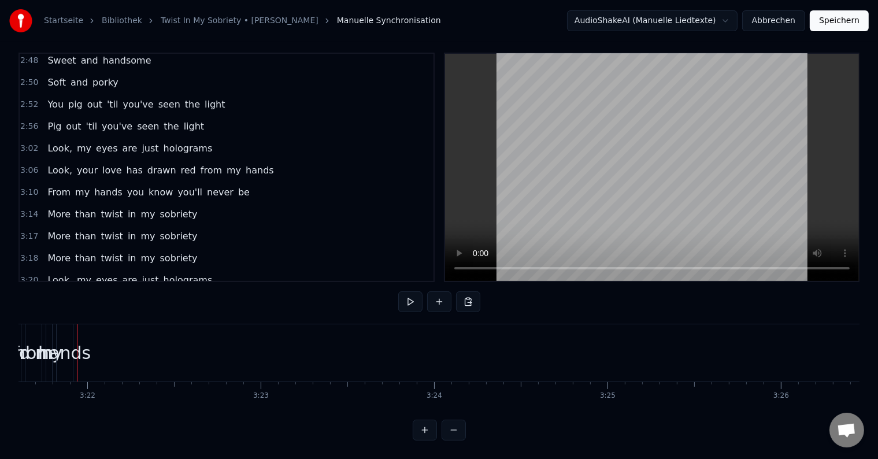
click at [135, 292] on div "Look, your love has drawn red from my hands" at bounding box center [160, 302] width 235 height 21
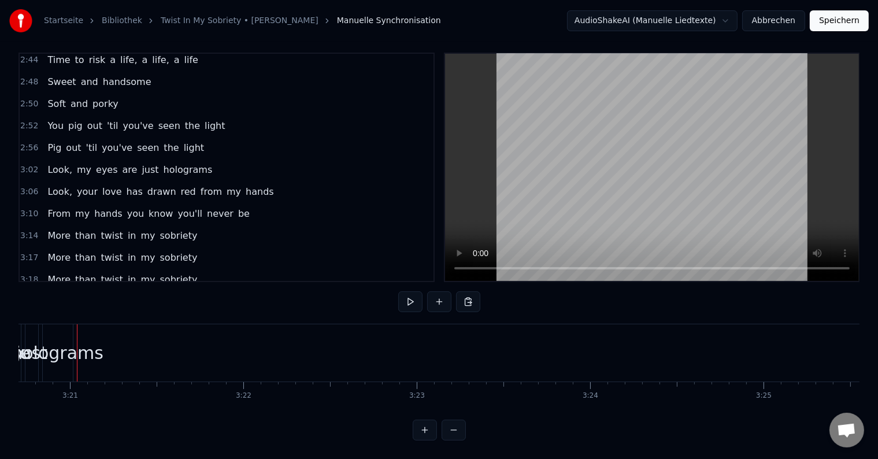
click at [141, 291] on div "Look, my eyes are just holograms" at bounding box center [130, 301] width 174 height 21
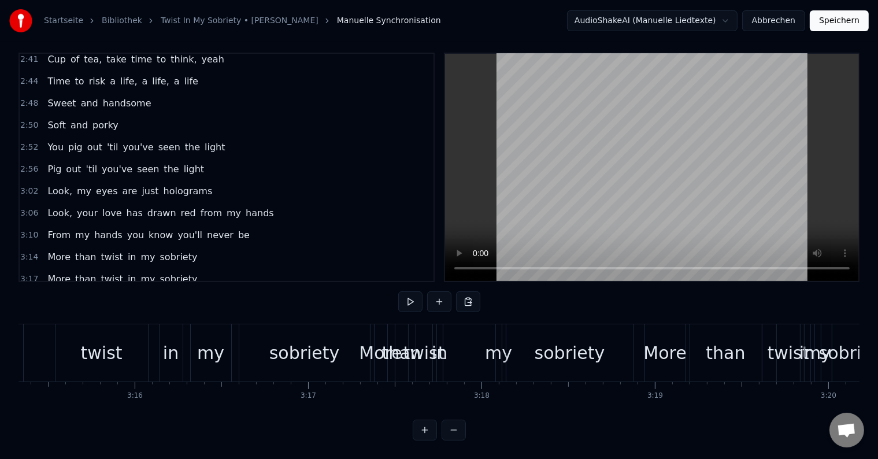
scroll to position [0, 34037]
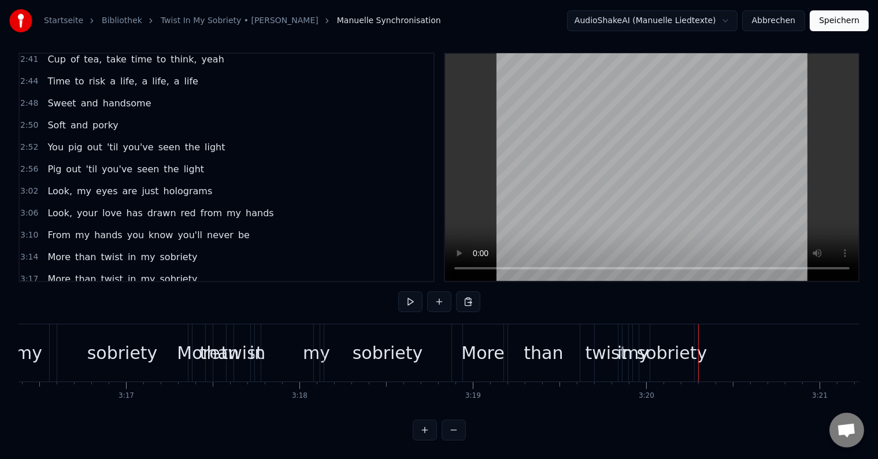
click at [141, 291] on div "More than twist in my sobriety" at bounding box center [122, 301] width 159 height 21
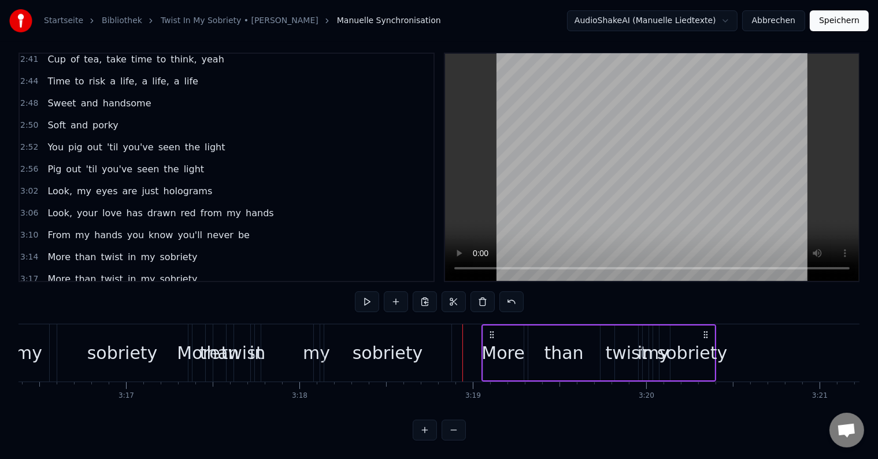
drag, startPoint x: 470, startPoint y: 326, endPoint x: 489, endPoint y: 330, distance: 19.5
click at [489, 330] on div "More than twist in my sobriety" at bounding box center [598, 352] width 235 height 57
click at [155, 290] on div "3:19 More than twist in my sobriety" at bounding box center [227, 301] width 414 height 22
click at [155, 269] on div "More than twist in my sobriety" at bounding box center [122, 279] width 159 height 21
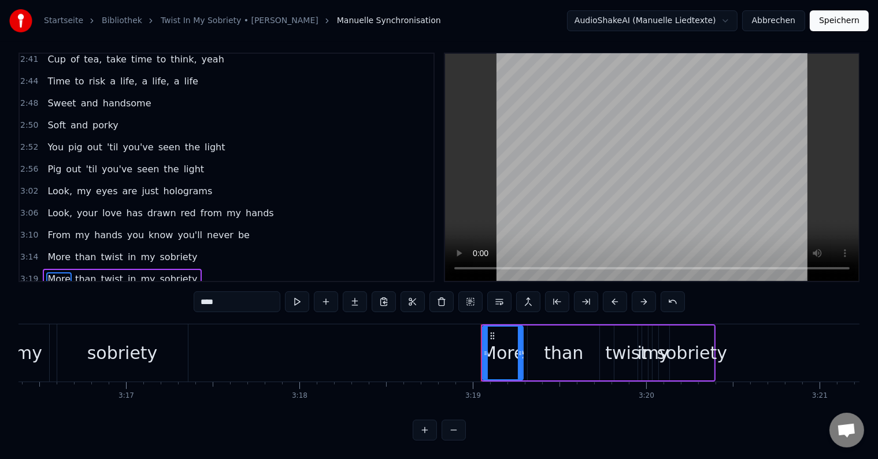
scroll to position [686, 0]
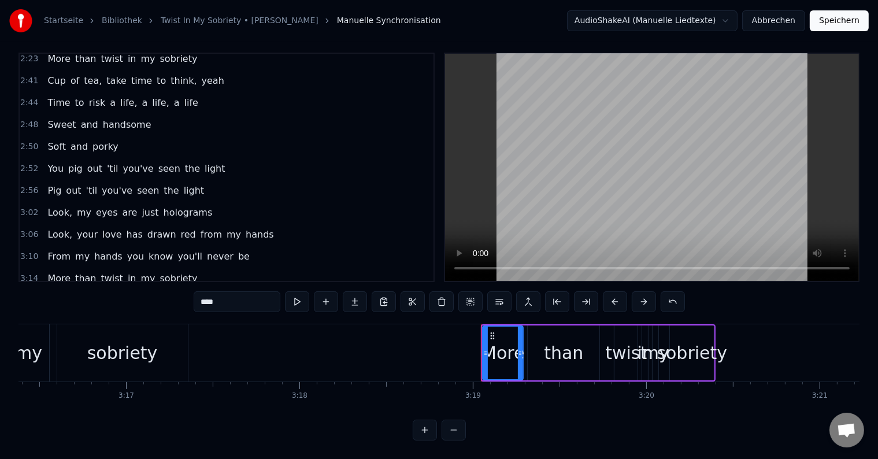
click at [158, 342] on div "sobriety" at bounding box center [122, 352] width 131 height 57
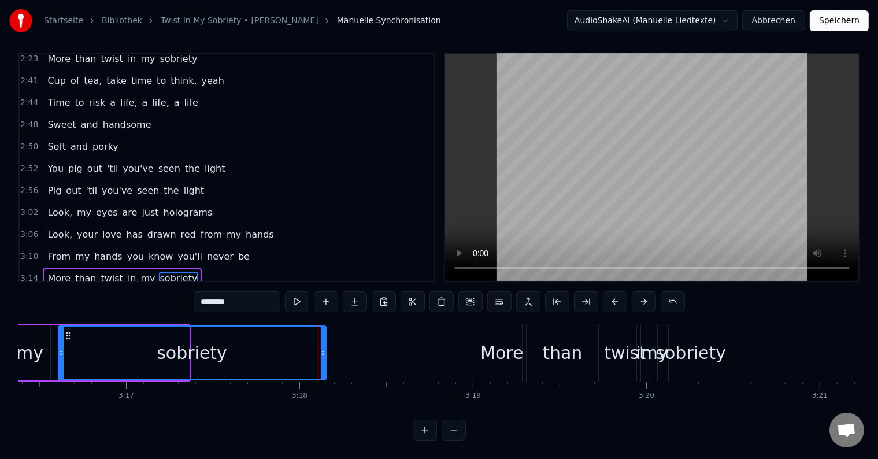
drag, startPoint x: 187, startPoint y: 337, endPoint x: 324, endPoint y: 344, distance: 137.1
click at [324, 344] on div at bounding box center [323, 352] width 5 height 53
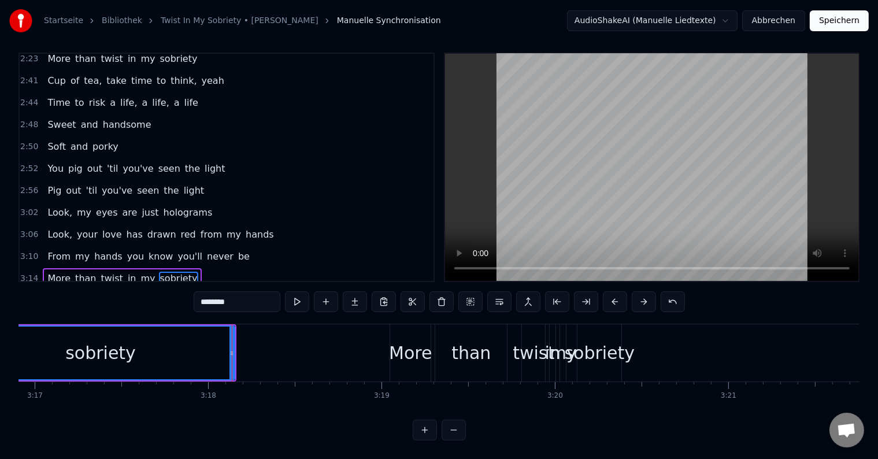
scroll to position [0, 34265]
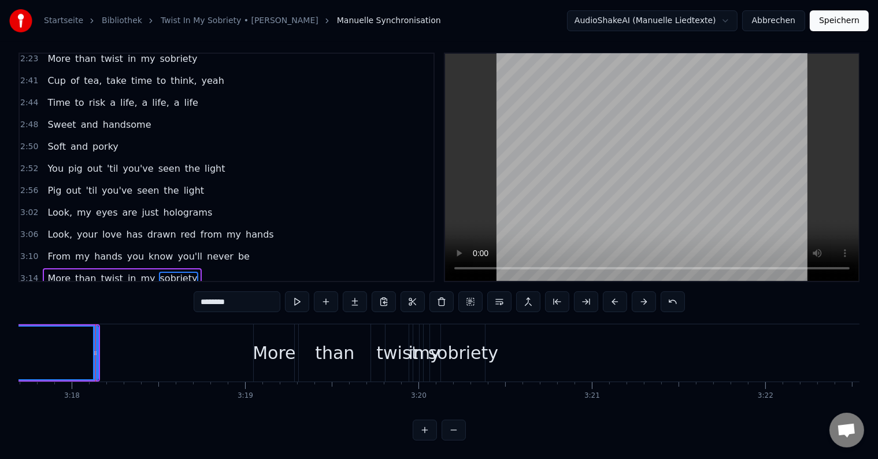
click at [471, 350] on div "sobriety" at bounding box center [463, 353] width 70 height 26
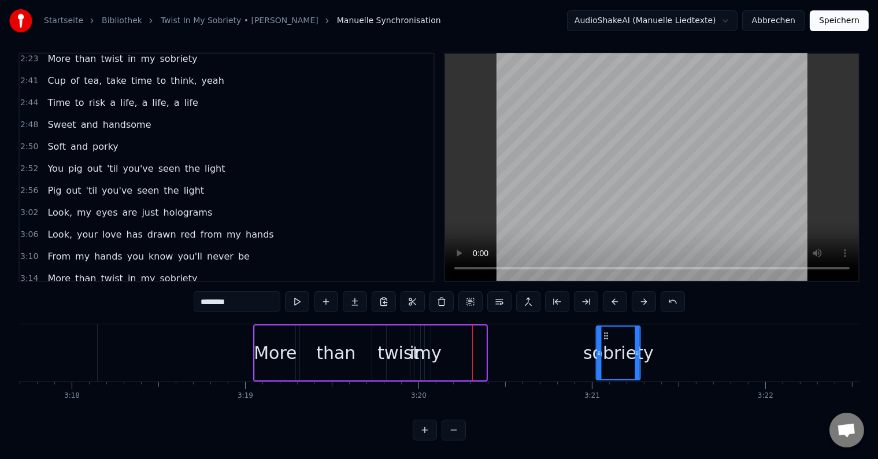
drag, startPoint x: 449, startPoint y: 321, endPoint x: 603, endPoint y: 332, distance: 154.6
click at [603, 332] on div "sobriety" at bounding box center [618, 352] width 43 height 53
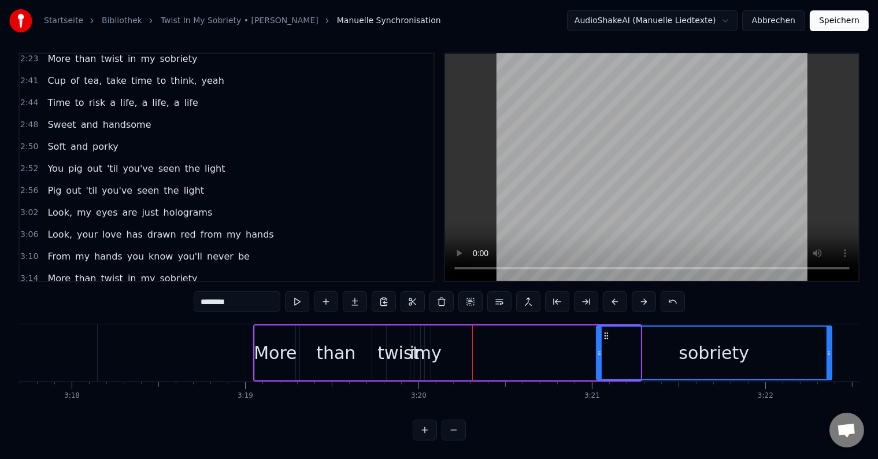
drag, startPoint x: 637, startPoint y: 343, endPoint x: 827, endPoint y: 341, distance: 190.1
click at [827, 348] on icon at bounding box center [828, 352] width 5 height 9
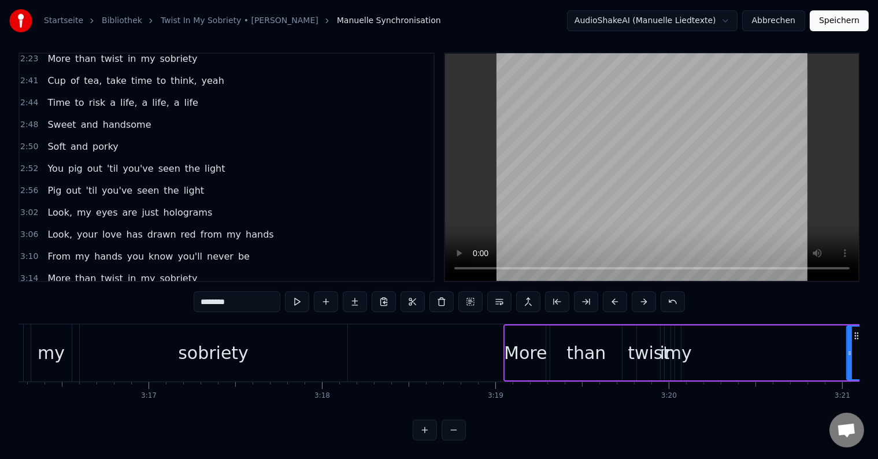
scroll to position [0, 34128]
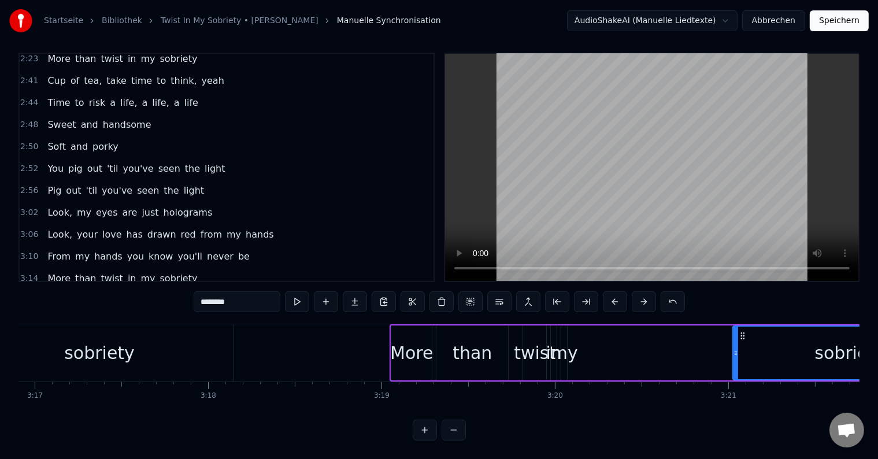
click at [566, 350] on div "my" at bounding box center [564, 353] width 27 height 26
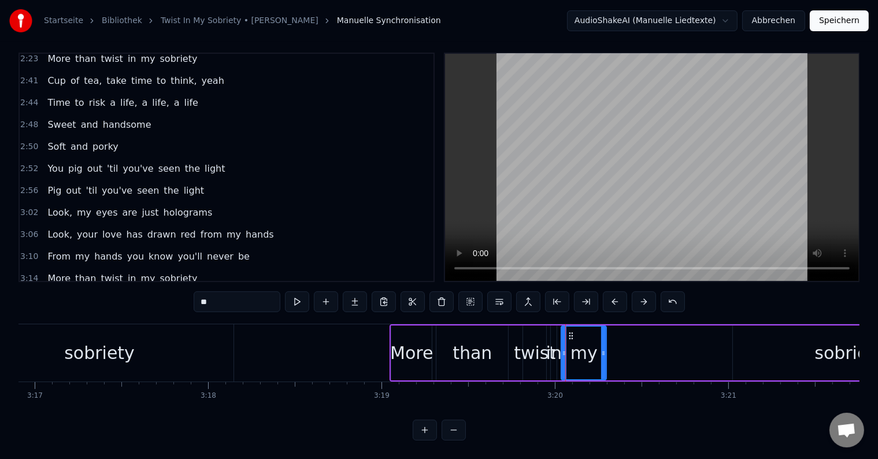
drag, startPoint x: 564, startPoint y: 340, endPoint x: 603, endPoint y: 344, distance: 39.5
click at [603, 348] on icon at bounding box center [603, 352] width 5 height 9
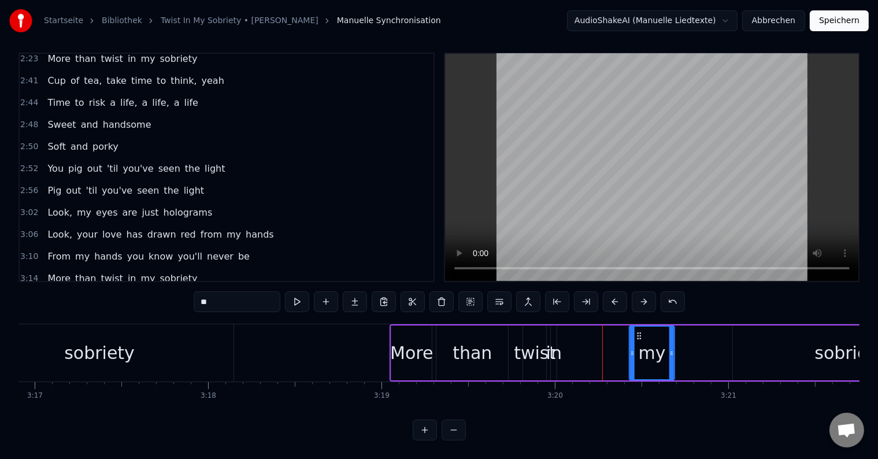
drag, startPoint x: 576, startPoint y: 324, endPoint x: 640, endPoint y: 326, distance: 64.2
click at [640, 331] on icon at bounding box center [638, 335] width 9 height 9
drag, startPoint x: 672, startPoint y: 342, endPoint x: 718, endPoint y: 346, distance: 45.8
click at [728, 348] on icon at bounding box center [727, 352] width 5 height 9
click at [555, 344] on div "in" at bounding box center [554, 353] width 16 height 26
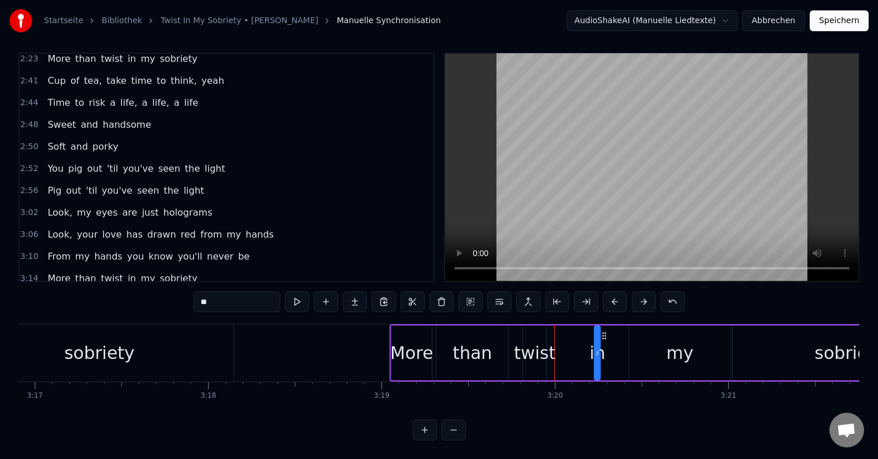
drag, startPoint x: 564, startPoint y: 324, endPoint x: 605, endPoint y: 331, distance: 42.2
click at [605, 331] on div "More than twist in my sobriety" at bounding box center [678, 352] width 578 height 57
drag, startPoint x: 597, startPoint y: 343, endPoint x: 637, endPoint y: 340, distance: 39.4
click at [637, 348] on icon at bounding box center [636, 352] width 5 height 9
click at [528, 341] on div "twist" at bounding box center [535, 353] width 42 height 26
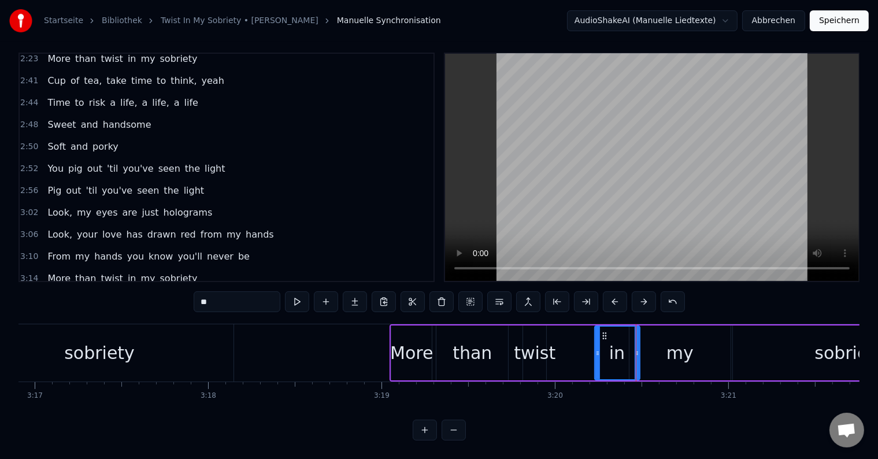
type input "*****"
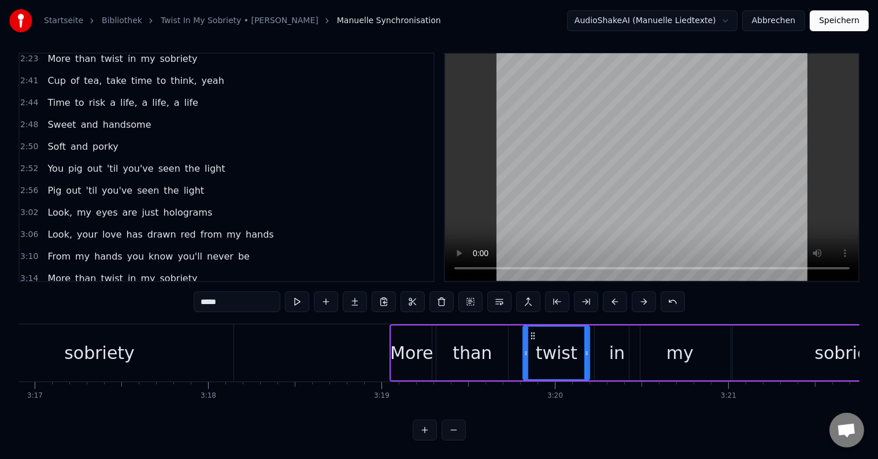
drag, startPoint x: 545, startPoint y: 342, endPoint x: 589, endPoint y: 344, distance: 43.4
click at [589, 348] on icon at bounding box center [586, 352] width 5 height 9
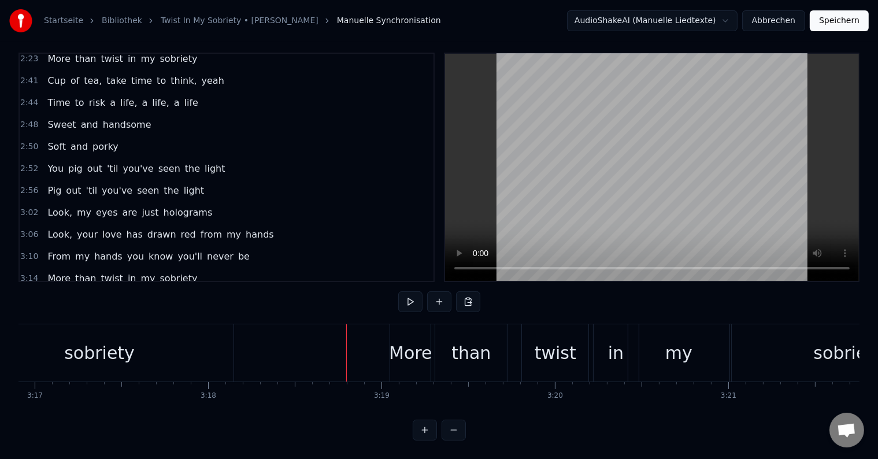
click at [400, 340] on div "More" at bounding box center [410, 353] width 43 height 26
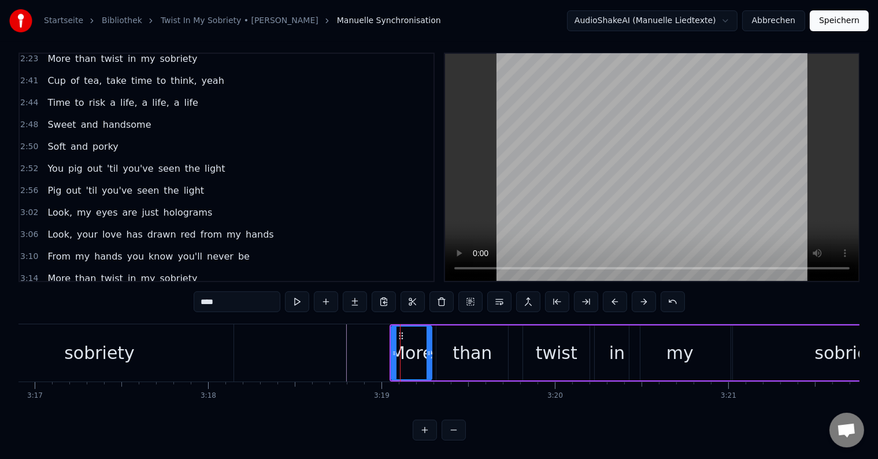
click at [390, 340] on div "More than twist in my sobriety" at bounding box center [678, 352] width 578 height 57
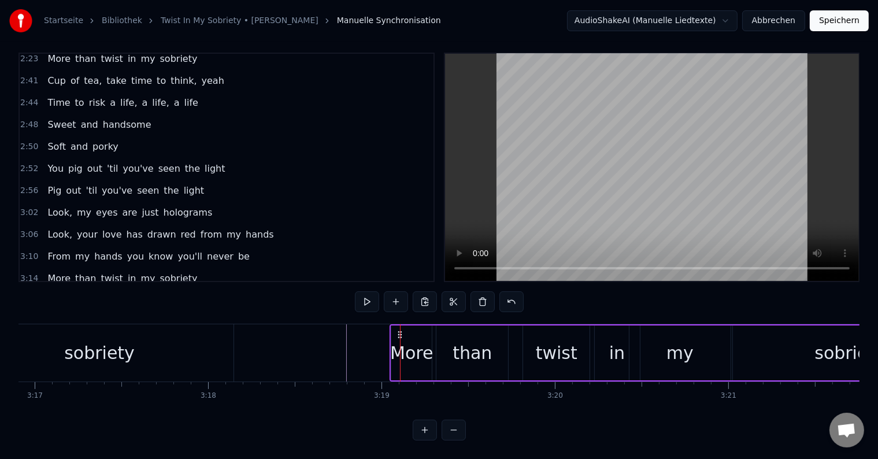
click at [393, 340] on div "More" at bounding box center [411, 353] width 43 height 26
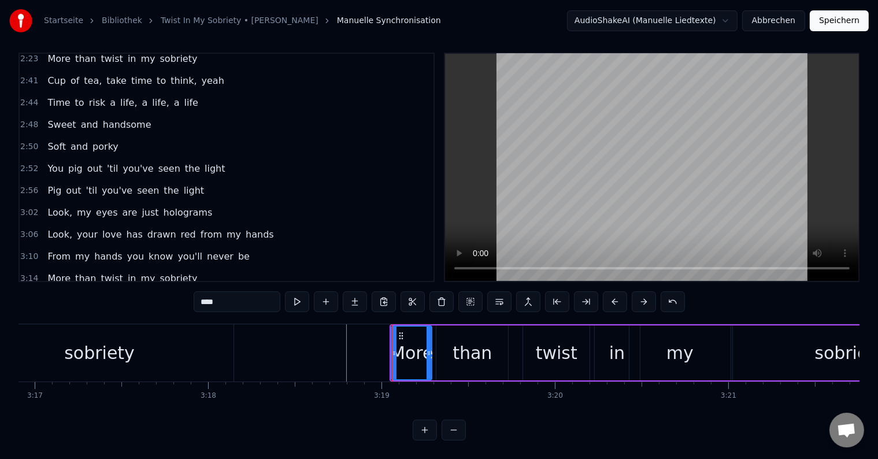
drag, startPoint x: 392, startPoint y: 340, endPoint x: 345, endPoint y: 339, distance: 46.8
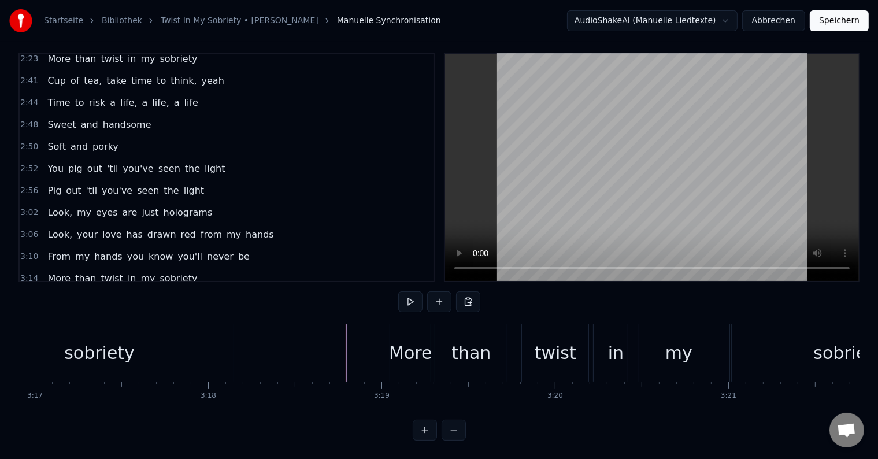
click at [403, 340] on div "More" at bounding box center [410, 353] width 43 height 26
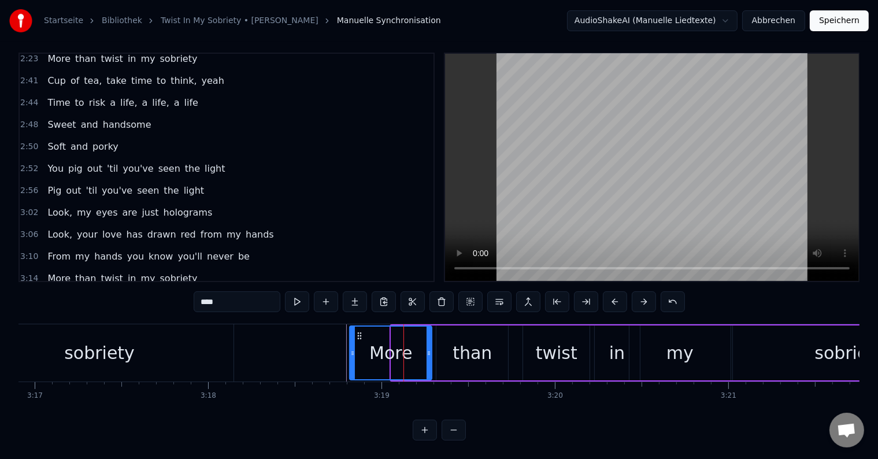
drag, startPoint x: 393, startPoint y: 340, endPoint x: 351, endPoint y: 340, distance: 41.6
click at [351, 348] on icon at bounding box center [352, 352] width 5 height 9
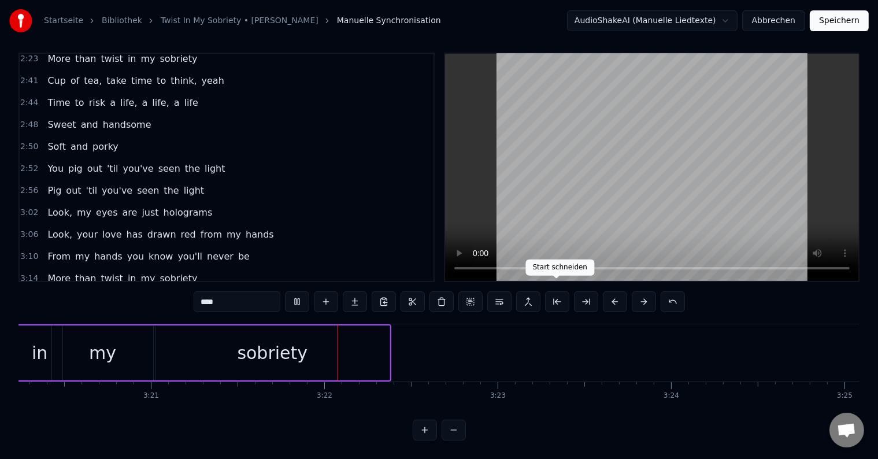
scroll to position [0, 34871]
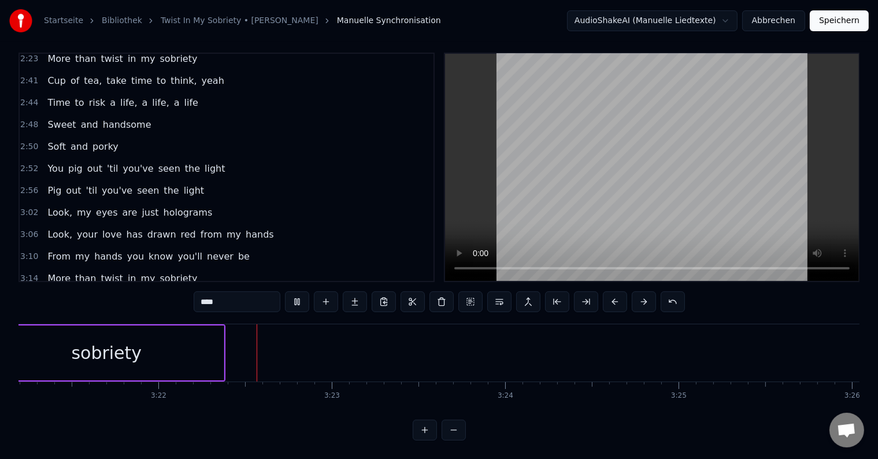
click at [106, 340] on div "sobriety" at bounding box center [106, 353] width 70 height 26
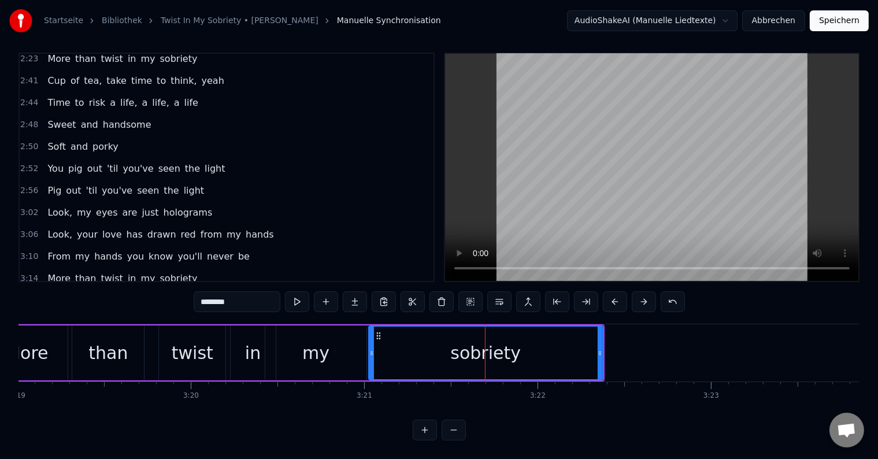
scroll to position [0, 34516]
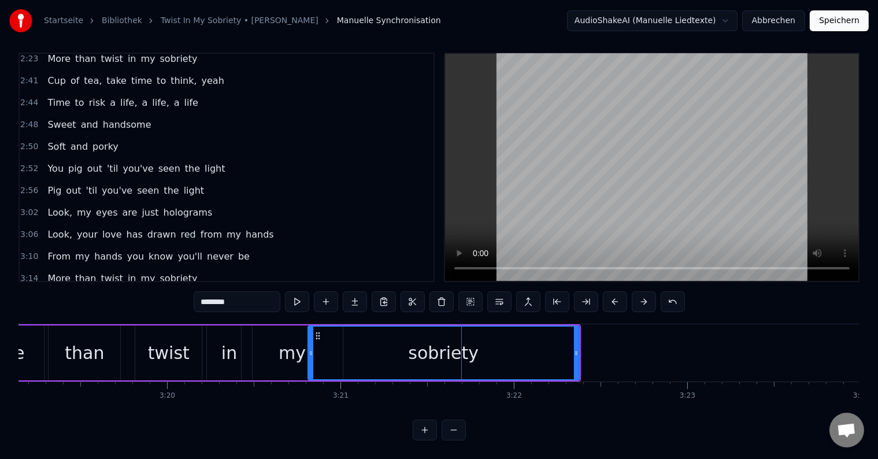
drag, startPoint x: 347, startPoint y: 338, endPoint x: 310, endPoint y: 336, distance: 37.0
click at [310, 336] on div at bounding box center [311, 352] width 5 height 53
click at [257, 326] on div "my" at bounding box center [291, 352] width 101 height 55
type input "**"
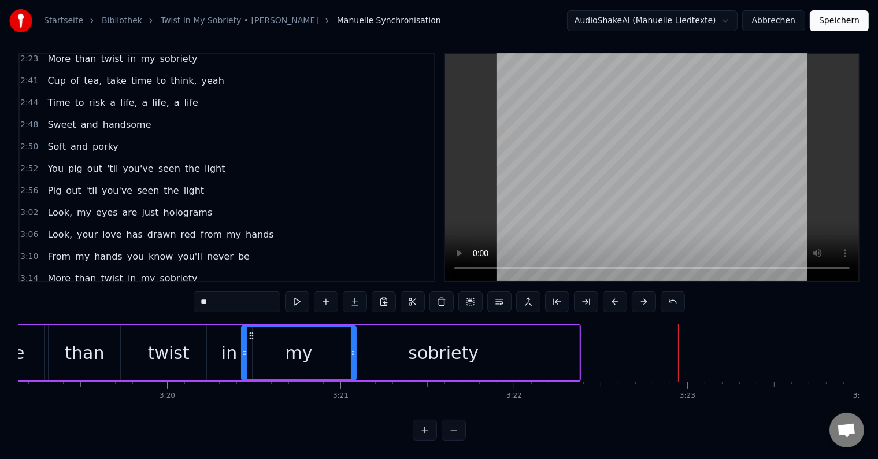
drag, startPoint x: 339, startPoint y: 339, endPoint x: 352, endPoint y: 339, distance: 13.3
click at [352, 348] on icon at bounding box center [353, 352] width 5 height 9
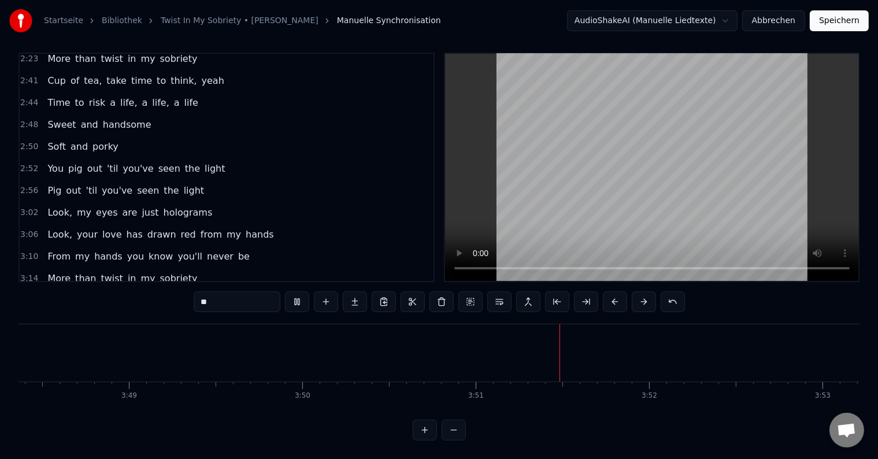
click at [827, 26] on button "Speichern" at bounding box center [838, 20] width 59 height 21
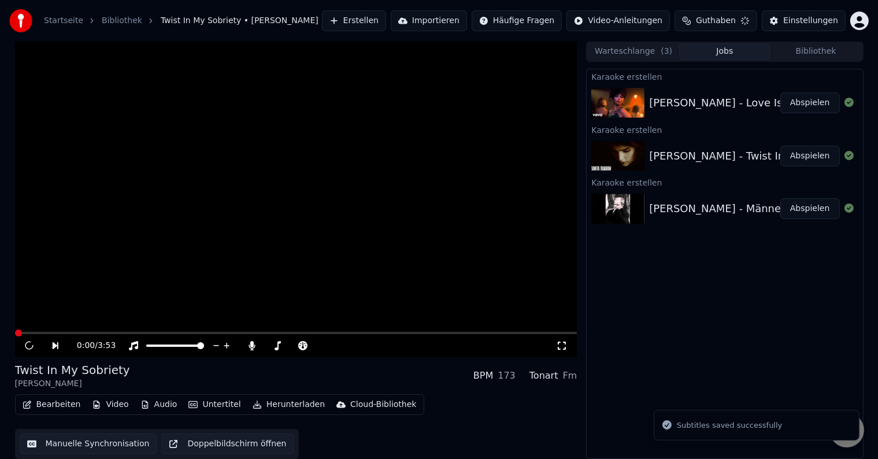
scroll to position [1, 0]
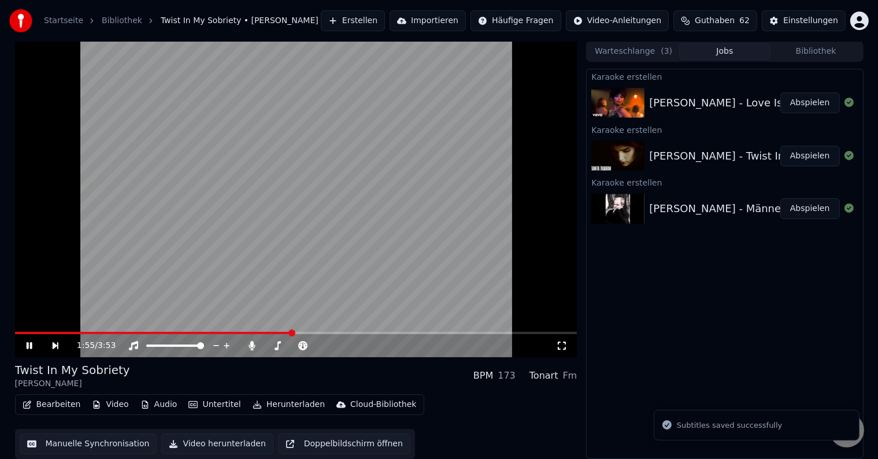
click at [291, 333] on span at bounding box center [296, 333] width 562 height 2
click at [295, 333] on span at bounding box center [296, 333] width 562 height 2
click at [352, 333] on span at bounding box center [296, 333] width 562 height 2
click at [378, 333] on span at bounding box center [296, 333] width 562 height 2
click at [408, 333] on span at bounding box center [296, 333] width 562 height 2
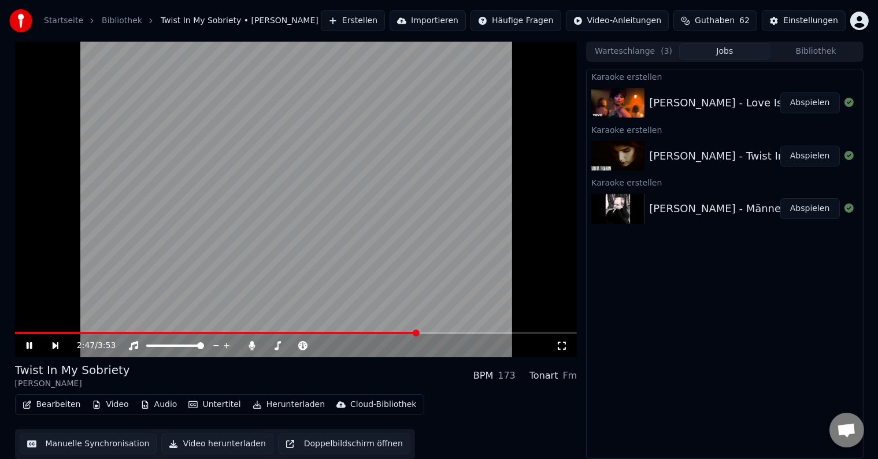
click at [448, 336] on div "2:47 / 3:53" at bounding box center [296, 345] width 562 height 23
click at [457, 333] on span at bounding box center [296, 333] width 562 height 2
click at [365, 273] on video at bounding box center [296, 199] width 562 height 316
click at [797, 100] on button "Abspielen" at bounding box center [810, 102] width 60 height 21
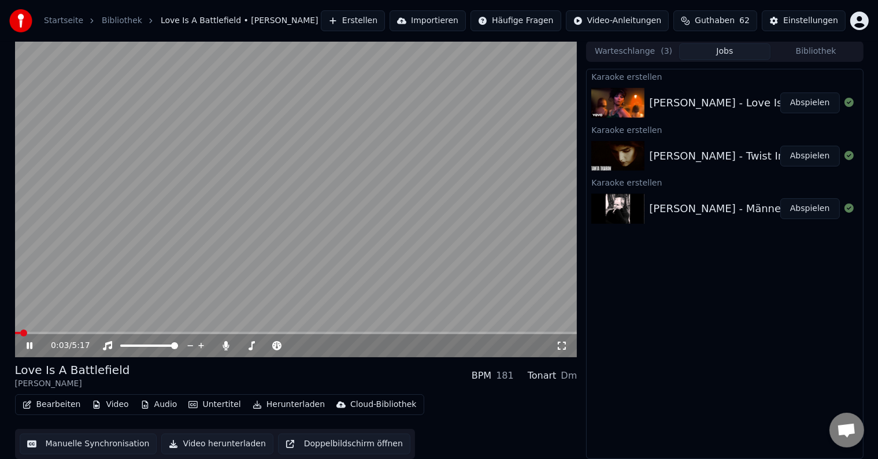
click at [73, 333] on span at bounding box center [296, 333] width 562 height 2
click at [75, 332] on span at bounding box center [45, 333] width 60 height 2
click at [28, 347] on icon at bounding box center [30, 345] width 6 height 7
click at [51, 404] on button "Bearbeiten" at bounding box center [52, 404] width 68 height 16
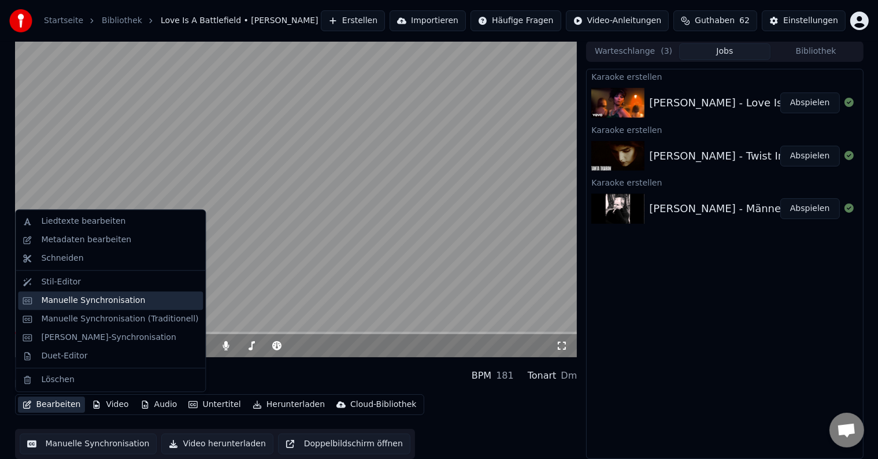
click at [91, 303] on div "Manuelle Synchronisation" at bounding box center [93, 301] width 104 height 12
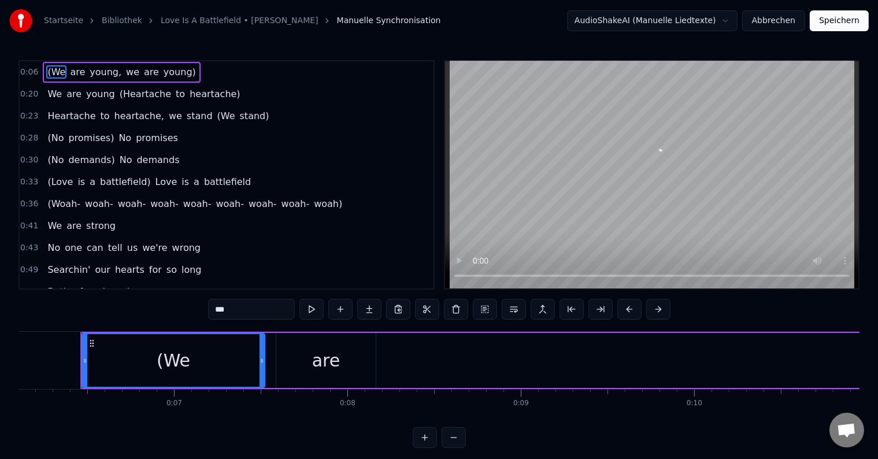
scroll to position [0, 1061]
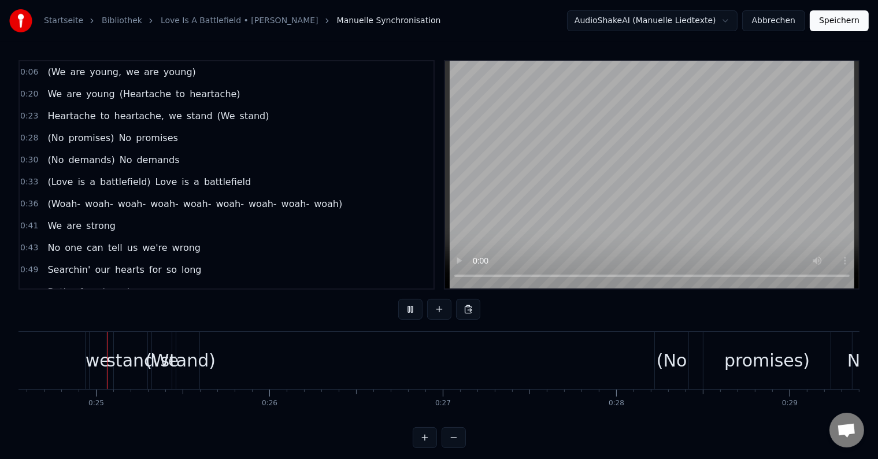
scroll to position [0, 4246]
click at [158, 384] on div "Heartache to heartache, we stand (We stand)" at bounding box center [6, 360] width 411 height 57
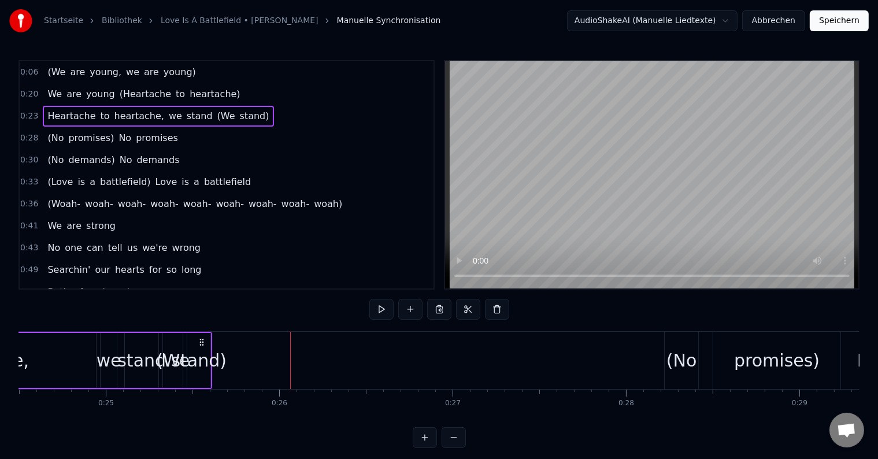
click at [772, 21] on button "Abbrechen" at bounding box center [773, 20] width 63 height 21
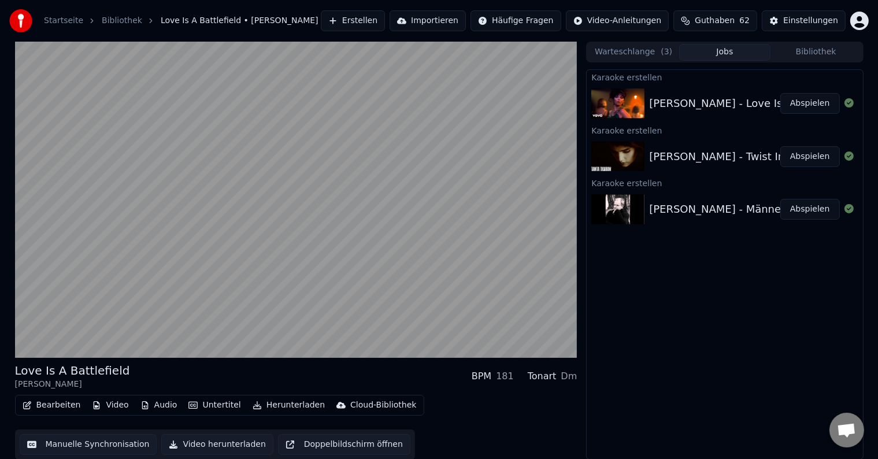
click at [734, 98] on div "[PERSON_NAME] - Love Is A Battlefield" at bounding box center [749, 103] width 200 height 16
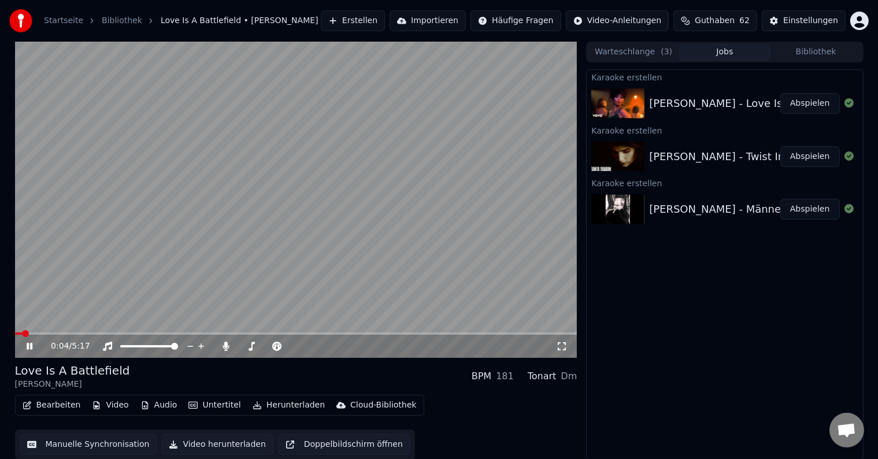
click at [303, 220] on video at bounding box center [296, 200] width 562 height 316
click at [824, 50] on button "Bibliothek" at bounding box center [815, 52] width 91 height 17
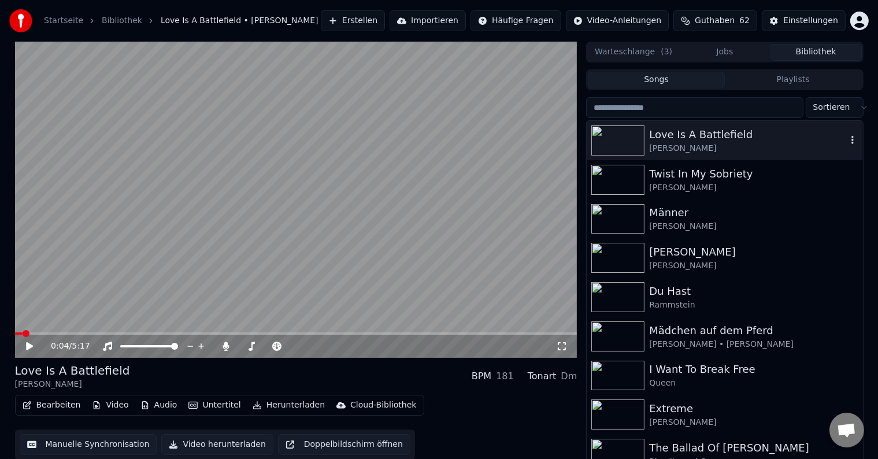
click at [846, 140] on icon "button" at bounding box center [852, 139] width 12 height 9
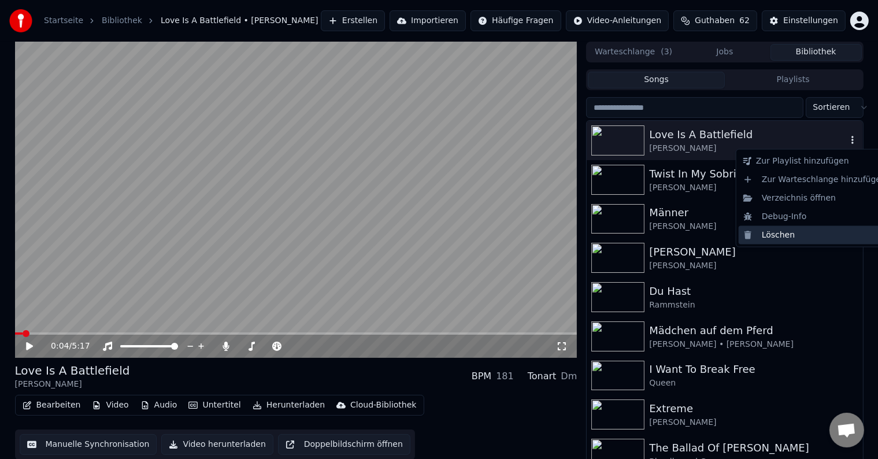
click at [760, 233] on div "Löschen" at bounding box center [814, 235] width 152 height 18
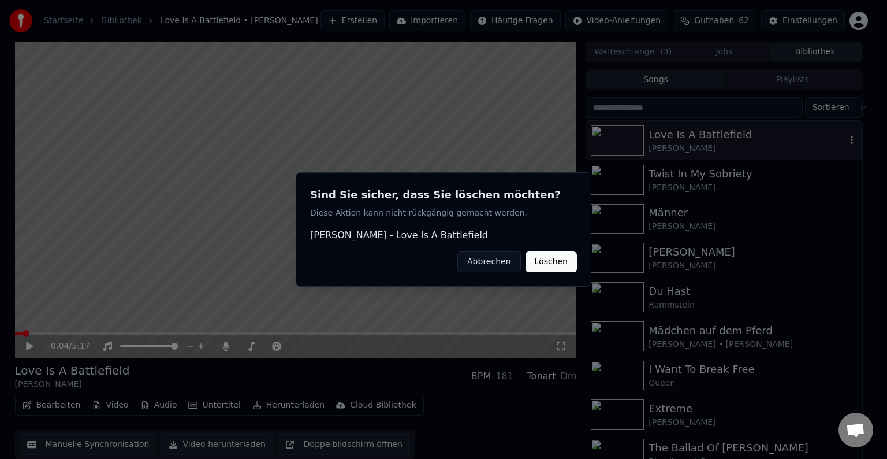
click at [546, 257] on button "Löschen" at bounding box center [551, 261] width 51 height 21
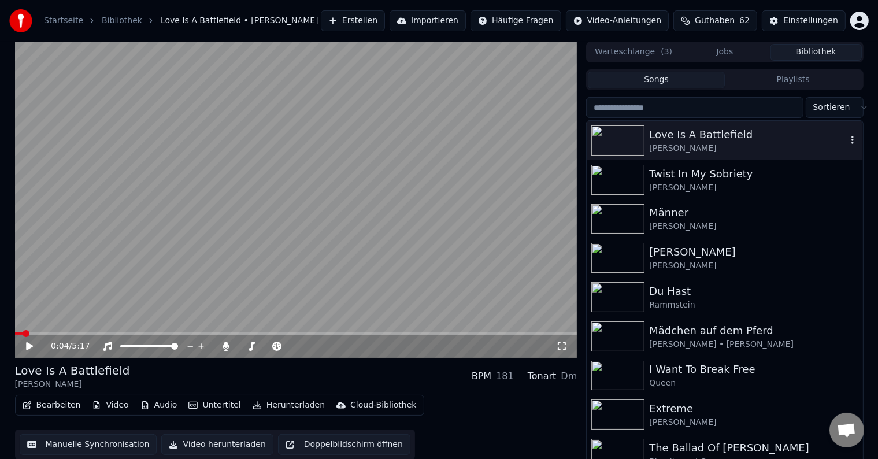
click at [385, 15] on button "Erstellen" at bounding box center [353, 20] width 64 height 21
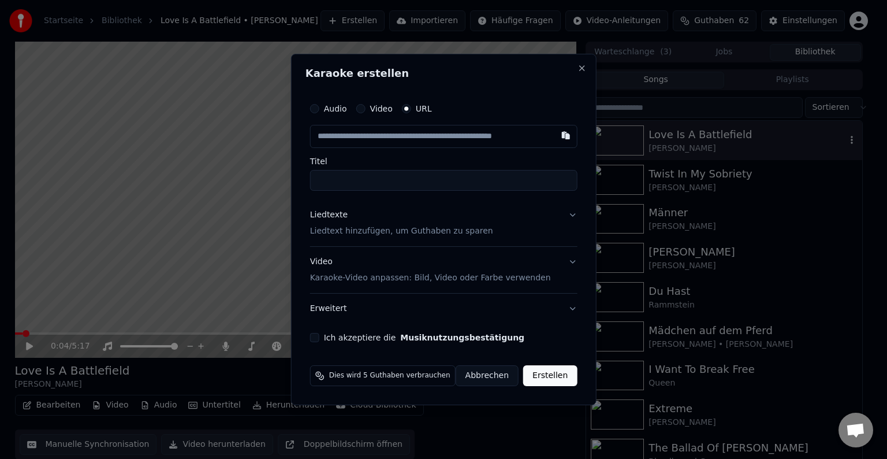
type input "**********"
type input "*******"
type input "**********"
click at [322, 180] on input "*******" at bounding box center [443, 180] width 267 height 21
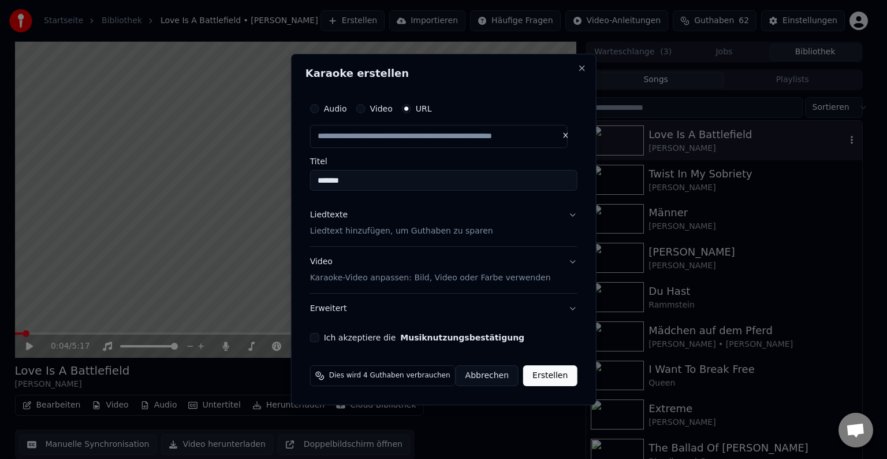
scroll to position [0, 0]
type input "**********"
click at [566, 213] on button "Liedtexte Liedtext hinzufügen, um Guthaben zu sparen" at bounding box center [443, 223] width 267 height 46
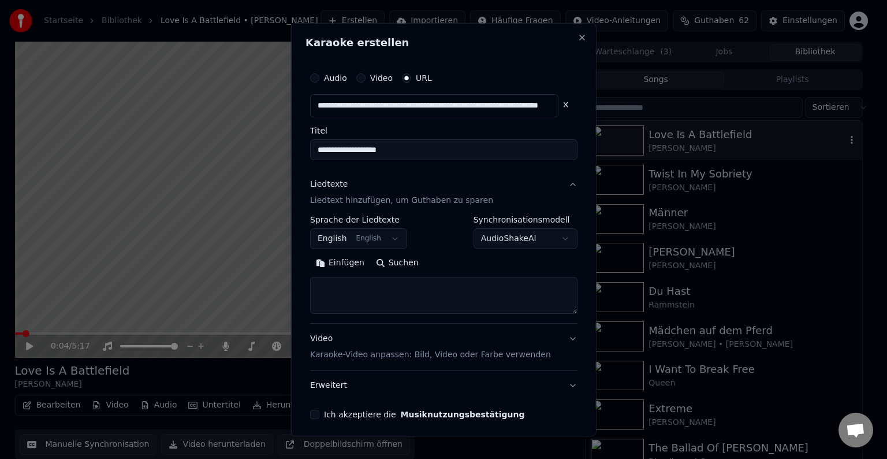
click at [400, 266] on button "Suchen" at bounding box center [397, 263] width 54 height 18
click at [344, 266] on button "Einfügen" at bounding box center [340, 263] width 60 height 18
click at [318, 414] on button "Ich akzeptiere die Musiknutzungsbestätigung" at bounding box center [314, 414] width 9 height 9
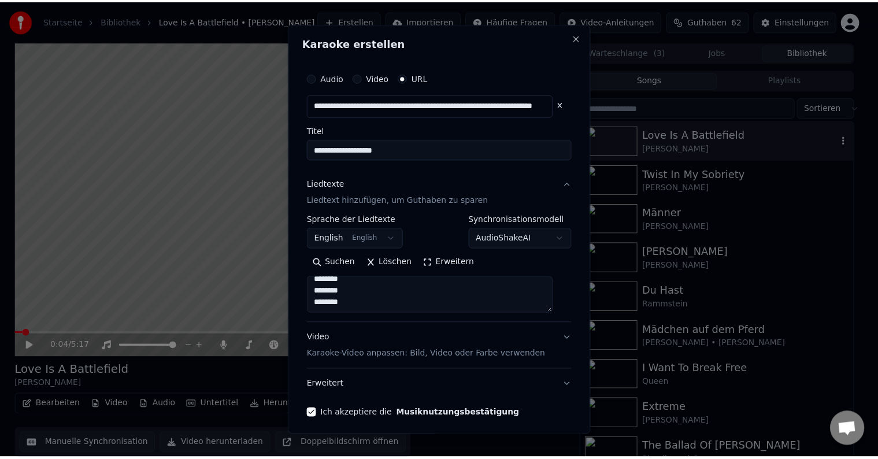
scroll to position [45, 0]
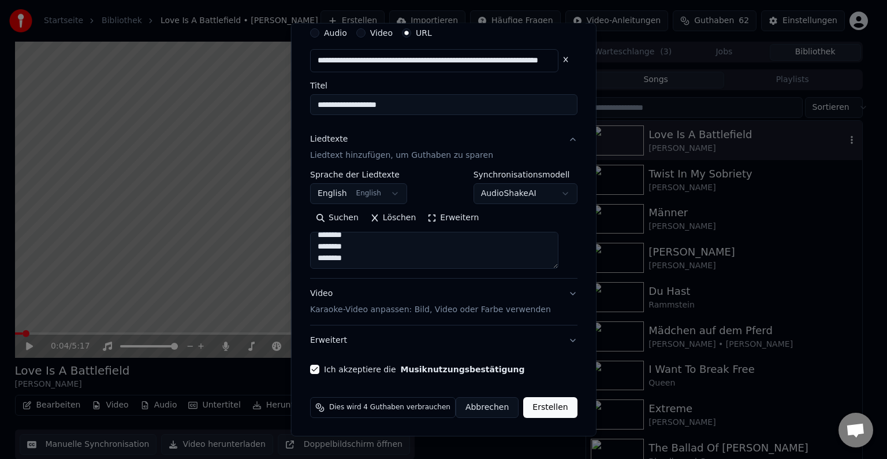
click at [537, 404] on button "Erstellen" at bounding box center [550, 407] width 54 height 21
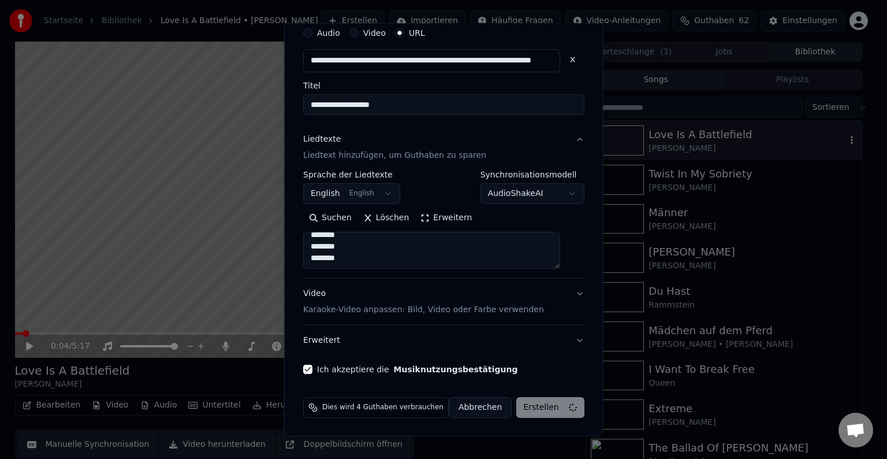
type textarea "******** ******** ********"
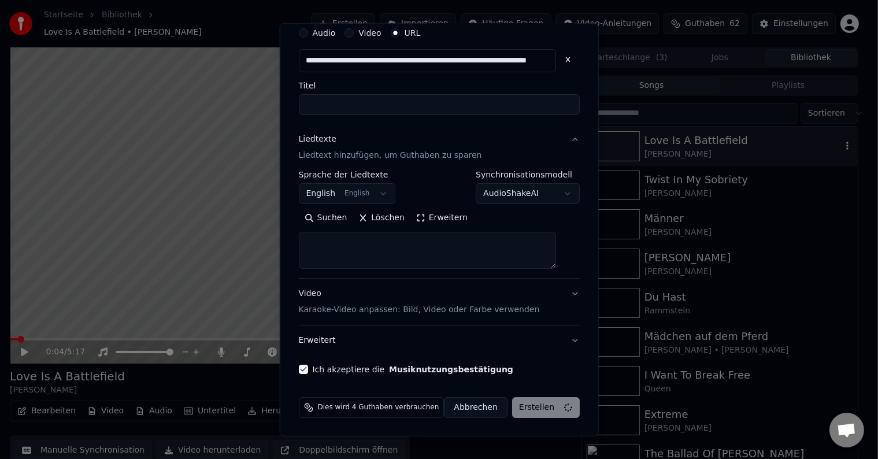
select select
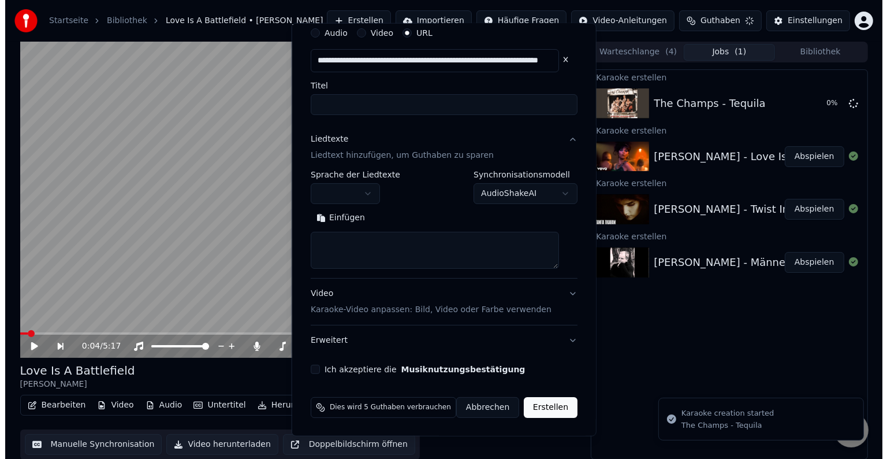
scroll to position [0, 0]
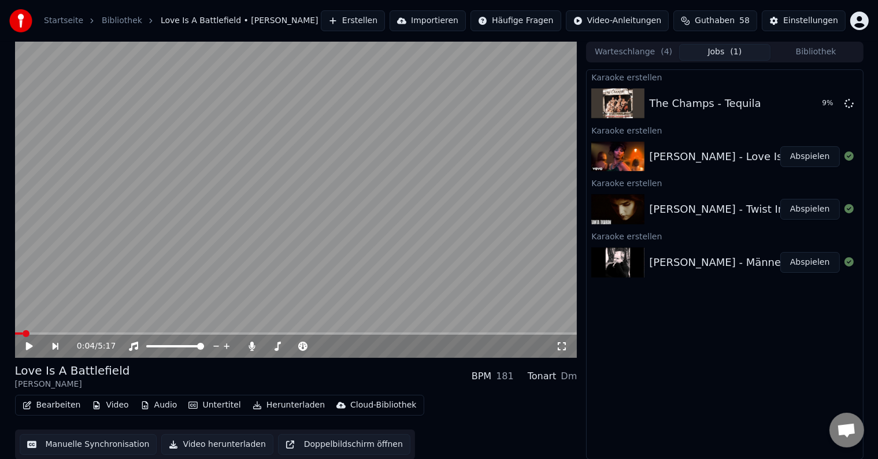
click at [385, 21] on button "Erstellen" at bounding box center [353, 20] width 64 height 21
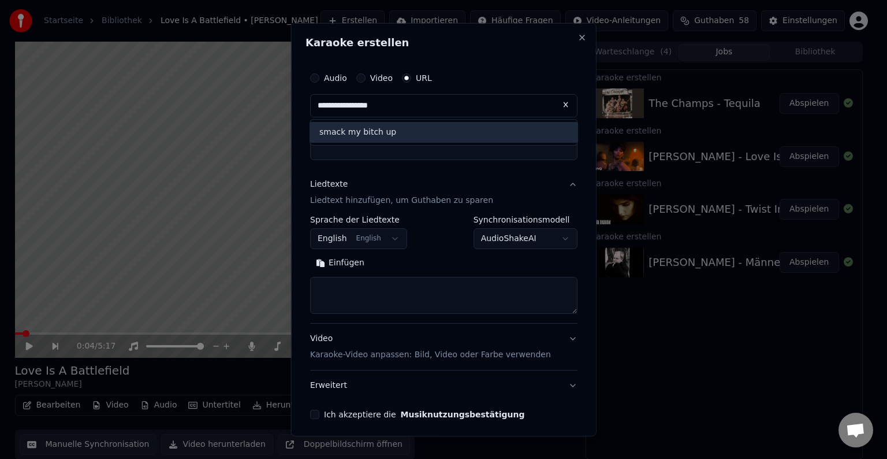
click at [396, 132] on div "smack my bitch up" at bounding box center [443, 132] width 267 height 21
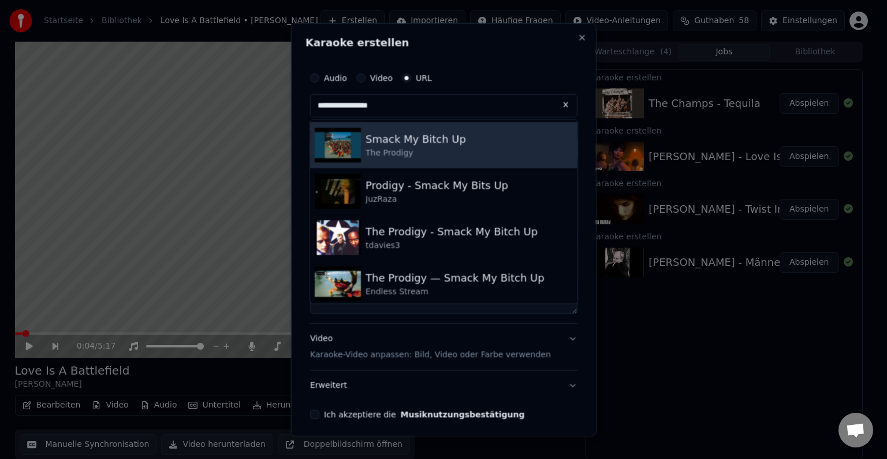
click at [419, 149] on div "The Prodigy" at bounding box center [416, 153] width 101 height 12
type input "**********"
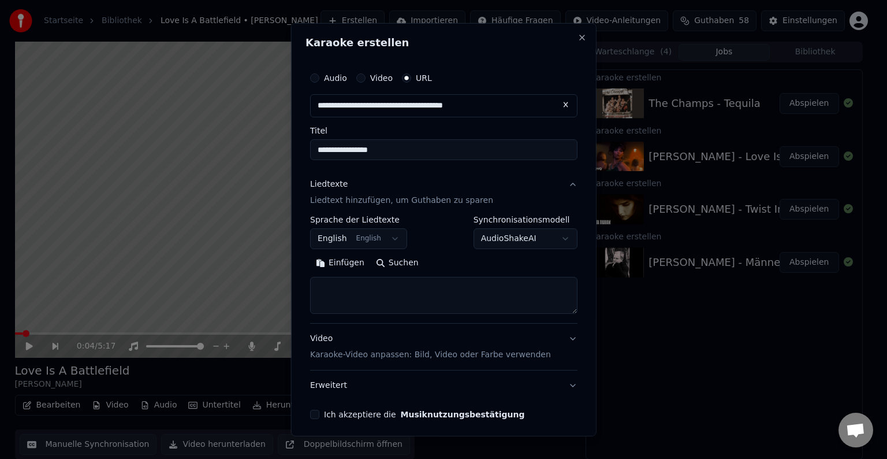
click at [402, 261] on button "Suchen" at bounding box center [397, 263] width 54 height 18
type textarea "**********"
click at [577, 36] on button "Close" at bounding box center [581, 37] width 9 height 9
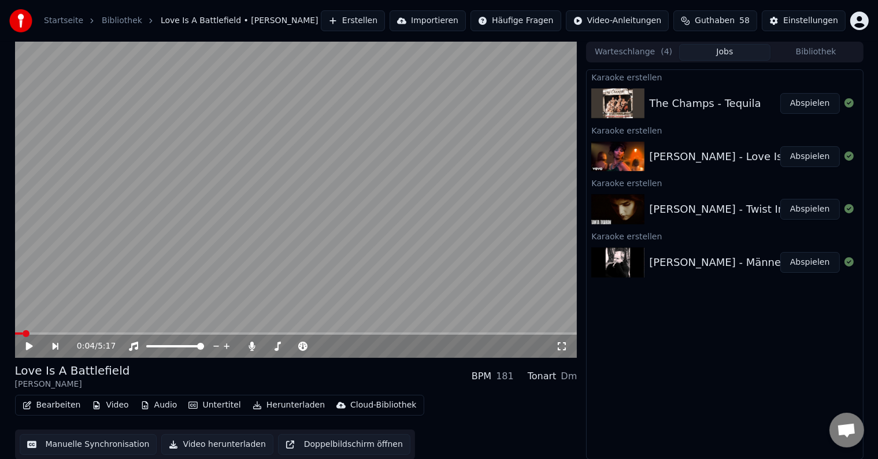
click at [807, 100] on button "Abspielen" at bounding box center [810, 103] width 60 height 21
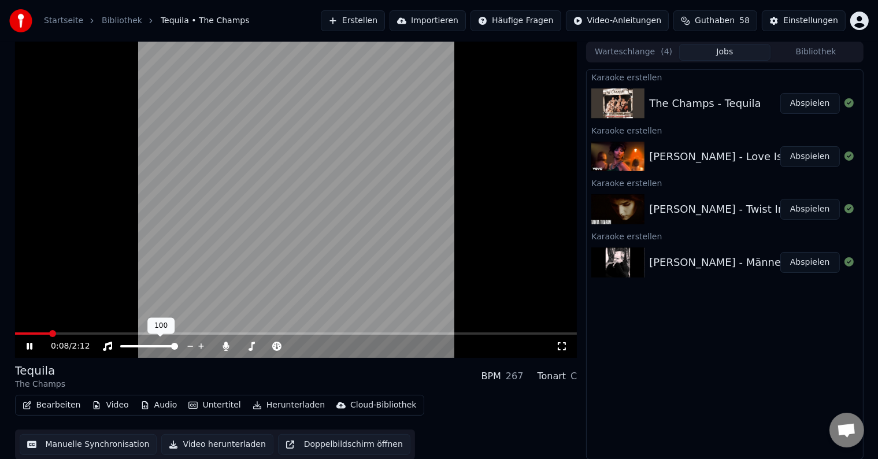
scroll to position [1, 0]
click at [53, 407] on button "Bearbeiten" at bounding box center [52, 404] width 68 height 16
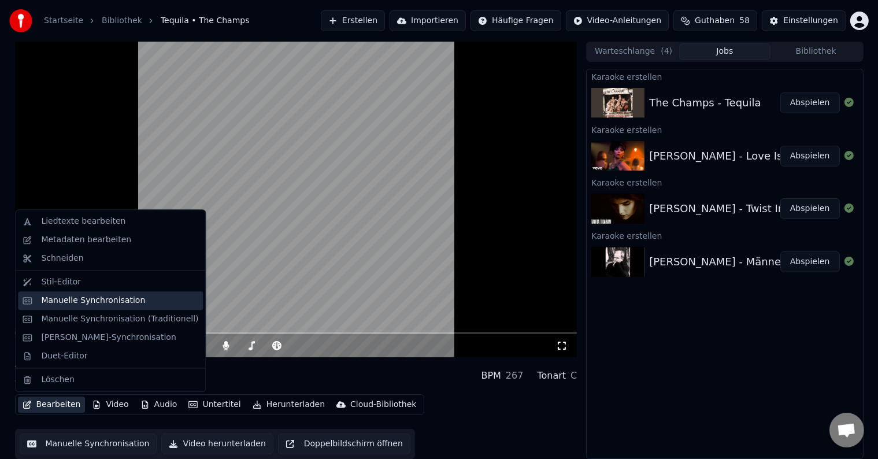
click at [94, 297] on div "Manuelle Synchronisation" at bounding box center [93, 301] width 104 height 12
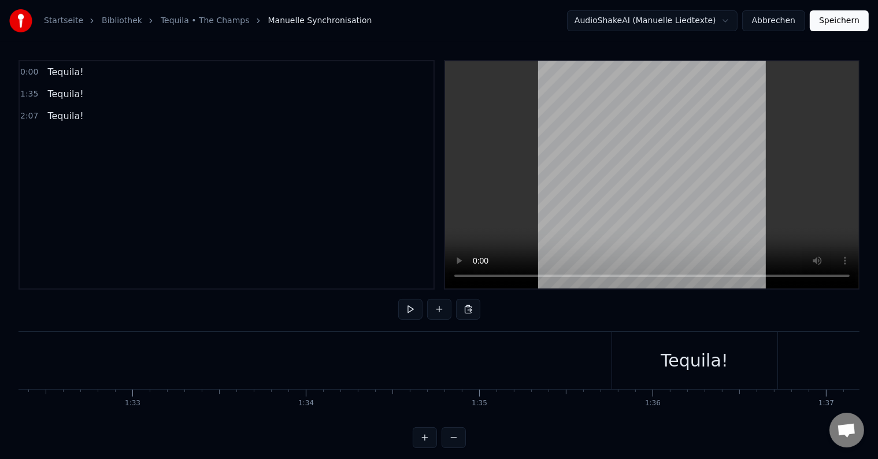
scroll to position [0, 16070]
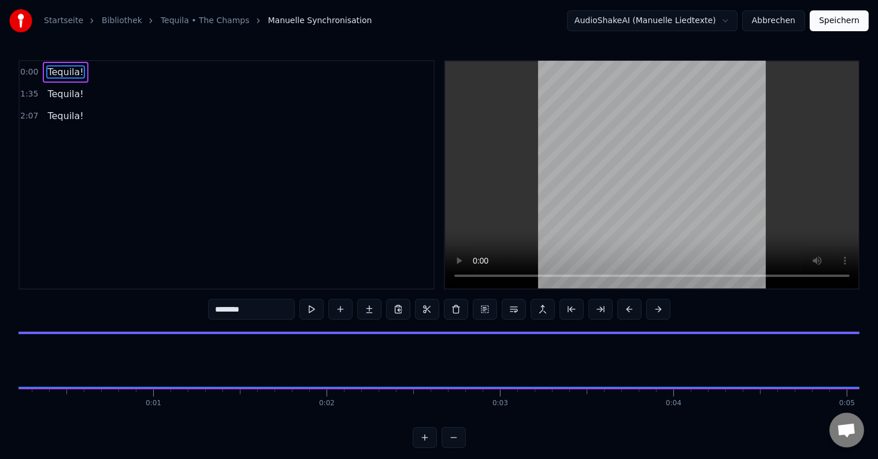
scroll to position [0, 0]
click at [64, 77] on span "Tequila!" at bounding box center [65, 71] width 38 height 13
click at [70, 81] on div "0:00 Tequila!" at bounding box center [227, 72] width 414 height 22
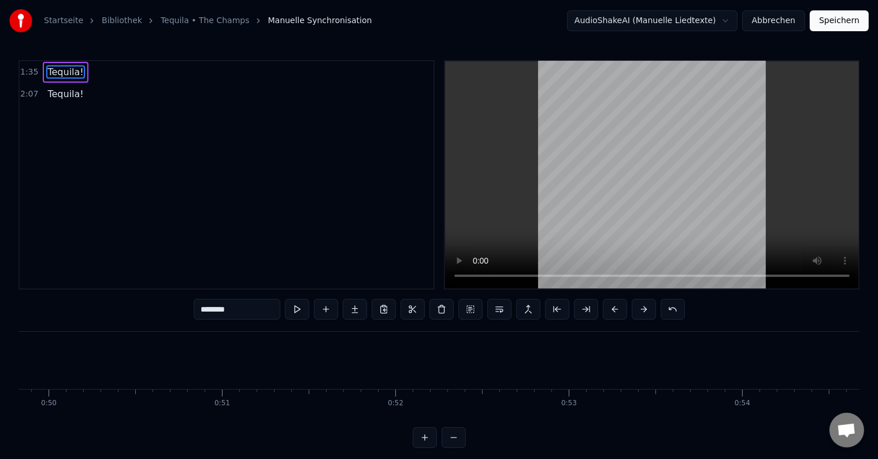
scroll to position [0, 8816]
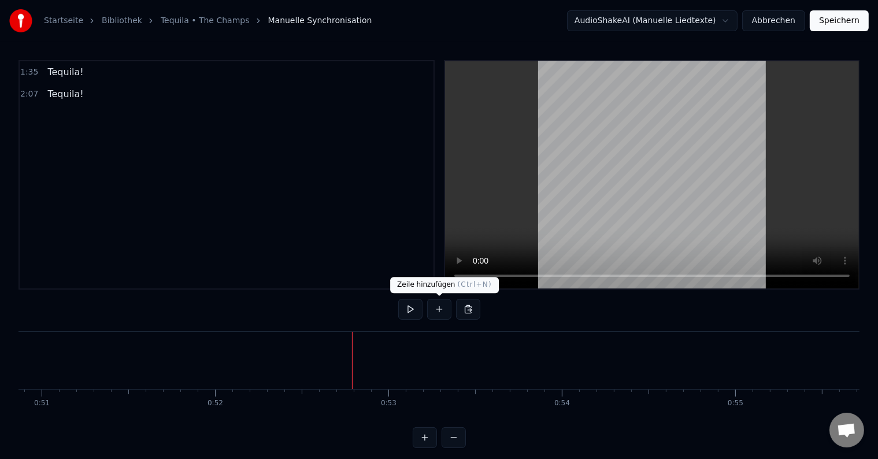
click at [445, 307] on button at bounding box center [439, 309] width 24 height 21
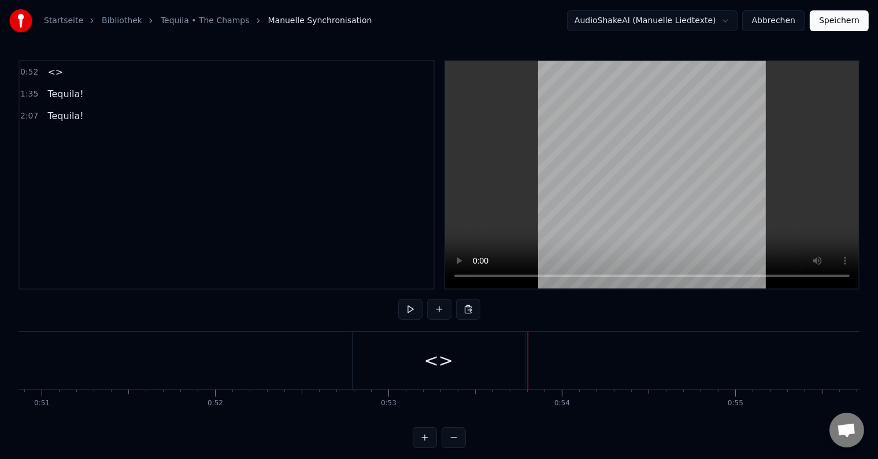
click at [466, 358] on div "<>" at bounding box center [438, 360] width 172 height 57
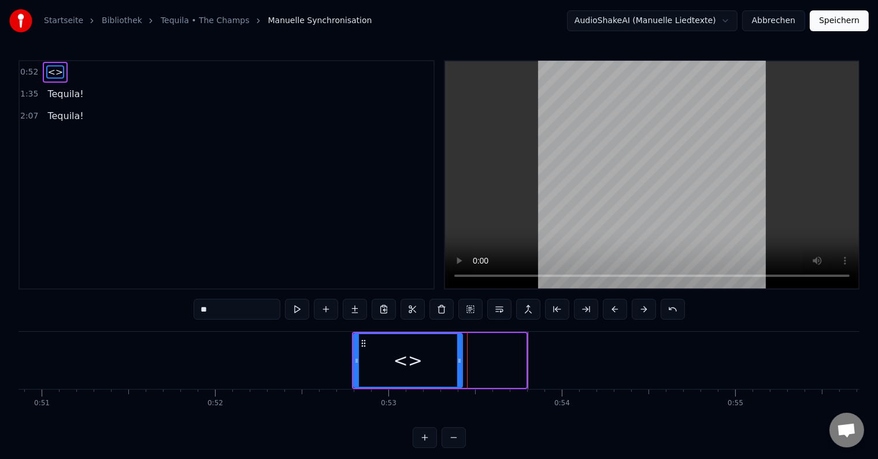
drag, startPoint x: 522, startPoint y: 359, endPoint x: 442, endPoint y: 349, distance: 80.9
click at [458, 356] on icon at bounding box center [459, 360] width 5 height 9
drag, startPoint x: 238, startPoint y: 307, endPoint x: 165, endPoint y: 309, distance: 73.4
click at [165, 309] on div "0:52 <> 1:35 Tequila! 2:07 Tequila! ** <> Tequila! Tequila! To pick up a dragga…" at bounding box center [438, 254] width 841 height 388
type input "********"
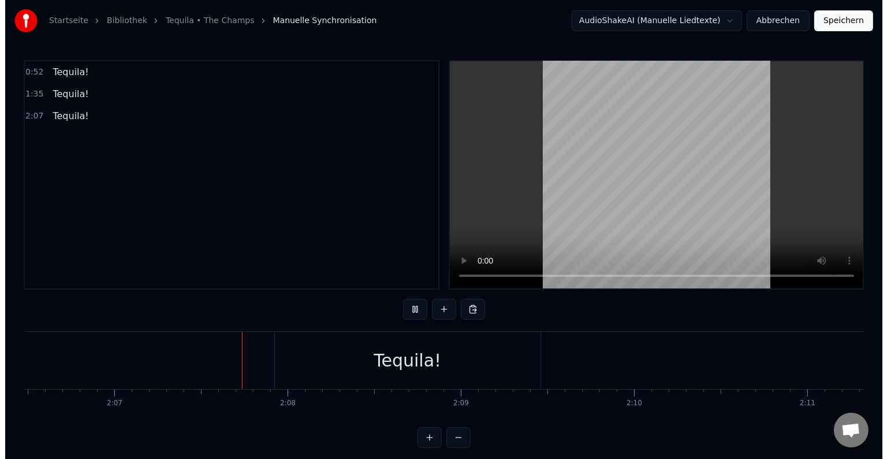
scroll to position [0, 21966]
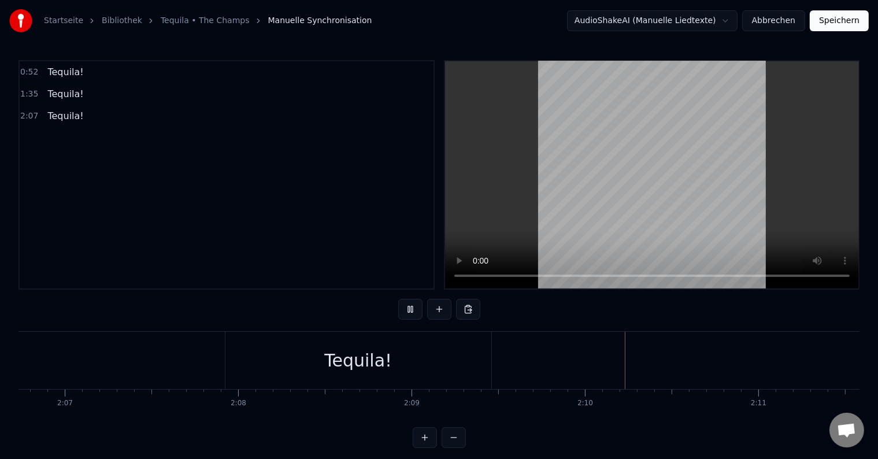
click at [834, 20] on button "Speichern" at bounding box center [838, 20] width 59 height 21
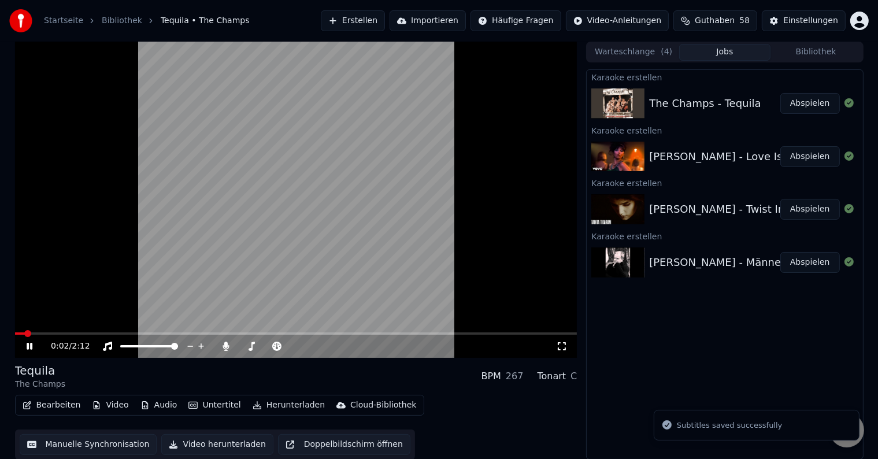
click at [350, 155] on video at bounding box center [296, 200] width 562 height 316
click at [385, 16] on button "Erstellen" at bounding box center [353, 20] width 64 height 21
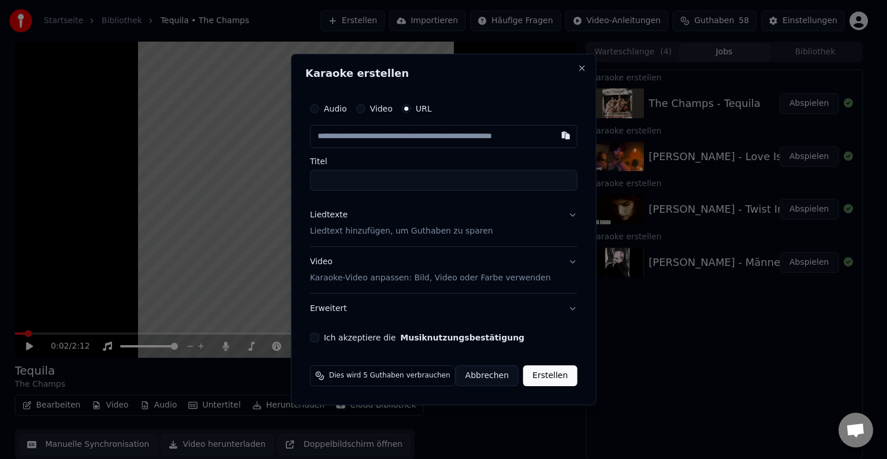
type input "**********"
click at [319, 340] on button "Ich akzeptiere die Musiknutzungsbestätigung" at bounding box center [314, 337] width 9 height 9
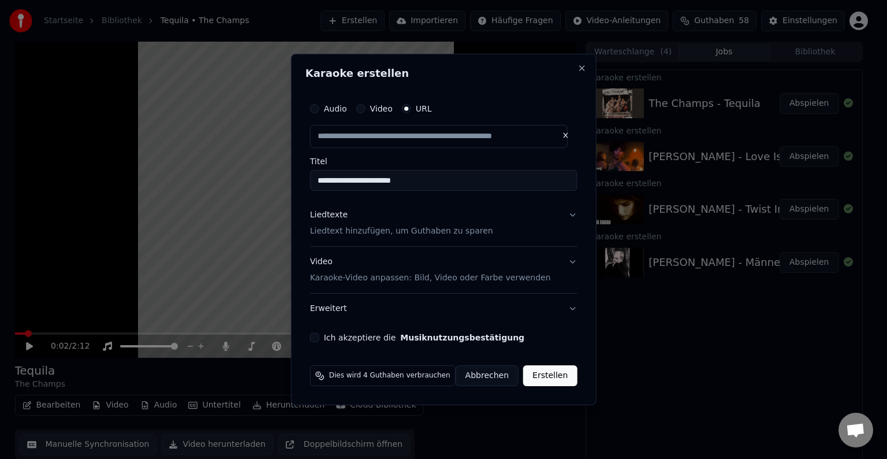
scroll to position [0, 0]
click at [365, 236] on p "Liedtext hinzufügen, um Guthaben zu sparen" at bounding box center [401, 231] width 183 height 12
type input "**********"
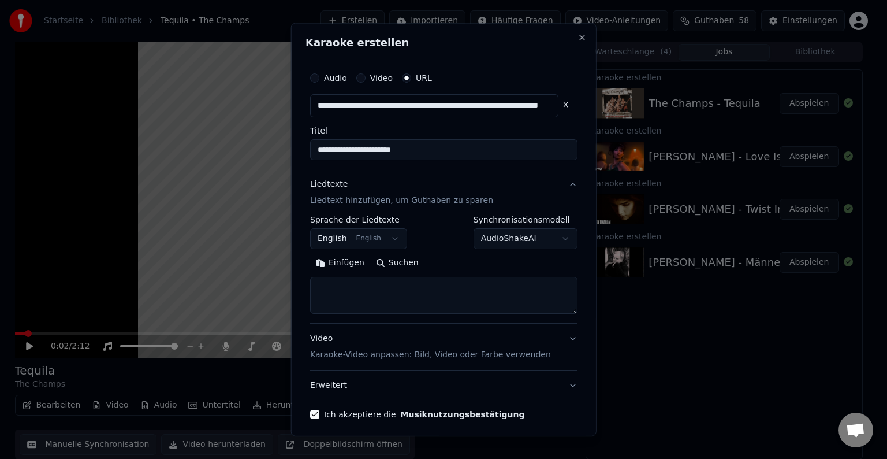
click at [389, 266] on button "Suchen" at bounding box center [397, 263] width 54 height 18
click at [407, 265] on button "Suchen" at bounding box center [397, 263] width 54 height 18
click at [351, 264] on button "Einfügen" at bounding box center [340, 263] width 60 height 18
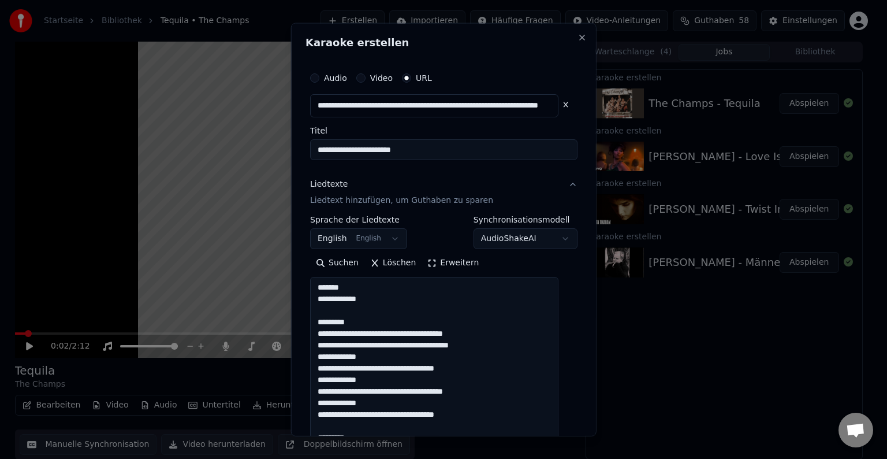
drag, startPoint x: 558, startPoint y: 312, endPoint x: 574, endPoint y: 457, distance: 145.9
click at [574, 457] on body "**********" at bounding box center [439, 229] width 878 height 459
drag, startPoint x: 349, startPoint y: 282, endPoint x: 302, endPoint y: 278, distance: 46.9
click at [302, 278] on div "**********" at bounding box center [444, 229] width 306 height 413
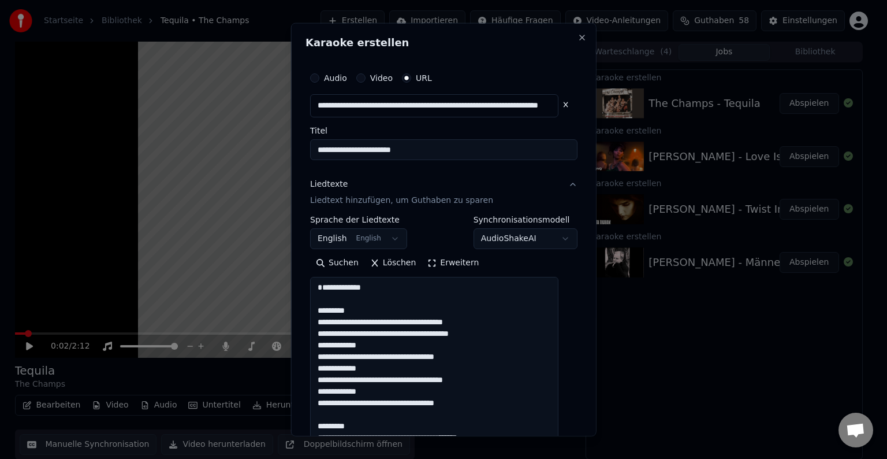
drag, startPoint x: 362, startPoint y: 326, endPoint x: 305, endPoint y: 318, distance: 57.1
click at [305, 318] on div "**********" at bounding box center [444, 229] width 306 height 413
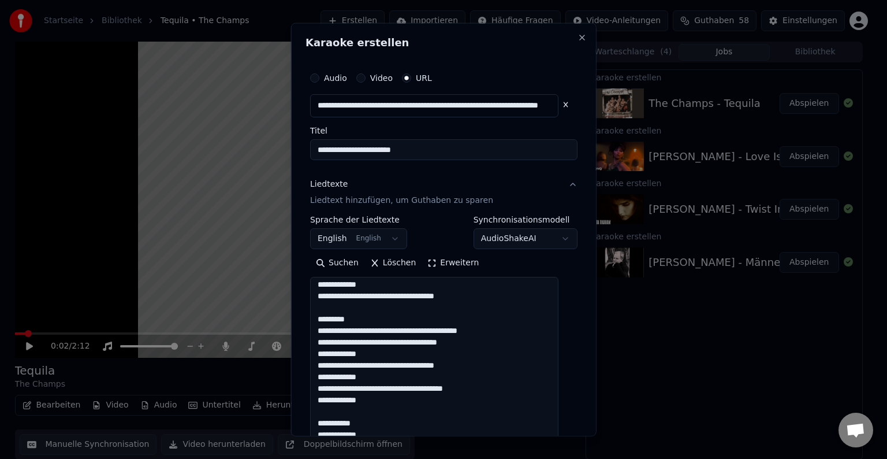
scroll to position [116, 0]
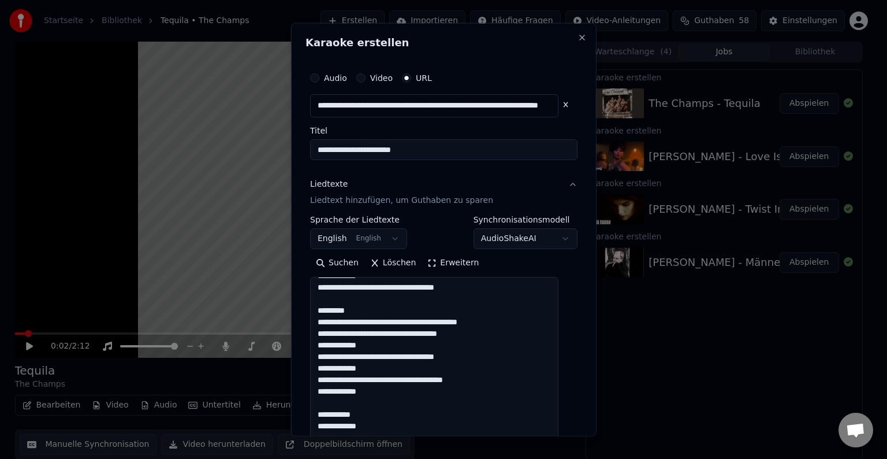
drag, startPoint x: 367, startPoint y: 325, endPoint x: 314, endPoint y: 325, distance: 53.2
click at [314, 325] on div "**********" at bounding box center [444, 315] width 277 height 507
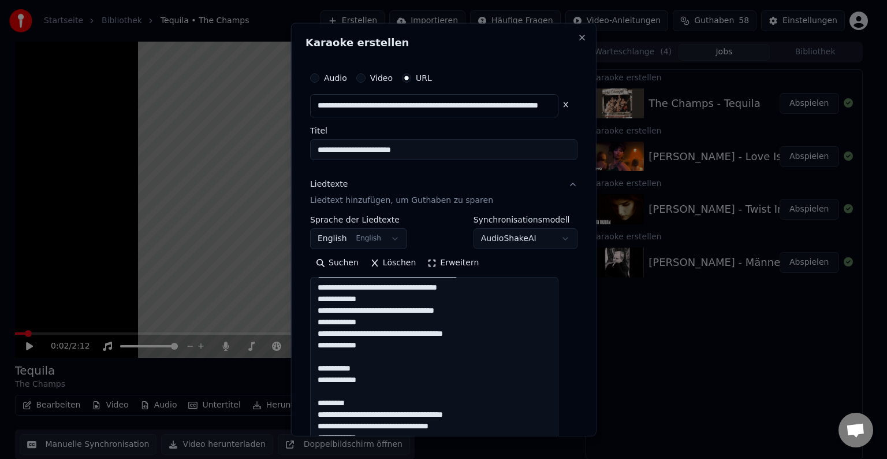
scroll to position [231, 0]
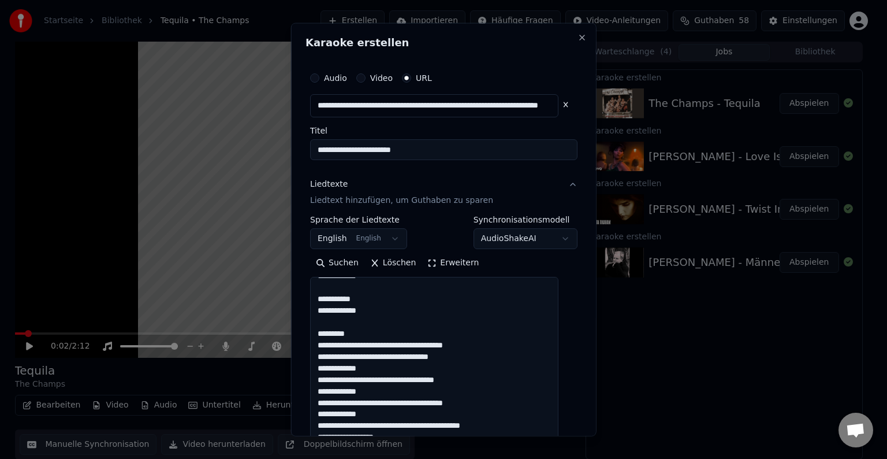
drag, startPoint x: 365, startPoint y: 311, endPoint x: 313, endPoint y: 311, distance: 52.0
click at [313, 311] on div "**********" at bounding box center [444, 315] width 277 height 507
drag, startPoint x: 360, startPoint y: 346, endPoint x: 302, endPoint y: 344, distance: 58.4
click at [302, 344] on div "**********" at bounding box center [444, 229] width 306 height 413
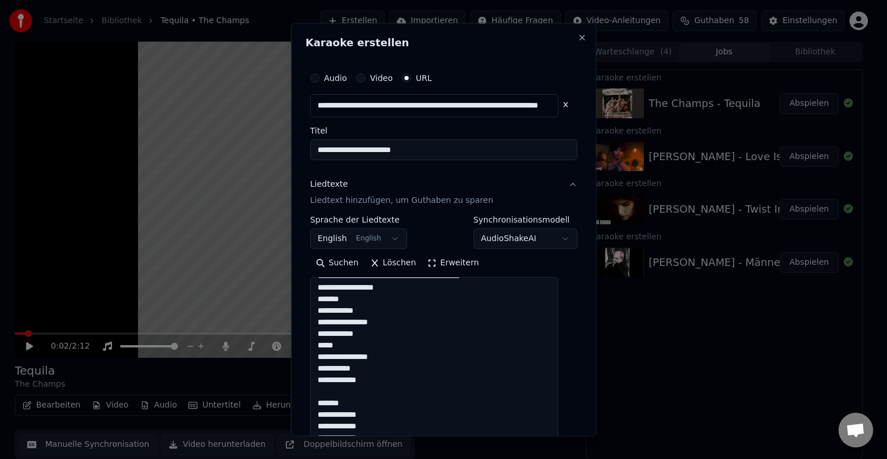
scroll to position [393, 0]
drag, startPoint x: 322, startPoint y: 333, endPoint x: 394, endPoint y: 362, distance: 78.0
click at [394, 362] on textarea "**********" at bounding box center [434, 368] width 248 height 182
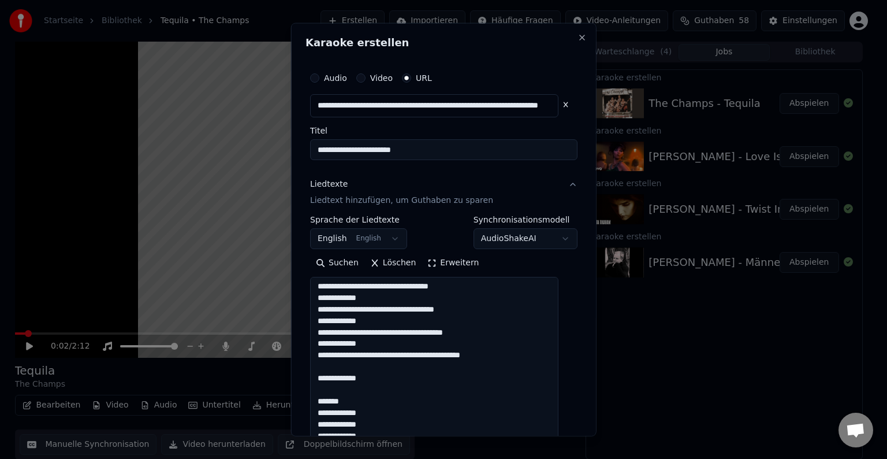
scroll to position [313, 0]
drag, startPoint x: 362, startPoint y: 402, endPoint x: 322, endPoint y: 400, distance: 39.3
click at [322, 400] on textarea "**********" at bounding box center [434, 368] width 248 height 182
type textarea "**********"
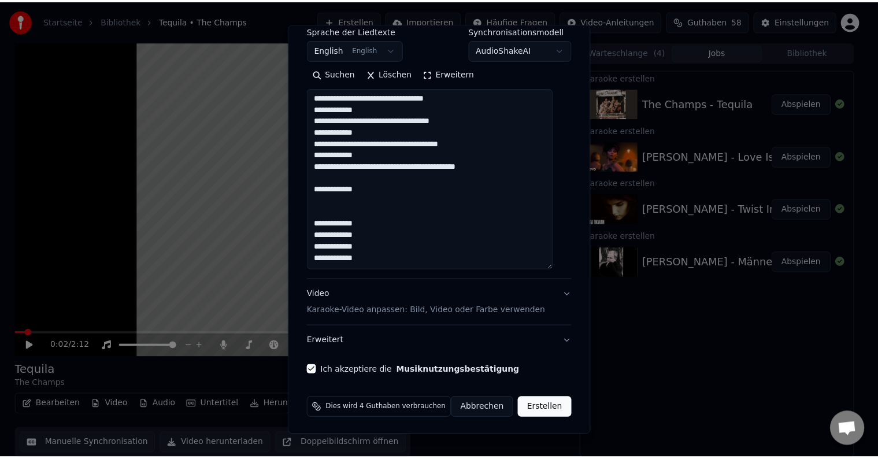
scroll to position [190, 0]
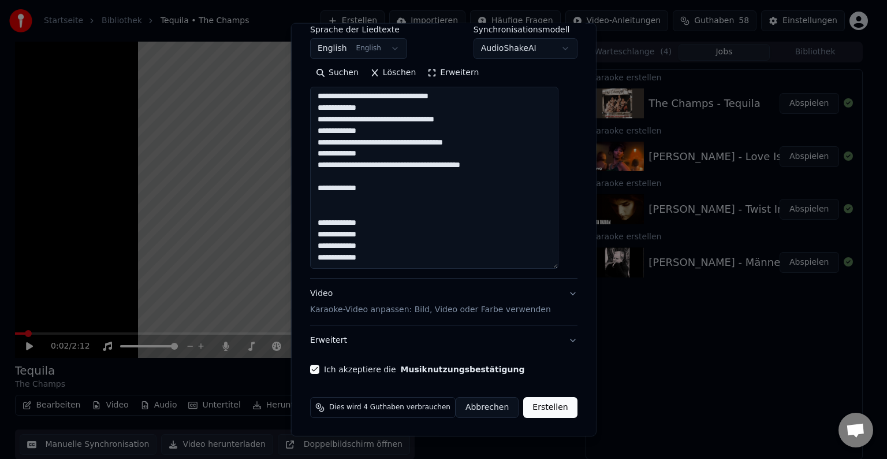
click at [538, 405] on button "Erstellen" at bounding box center [550, 407] width 54 height 21
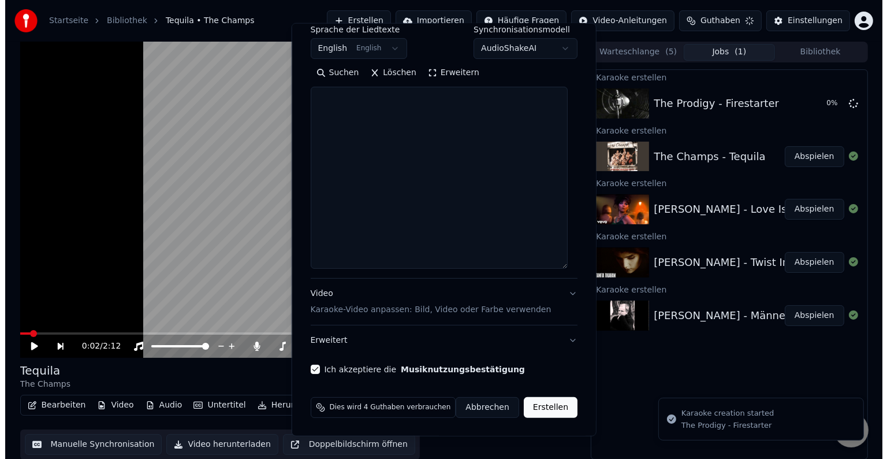
scroll to position [0, 0]
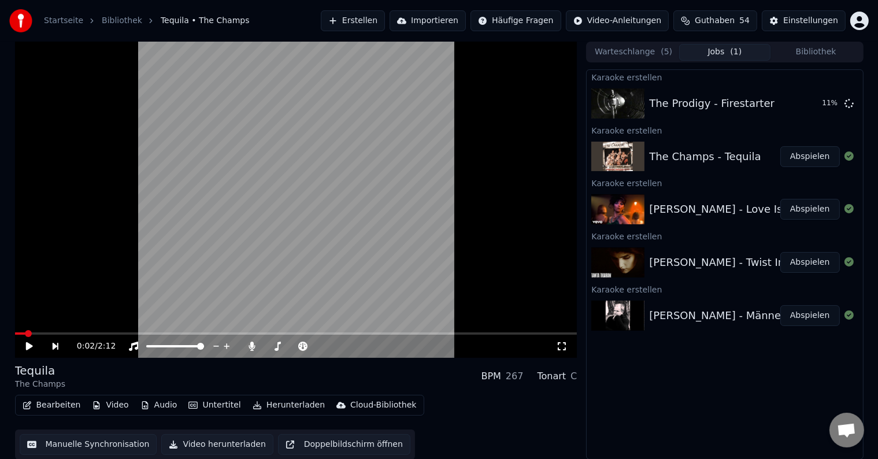
click at [385, 24] on button "Erstellen" at bounding box center [353, 20] width 64 height 21
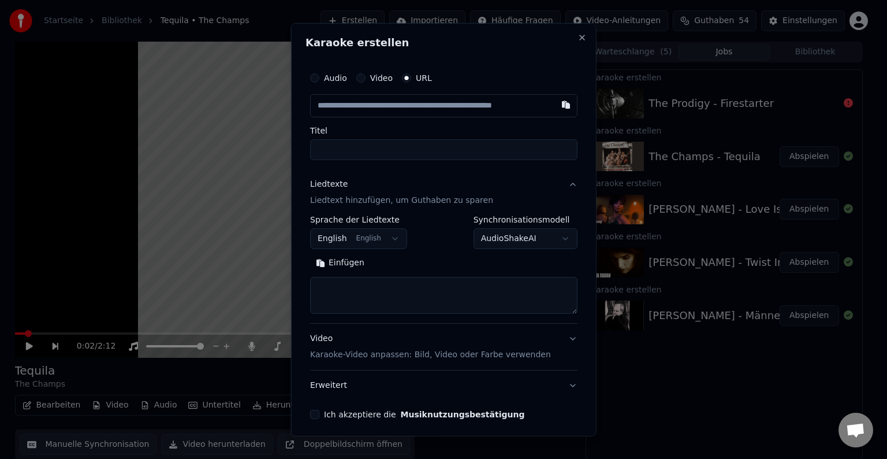
type input "**********"
click at [390, 241] on button "English English" at bounding box center [358, 238] width 97 height 21
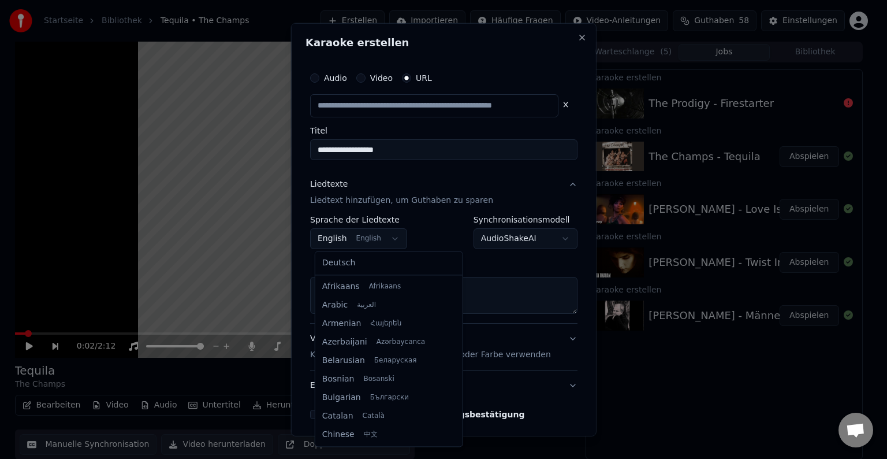
scroll to position [92, 0]
select select "**"
type input "**********"
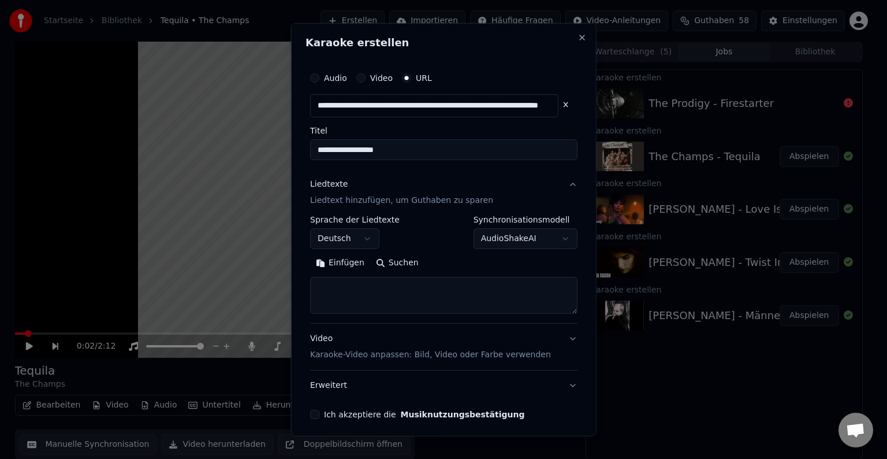
click at [402, 259] on button "Suchen" at bounding box center [397, 263] width 54 height 18
type textarea "**********"
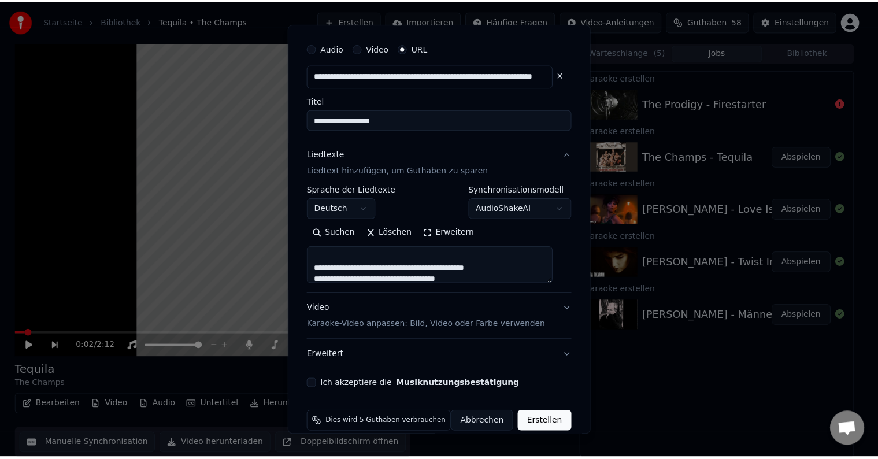
scroll to position [45, 0]
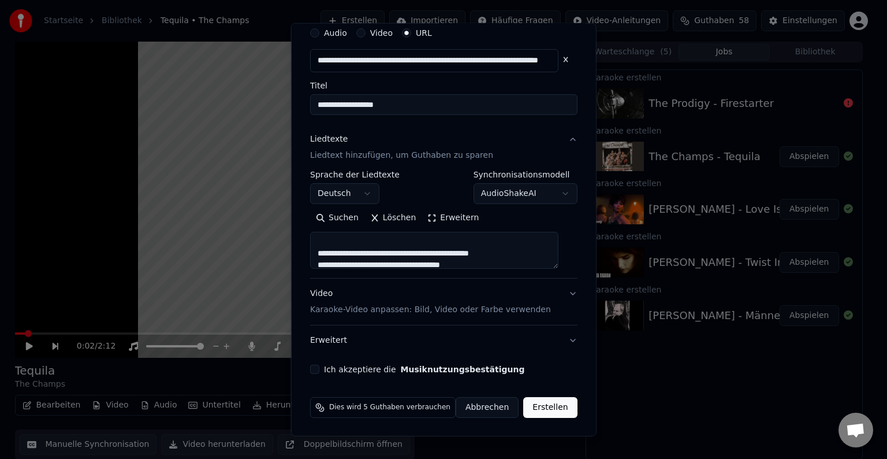
click at [319, 370] on button "Ich akzeptiere die Musiknutzungsbestätigung" at bounding box center [314, 369] width 9 height 9
click at [532, 409] on button "Erstellen" at bounding box center [550, 407] width 54 height 21
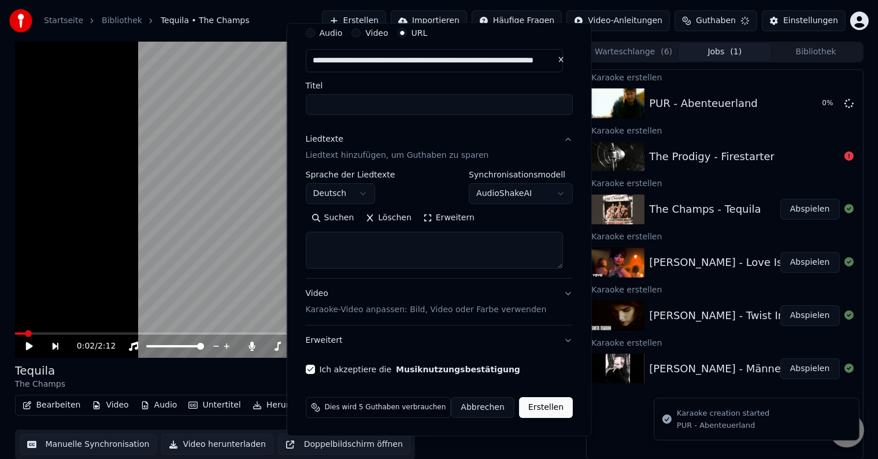
scroll to position [0, 0]
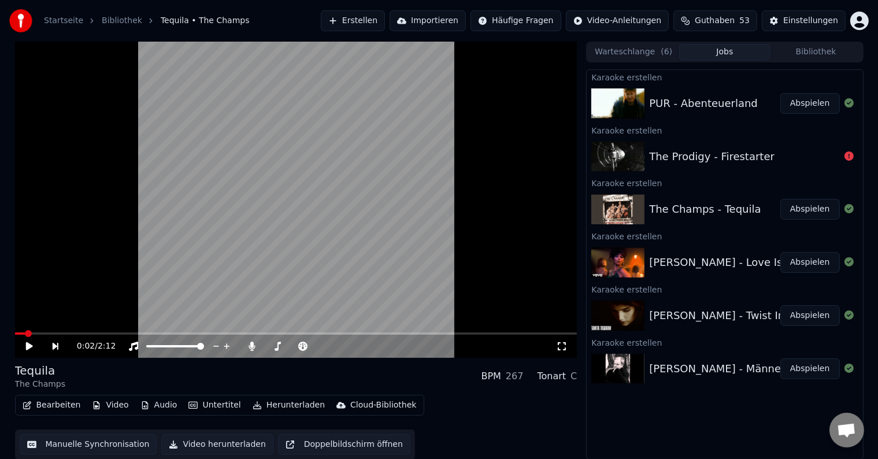
click at [823, 106] on button "Abspielen" at bounding box center [810, 103] width 60 height 21
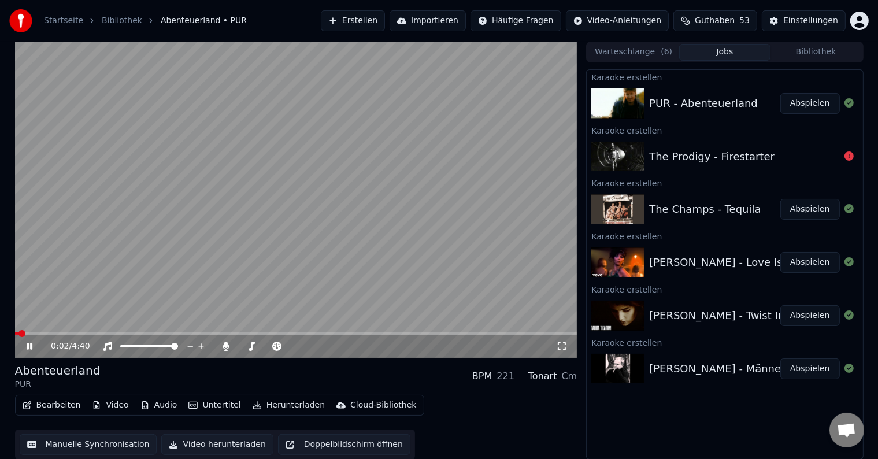
click at [44, 333] on span at bounding box center [296, 333] width 562 height 2
click at [201, 333] on span at bounding box center [296, 333] width 562 height 2
click at [225, 333] on span at bounding box center [296, 333] width 562 height 2
click at [450, 332] on span at bounding box center [296, 333] width 562 height 2
click at [477, 296] on video at bounding box center [296, 200] width 562 height 316
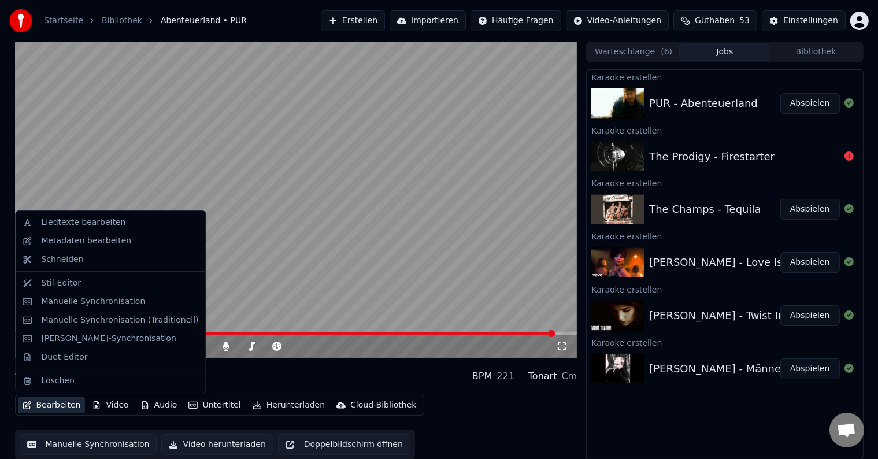
click at [42, 407] on button "Bearbeiten" at bounding box center [52, 405] width 68 height 16
click at [68, 307] on div "Manuelle Synchronisation" at bounding box center [93, 302] width 104 height 12
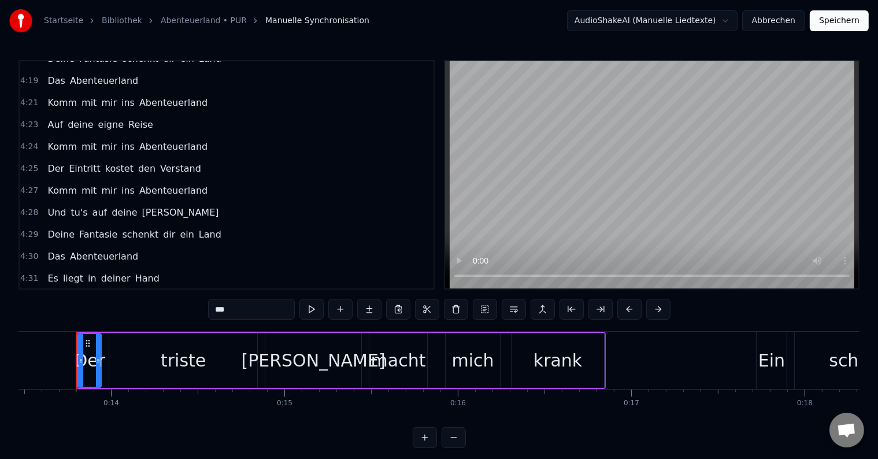
scroll to position [1242, 0]
click at [60, 115] on div "Auf deine eigne Reise" at bounding box center [100, 125] width 114 height 21
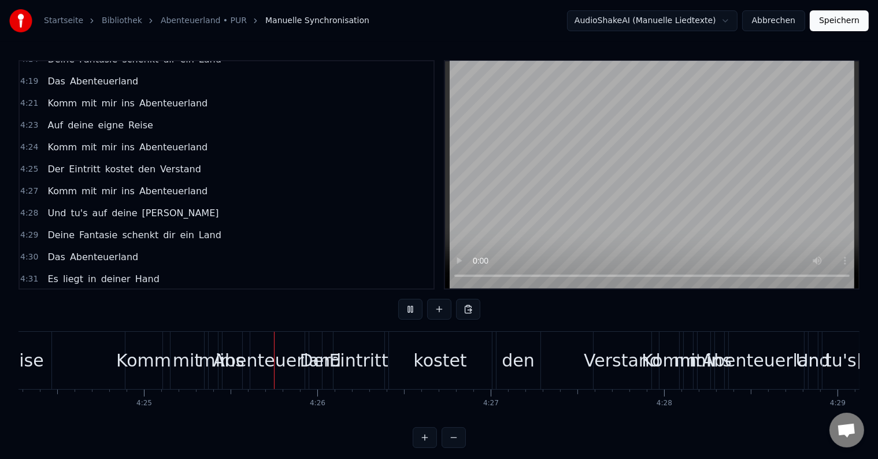
scroll to position [0, 45914]
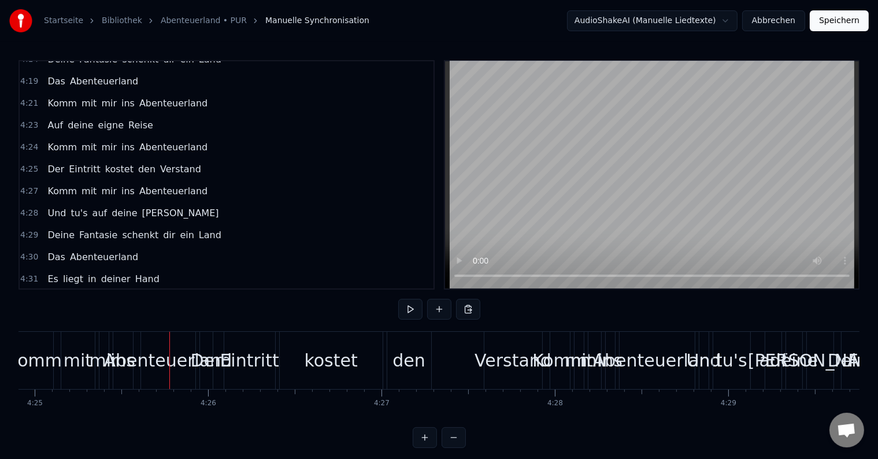
click at [113, 353] on div "Abenteuerland" at bounding box center [168, 360] width 128 height 26
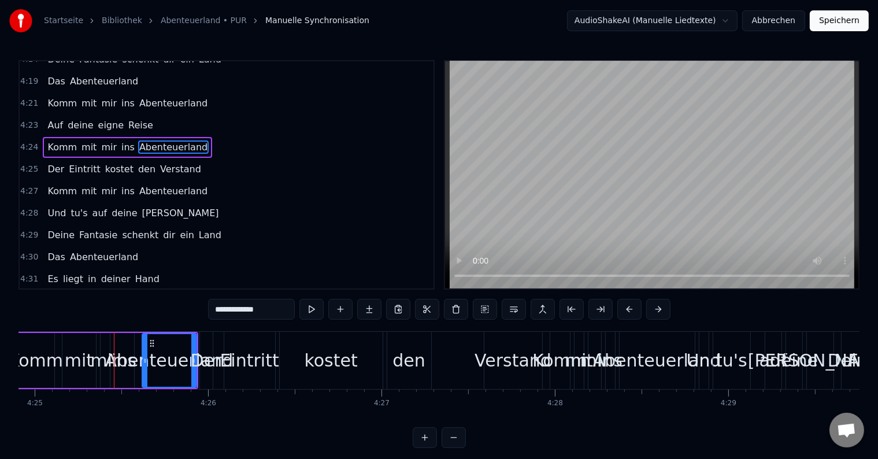
scroll to position [1172, 0]
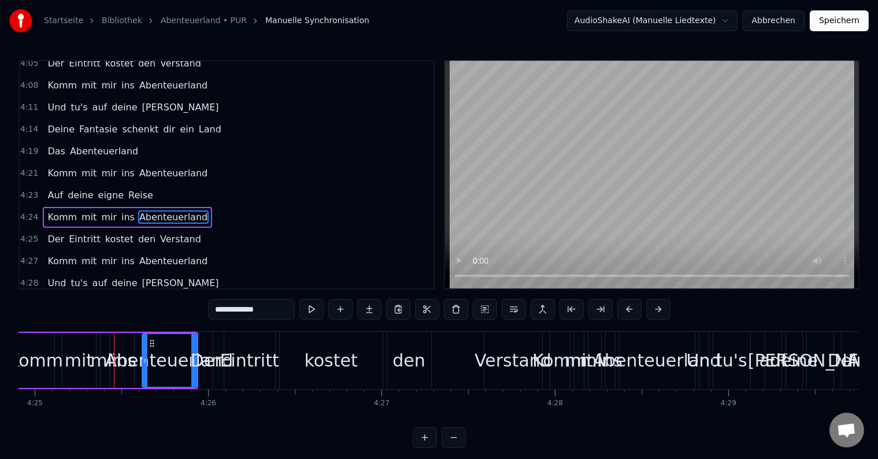
click at [123, 163] on div "Komm mit mir ins Abenteuerland" at bounding box center [127, 173] width 169 height 21
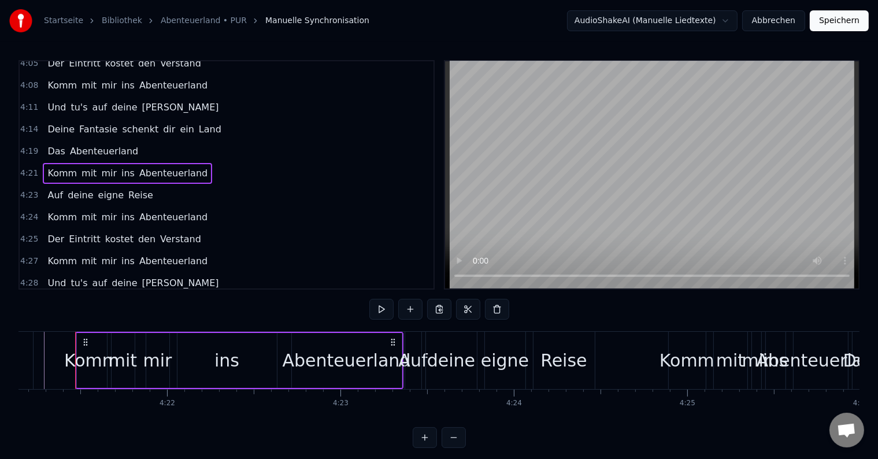
scroll to position [0, 45260]
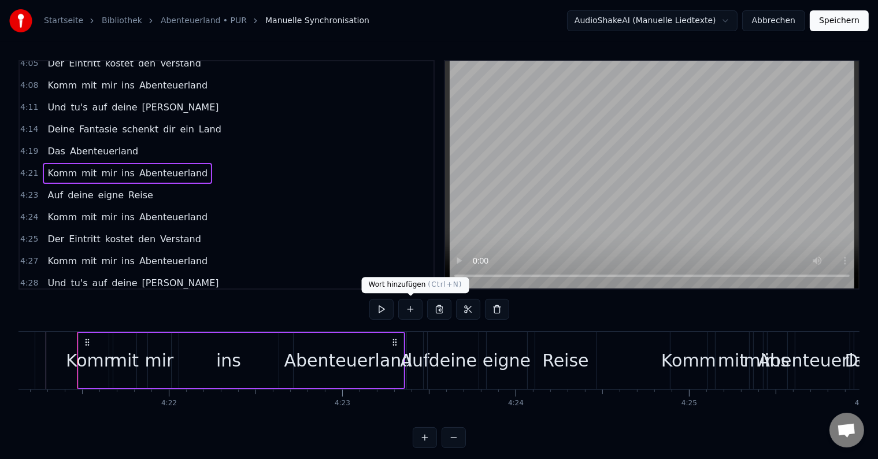
click at [436, 340] on div "deine" at bounding box center [453, 360] width 51 height 57
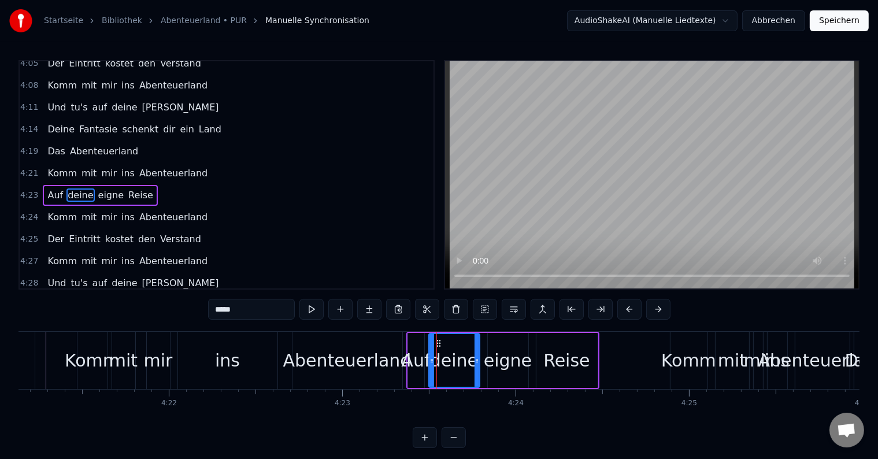
scroll to position [1151, 0]
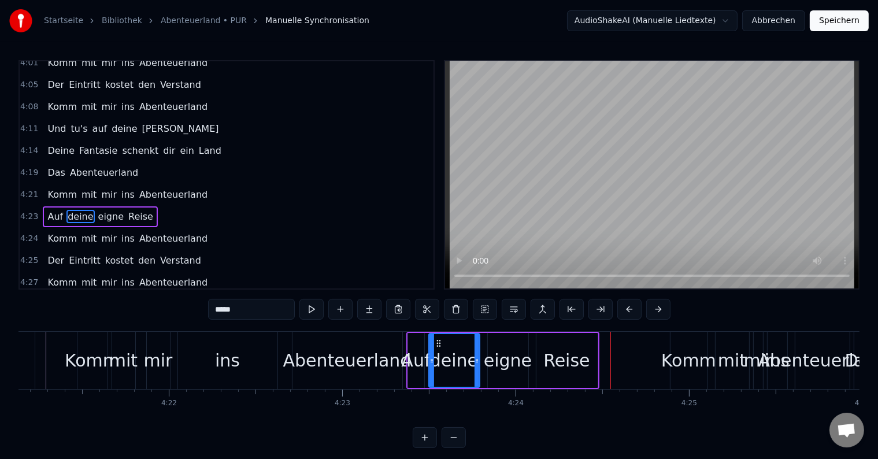
click at [672, 382] on div "Komm" at bounding box center [688, 360] width 37 height 57
type input "****"
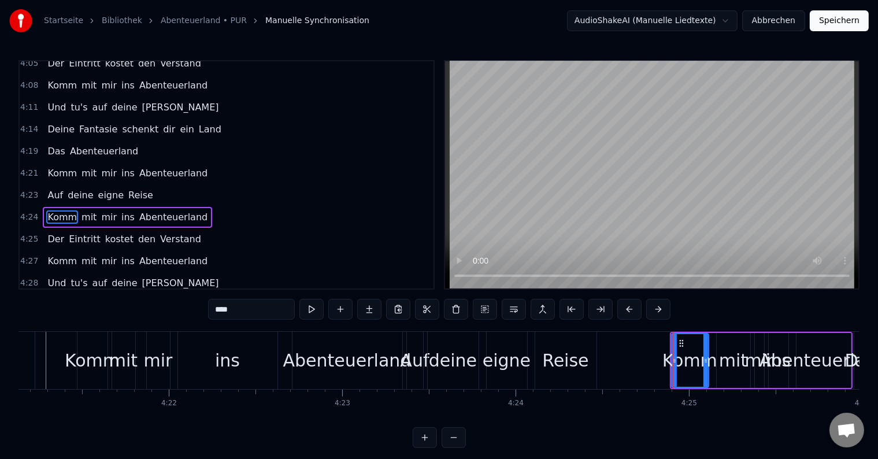
click at [120, 206] on div "4:24 Komm mit mir ins Abenteuerland" at bounding box center [227, 217] width 414 height 22
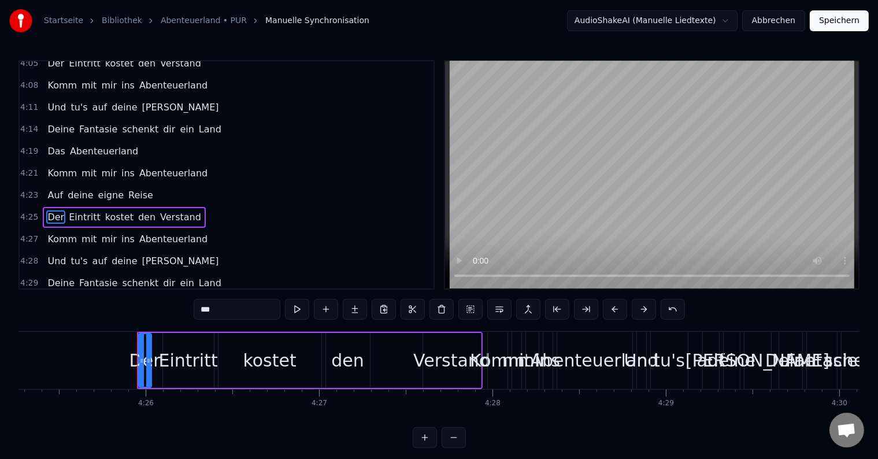
click at [120, 206] on div "4:25 Der Eintritt kostet den Verstand" at bounding box center [227, 217] width 414 height 22
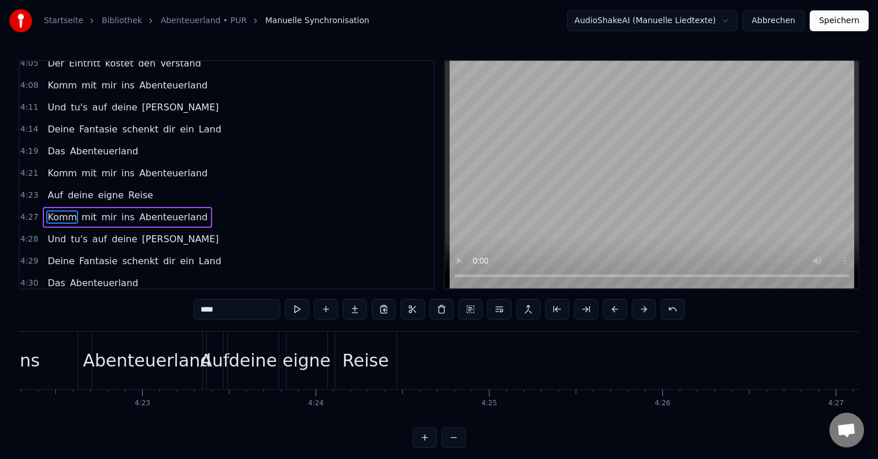
scroll to position [0, 45378]
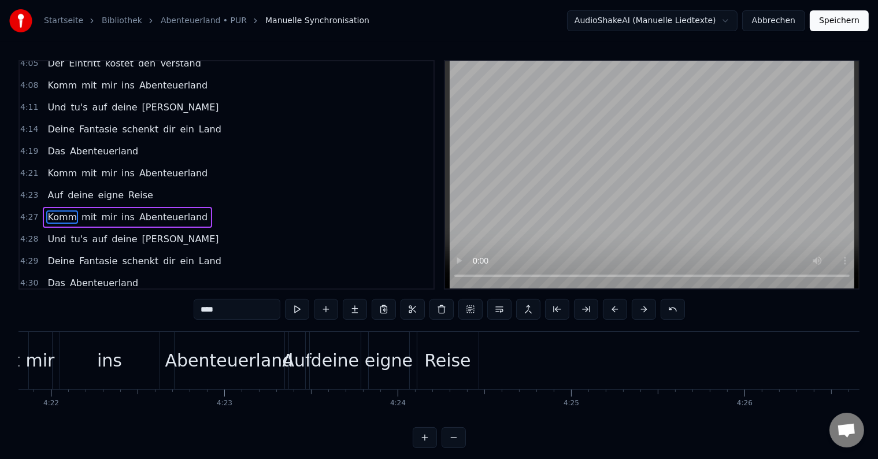
click at [307, 356] on div "Auf" at bounding box center [296, 360] width 29 height 26
type input "***"
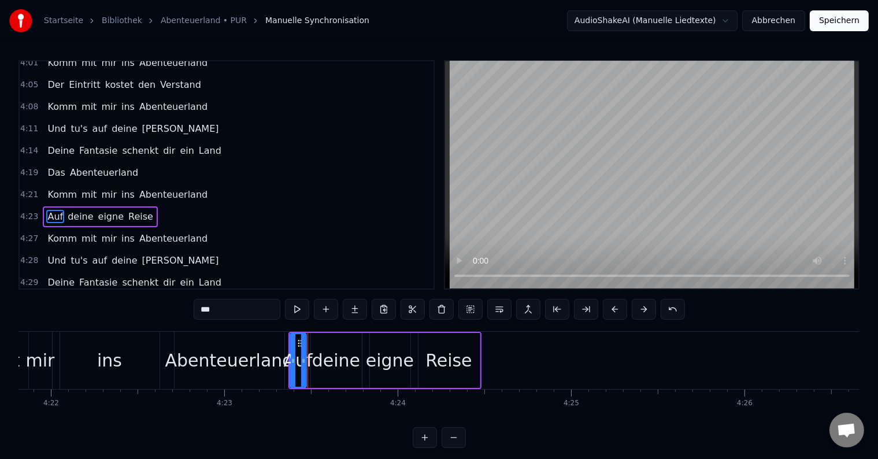
click at [127, 206] on div "Auf deine eigne Reise" at bounding box center [100, 216] width 114 height 21
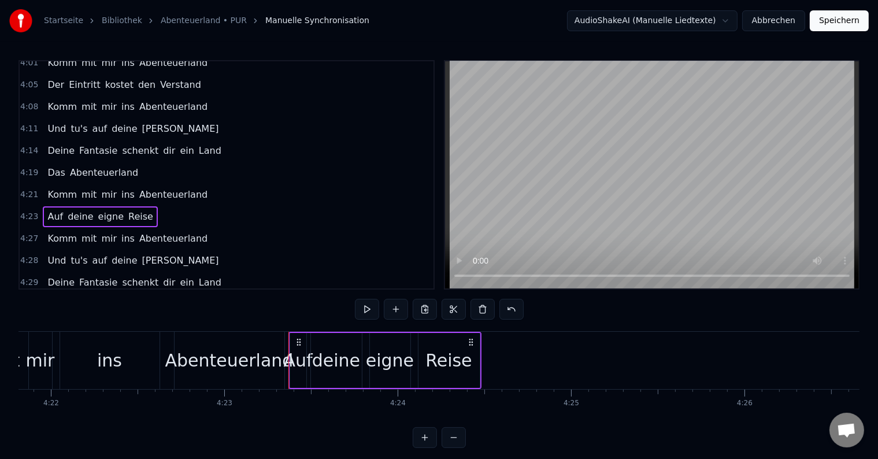
drag, startPoint x: 296, startPoint y: 336, endPoint x: 306, endPoint y: 343, distance: 11.7
click at [316, 337] on div "Auf deine eigne Reise" at bounding box center [384, 360] width 193 height 57
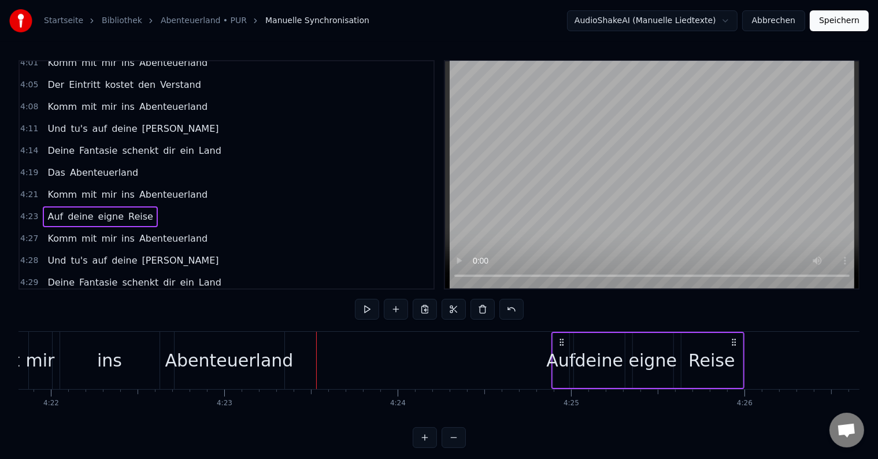
drag, startPoint x: 304, startPoint y: 341, endPoint x: 562, endPoint y: 348, distance: 257.8
click at [562, 348] on div "Auf deine eigne Reise" at bounding box center [647, 360] width 193 height 57
click at [272, 367] on div "Abenteuerland" at bounding box center [229, 360] width 128 height 26
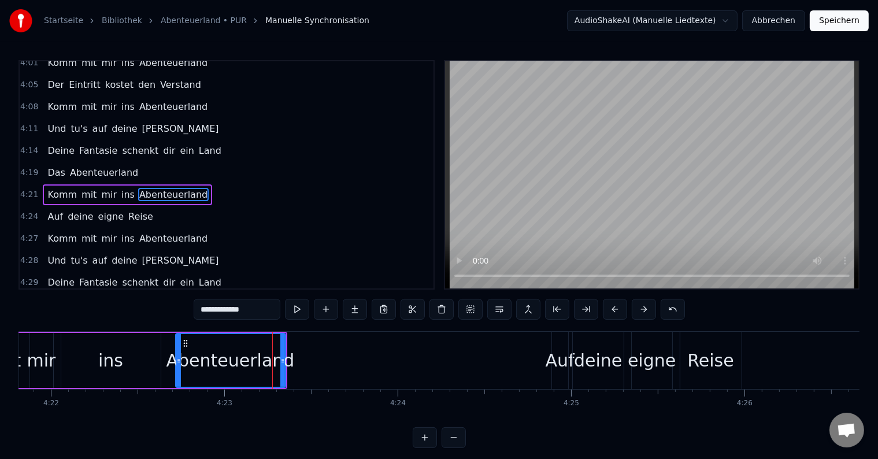
scroll to position [1130, 0]
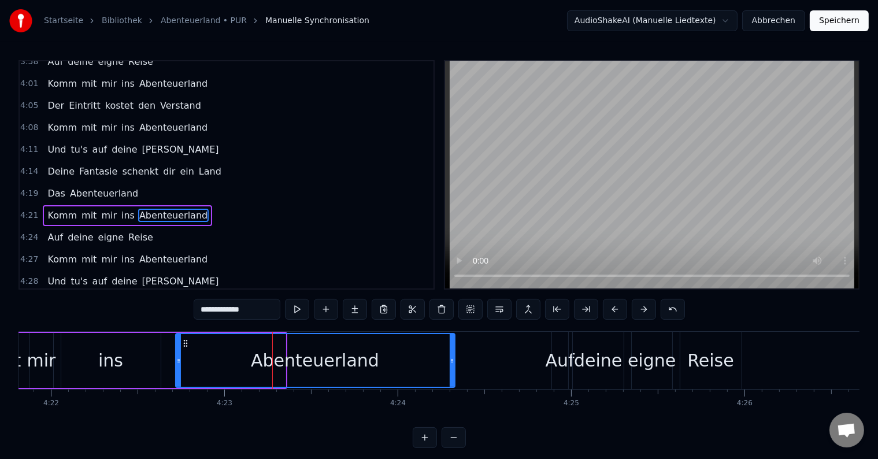
drag, startPoint x: 283, startPoint y: 358, endPoint x: 456, endPoint y: 363, distance: 173.4
click at [454, 363] on icon at bounding box center [451, 360] width 5 height 9
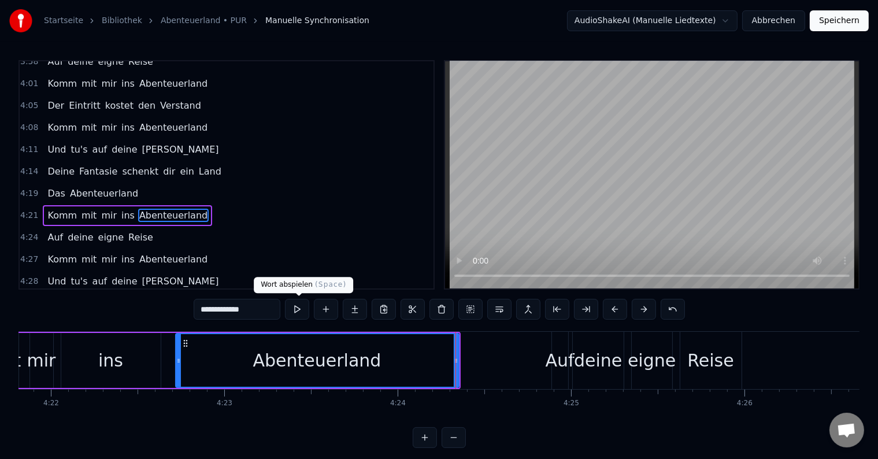
click at [295, 310] on button at bounding box center [297, 309] width 24 height 21
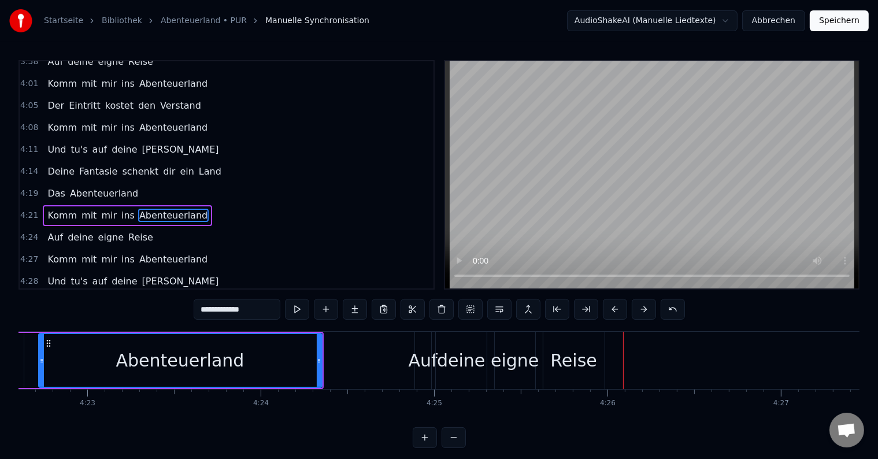
scroll to position [0, 45706]
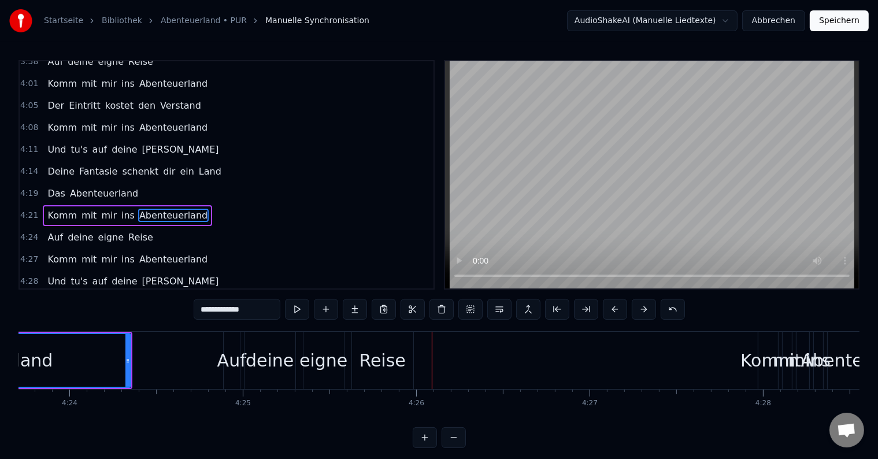
click at [379, 365] on div "Reise" at bounding box center [382, 360] width 46 height 26
type input "*****"
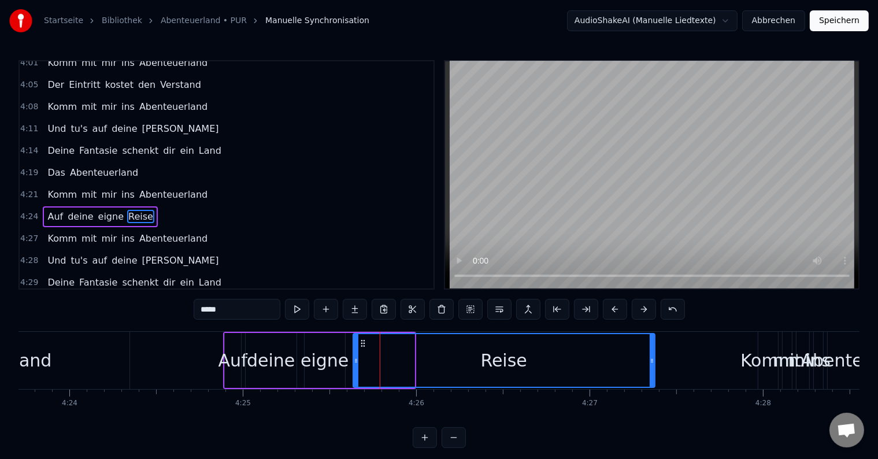
drag, startPoint x: 413, startPoint y: 354, endPoint x: 627, endPoint y: 369, distance: 214.8
click at [652, 363] on div at bounding box center [651, 360] width 5 height 53
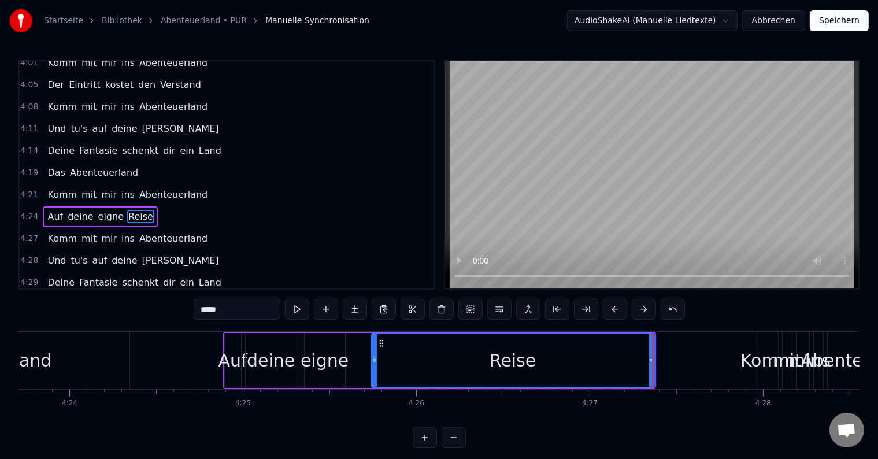
drag, startPoint x: 354, startPoint y: 359, endPoint x: 373, endPoint y: 359, distance: 18.5
click at [373, 359] on icon at bounding box center [374, 360] width 5 height 9
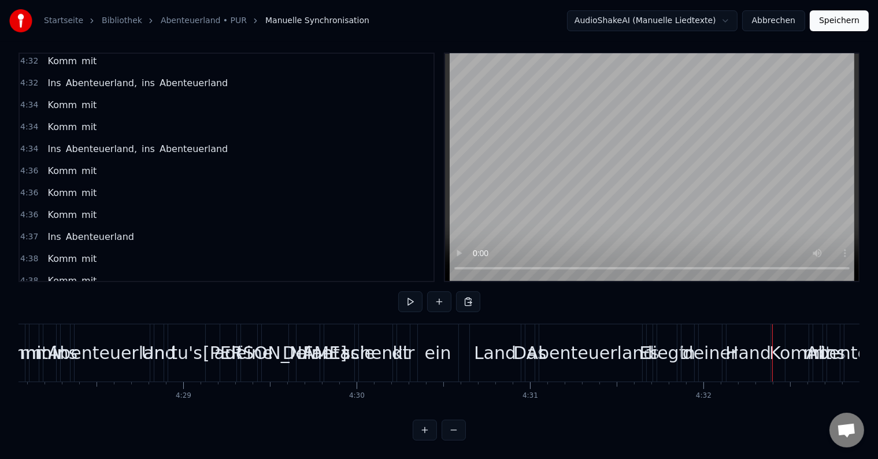
scroll to position [17, 0]
click at [72, 314] on div "Komm mit" at bounding box center [72, 324] width 58 height 21
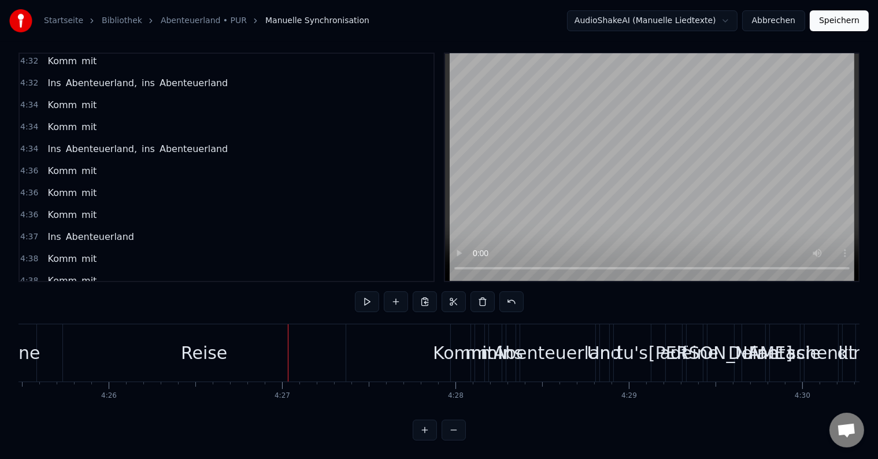
scroll to position [0, 46224]
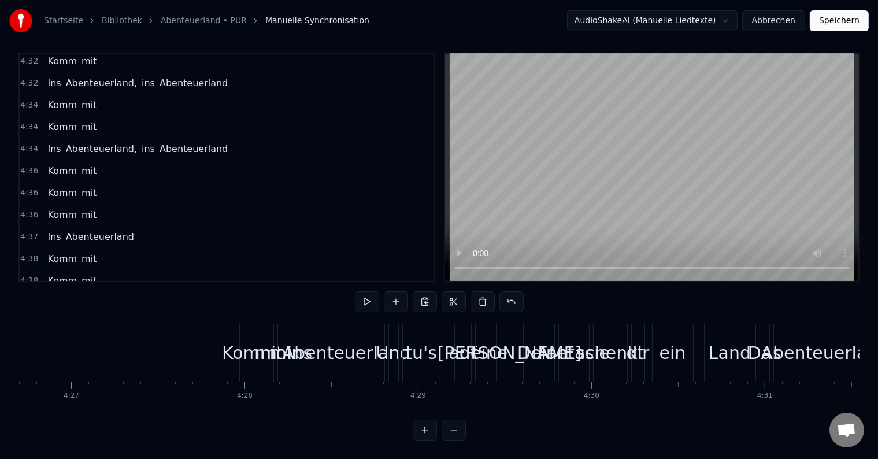
click at [85, 314] on div "Komm mit" at bounding box center [72, 324] width 58 height 21
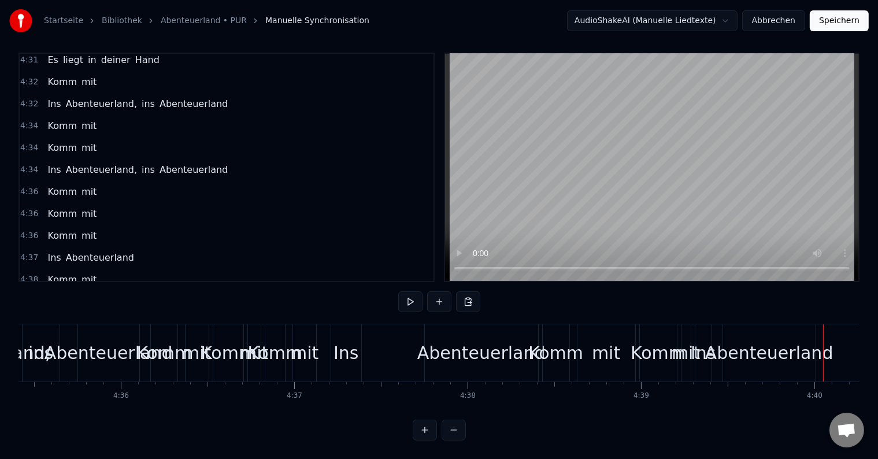
scroll to position [0, 47815]
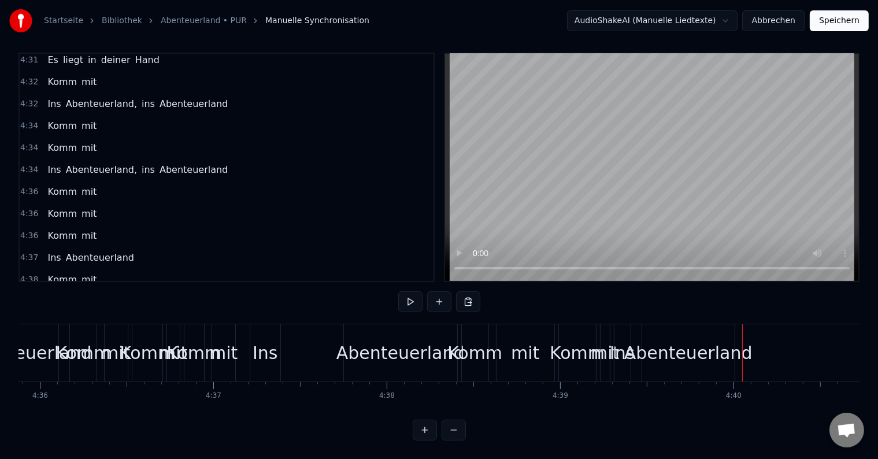
click at [83, 313] on div "Ins Abenteuerland" at bounding box center [91, 323] width 96 height 21
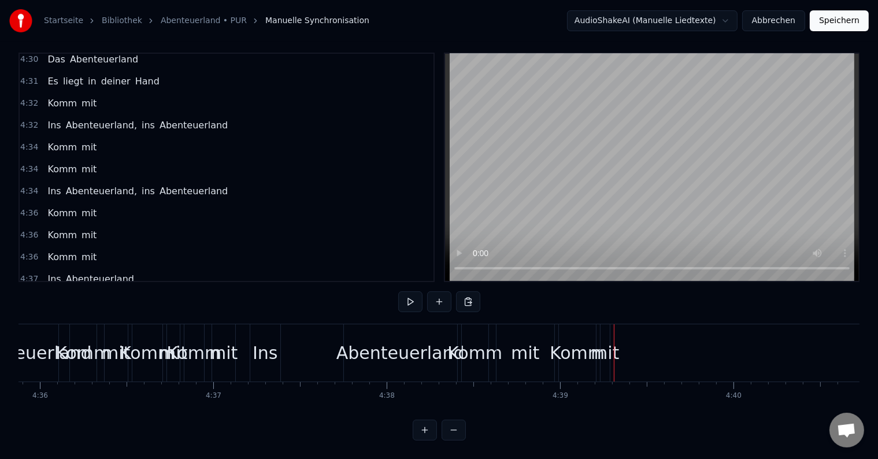
click at [79, 313] on div "Komm mit" at bounding box center [72, 323] width 58 height 21
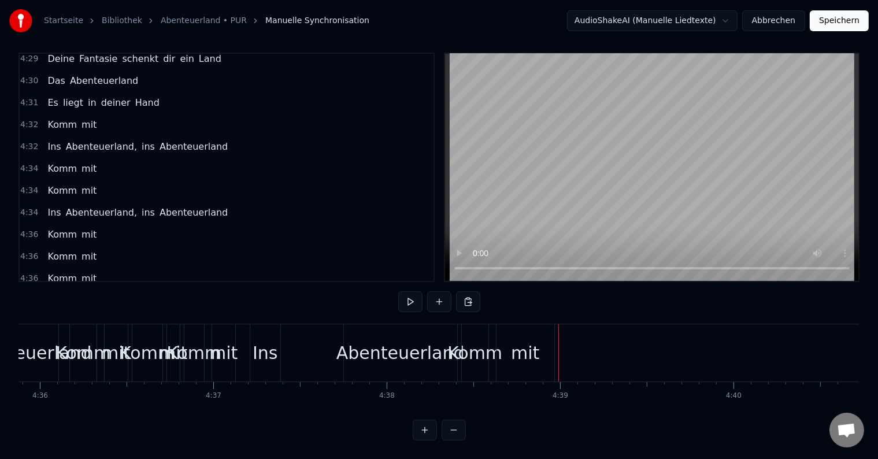
click at [79, 312] on div "Komm mit" at bounding box center [72, 322] width 58 height 21
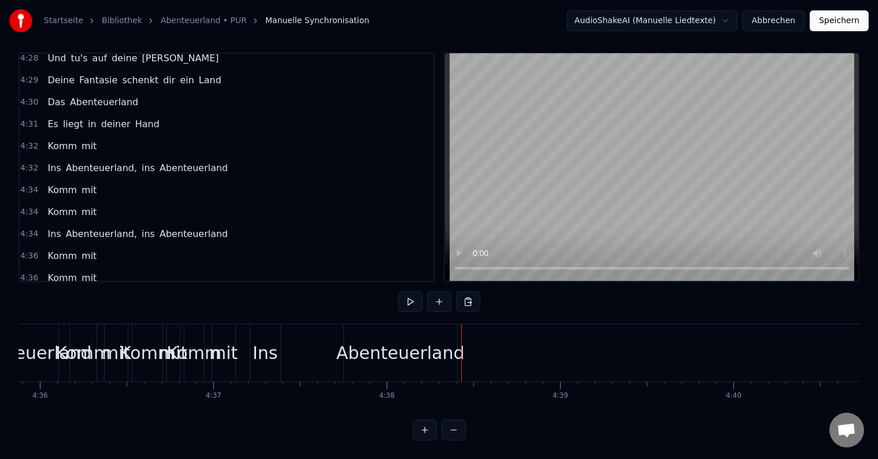
click at [80, 311] on div "4:37 Ins Abenteuerland" at bounding box center [227, 322] width 414 height 22
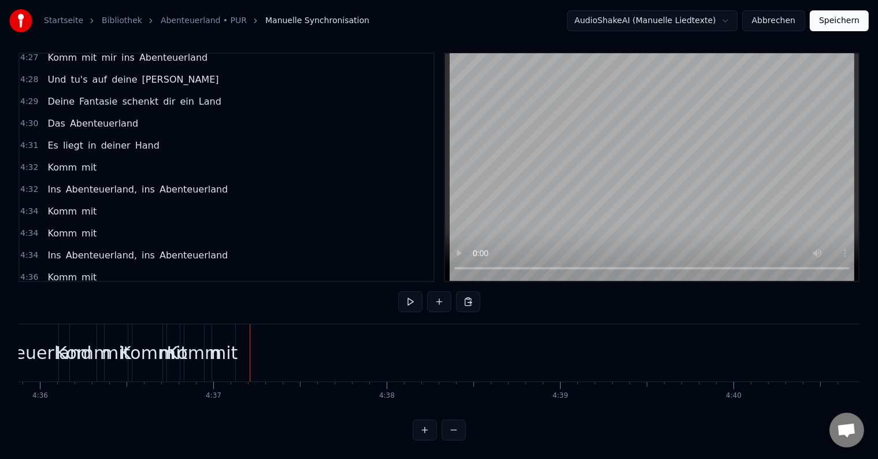
click at [77, 311] on div "Komm mit" at bounding box center [72, 321] width 58 height 21
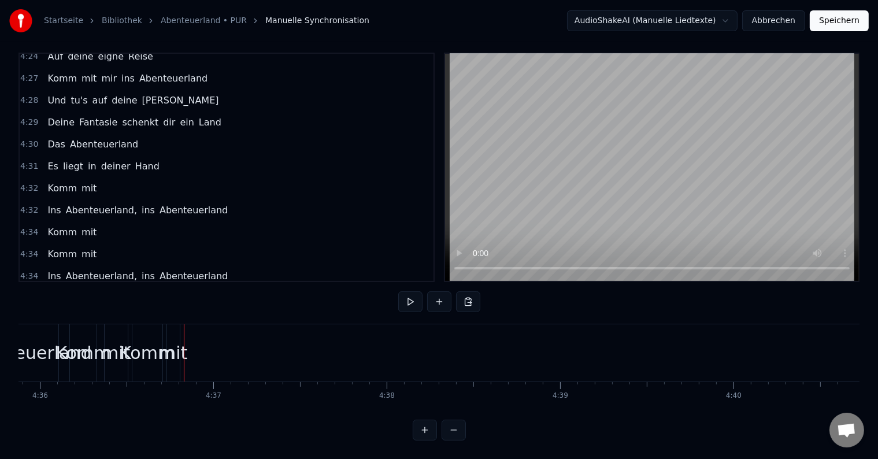
click at [77, 310] on div "Komm mit" at bounding box center [72, 320] width 58 height 21
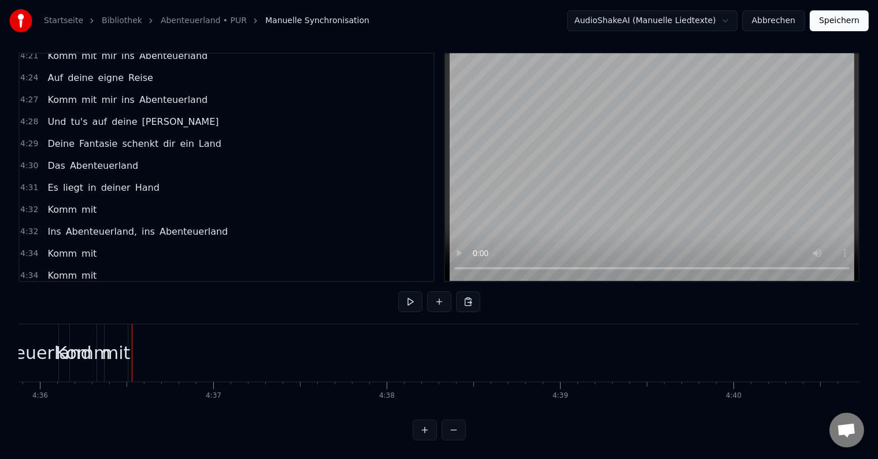
click at [77, 309] on div "Komm mit" at bounding box center [72, 319] width 58 height 21
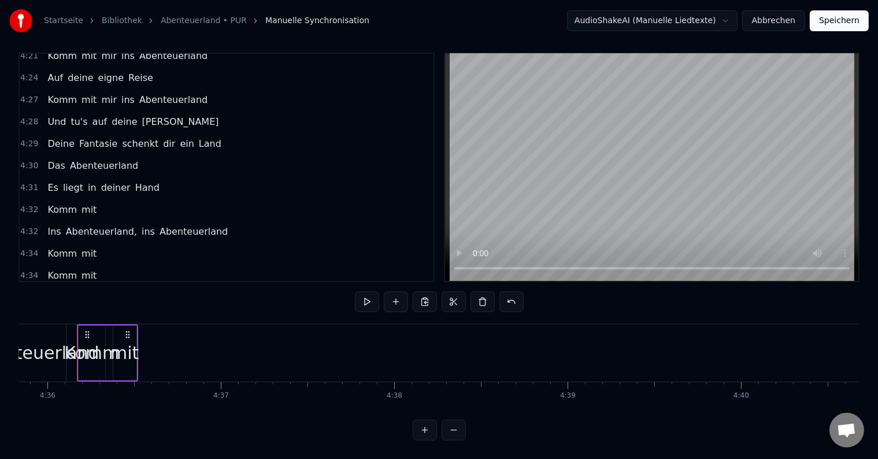
scroll to position [1261, 0]
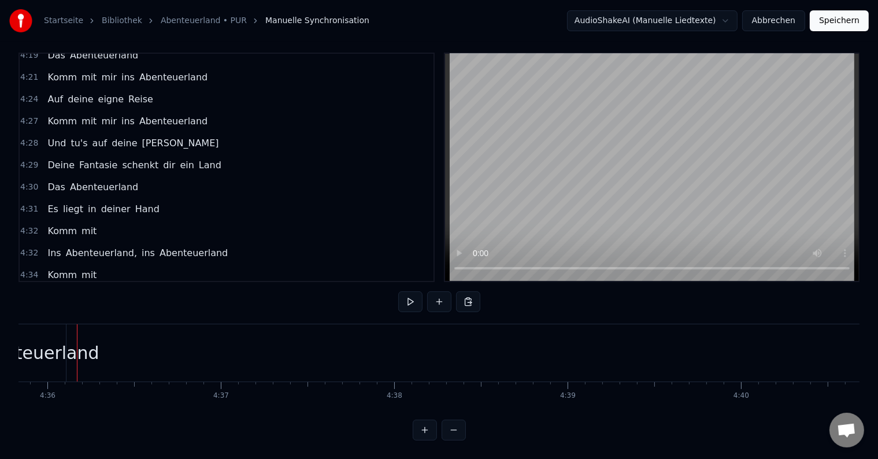
click at [77, 309] on div "Ins Abenteuerland, ins Abenteuerland" at bounding box center [137, 319] width 189 height 21
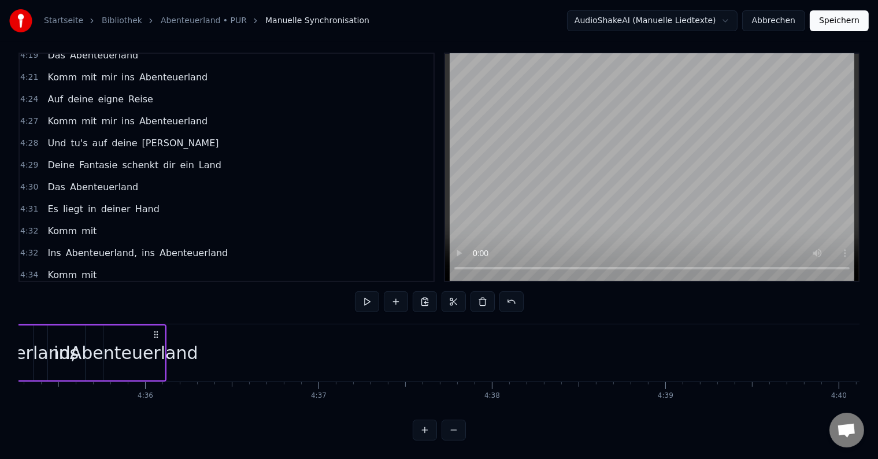
scroll to position [1239, 0]
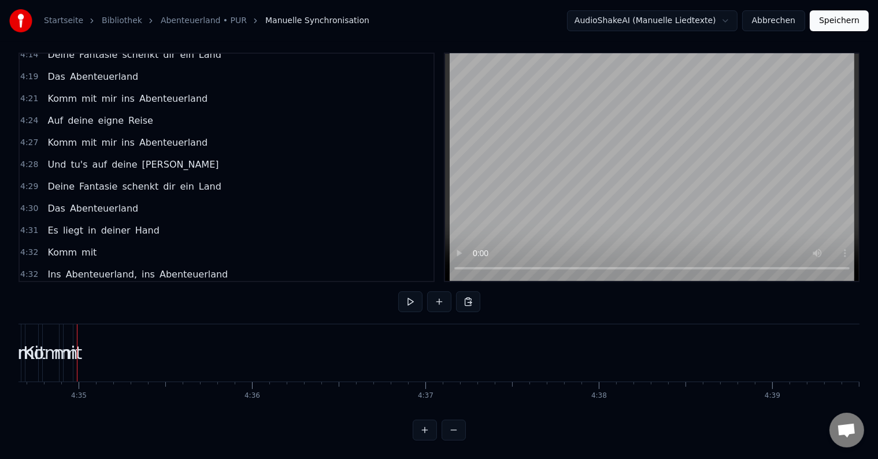
click at [77, 308] on div "Komm mit" at bounding box center [72, 318] width 58 height 21
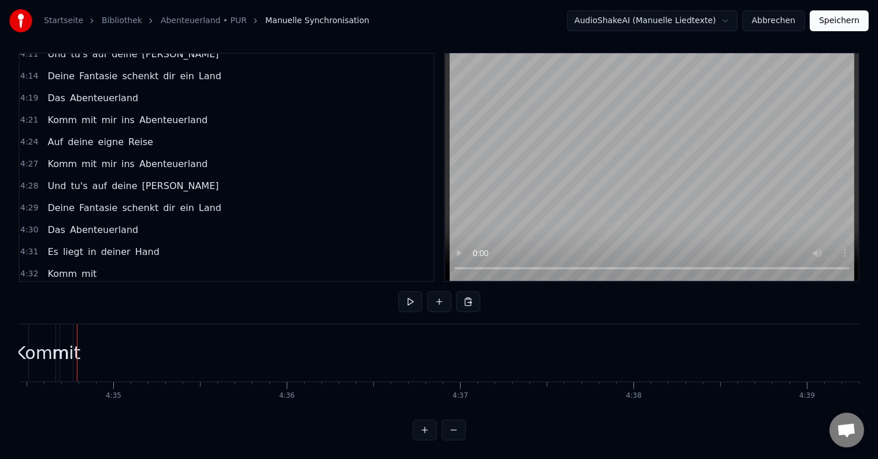
click at [77, 307] on div "Komm mit" at bounding box center [72, 317] width 58 height 21
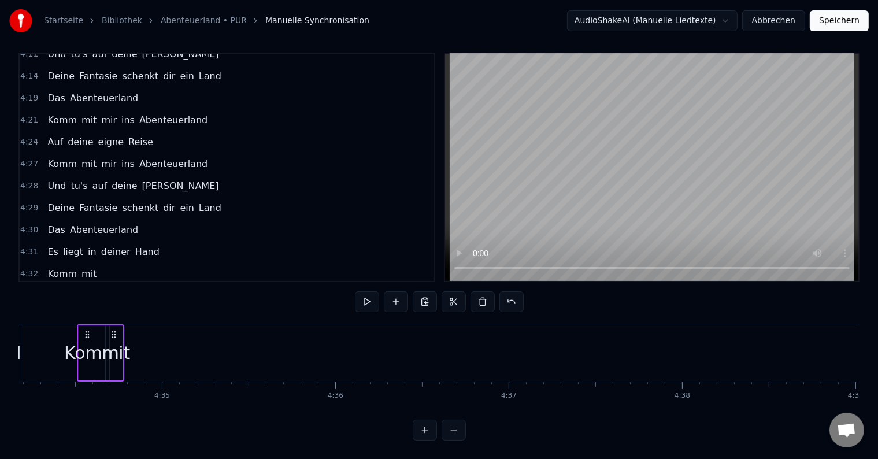
scroll to position [1197, 0]
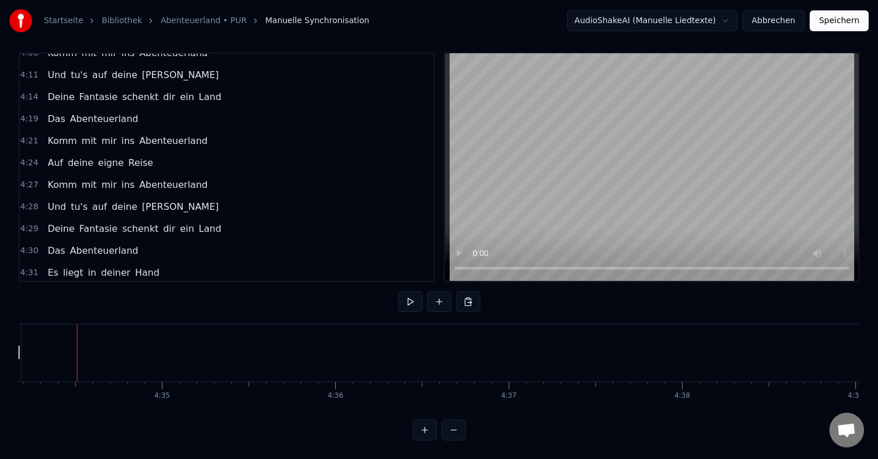
click at [77, 306] on div "Ins Abenteuerland, ins Abenteuerland" at bounding box center [137, 316] width 189 height 21
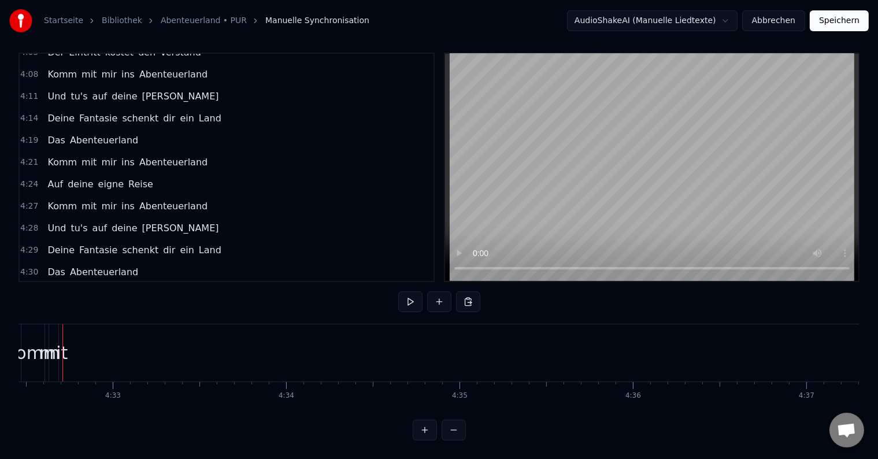
scroll to position [0, 47208]
click at [77, 306] on div "Komm mit" at bounding box center [72, 316] width 58 height 21
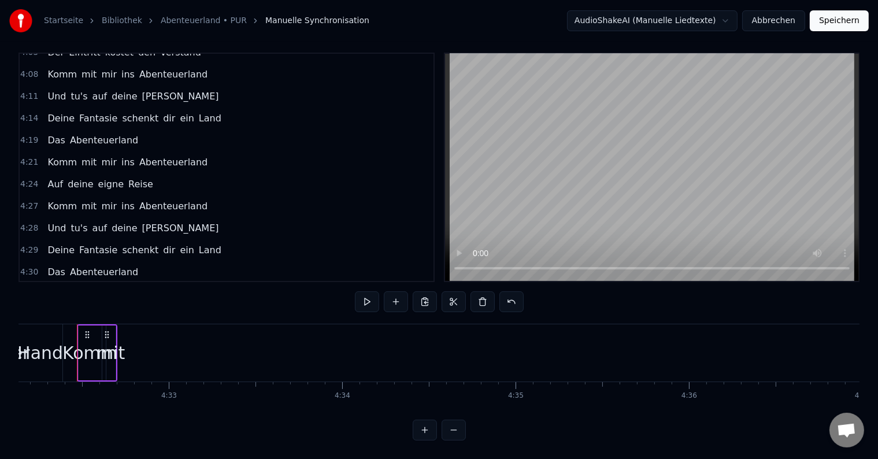
scroll to position [1154, 0]
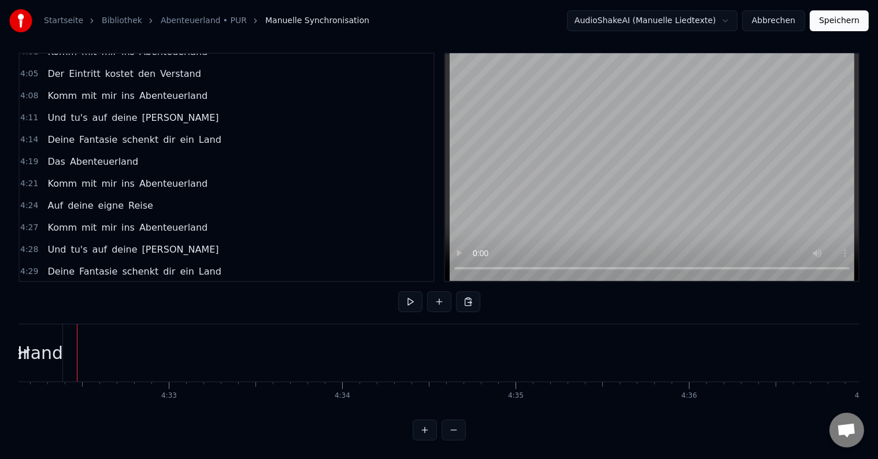
click at [77, 305] on div "Es liegt in deiner Hand" at bounding box center [103, 315] width 121 height 21
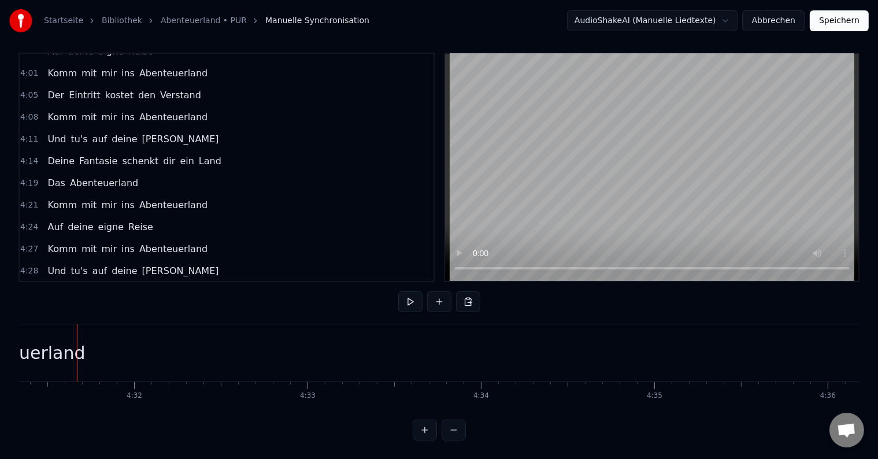
click at [78, 304] on div "Das Abenteuerland" at bounding box center [93, 314] width 100 height 21
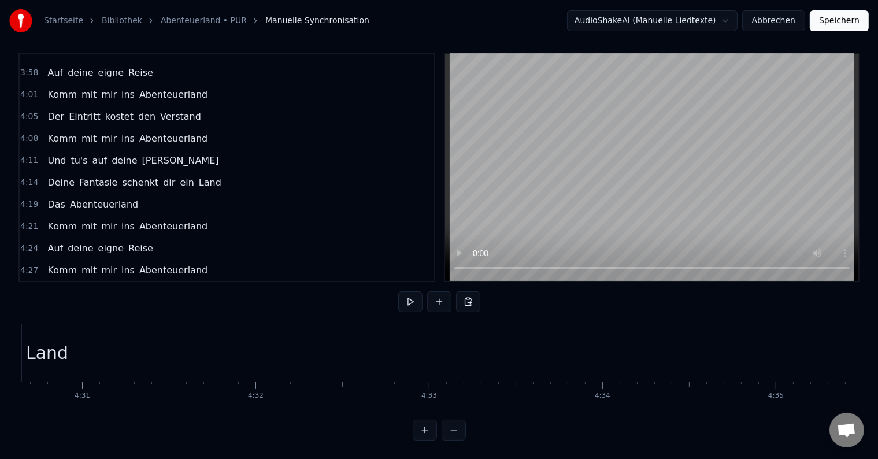
click at [78, 304] on div "Deine Fantasie schenkt dir ein Land" at bounding box center [134, 314] width 183 height 21
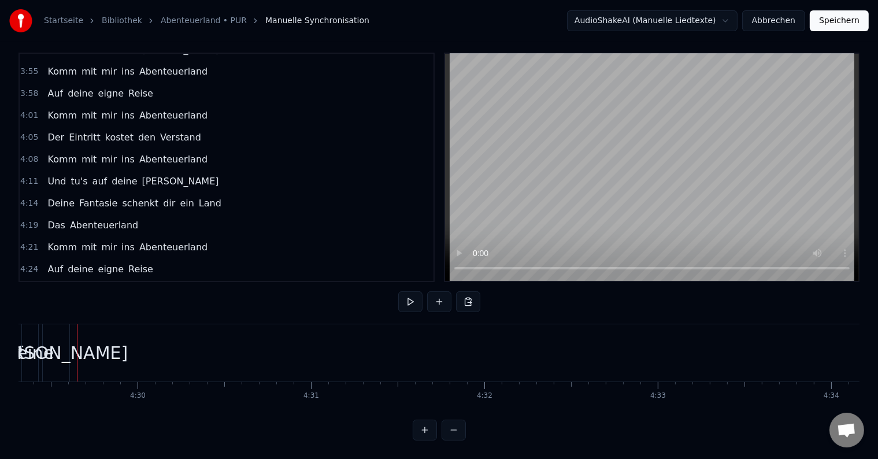
click at [139, 303] on div "Und tu's auf deine [PERSON_NAME]" at bounding box center [133, 313] width 180 height 21
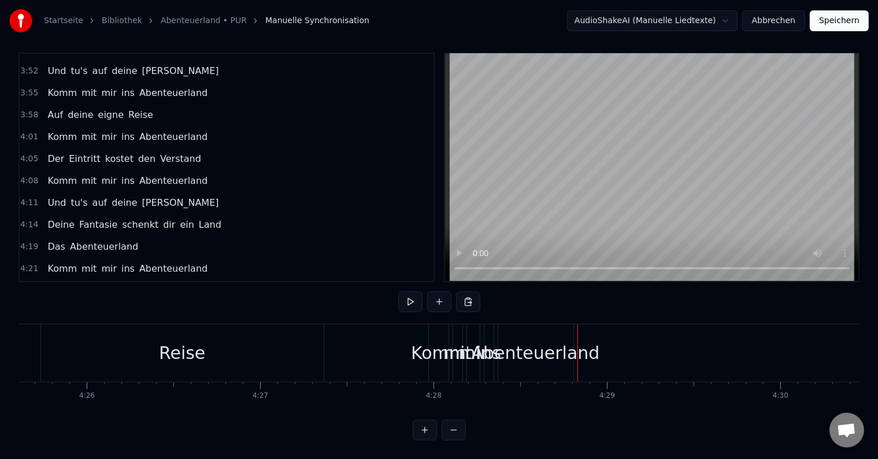
click at [559, 345] on div "Abenteuerland" at bounding box center [535, 353] width 128 height 26
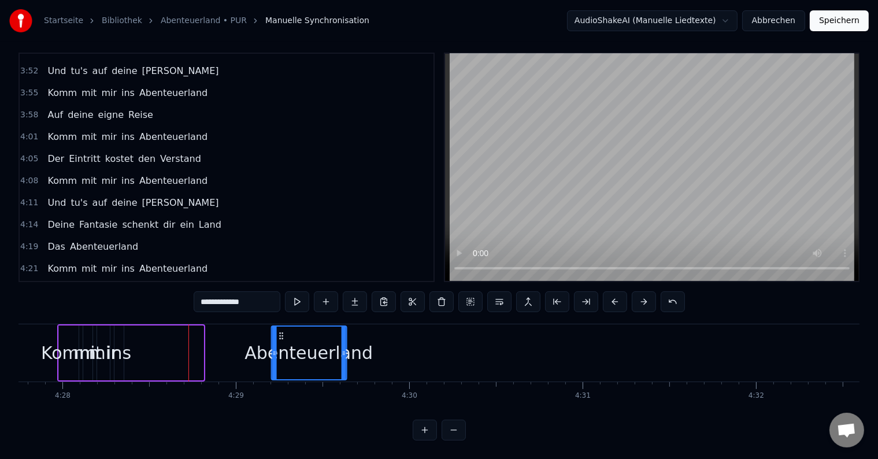
drag, startPoint x: 508, startPoint y: 326, endPoint x: 281, endPoint y: 319, distance: 227.7
click at [281, 326] on div "Abenteuerland" at bounding box center [309, 352] width 74 height 53
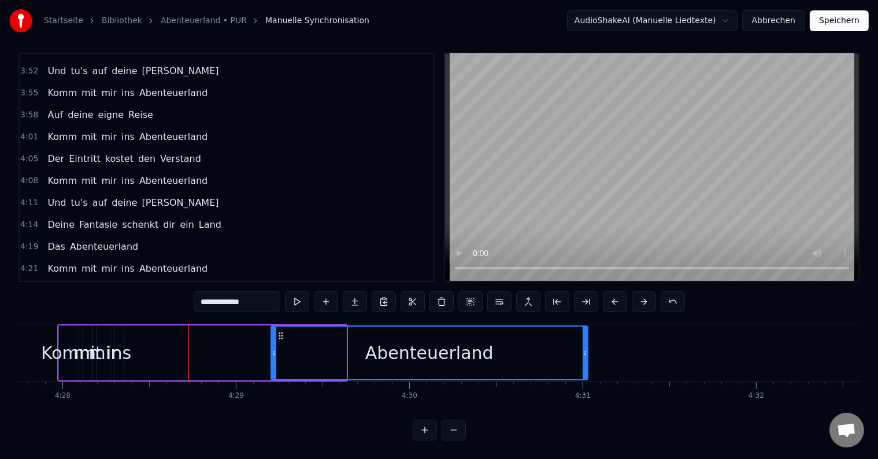
drag, startPoint x: 342, startPoint y: 340, endPoint x: 437, endPoint y: 304, distance: 102.0
click at [582, 348] on icon at bounding box center [584, 352] width 5 height 9
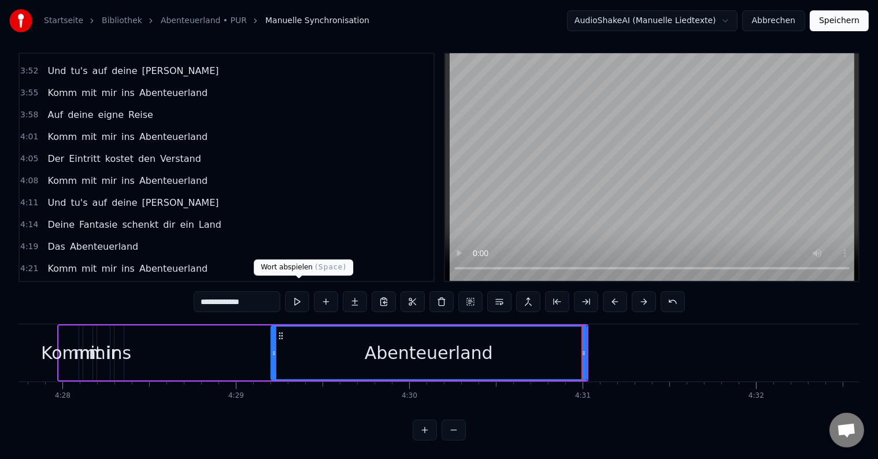
click at [305, 291] on button at bounding box center [297, 301] width 24 height 21
click at [303, 291] on button at bounding box center [297, 301] width 24 height 21
click at [118, 340] on div "ins" at bounding box center [118, 353] width 25 height 26
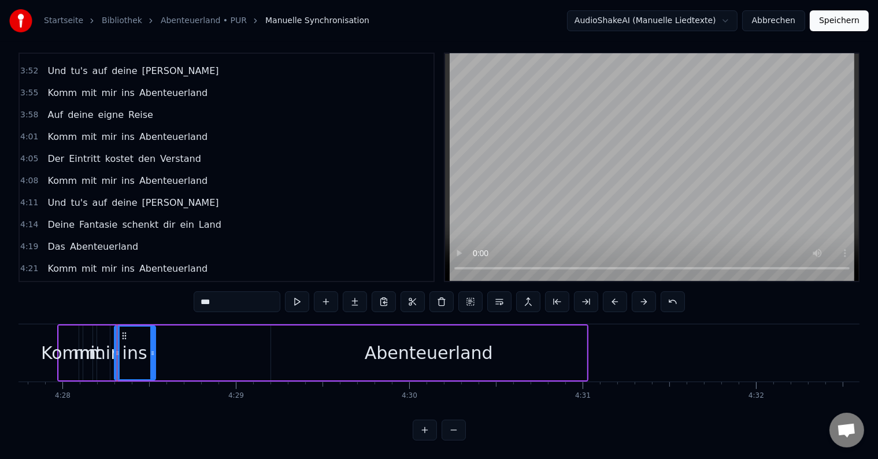
drag, startPoint x: 120, startPoint y: 343, endPoint x: 152, endPoint y: 343, distance: 31.8
click at [152, 348] on icon at bounding box center [152, 352] width 5 height 9
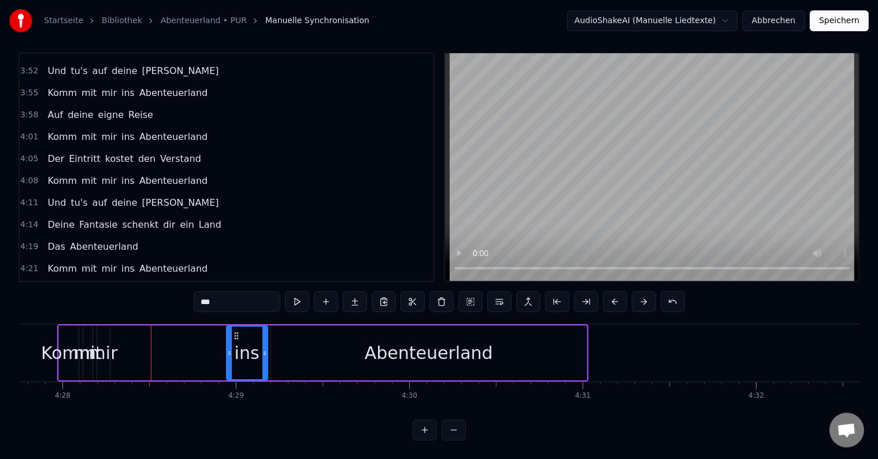
drag, startPoint x: 122, startPoint y: 326, endPoint x: 233, endPoint y: 335, distance: 111.2
click at [233, 335] on div "ins" at bounding box center [246, 352] width 40 height 53
click at [266, 348] on icon at bounding box center [267, 352] width 5 height 9
click at [107, 345] on div "mir" at bounding box center [103, 353] width 29 height 26
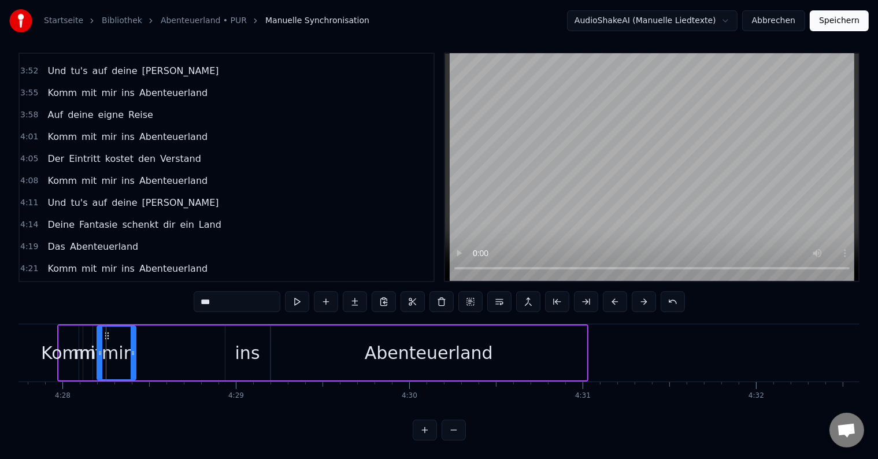
drag, startPoint x: 108, startPoint y: 338, endPoint x: 134, endPoint y: 340, distance: 26.1
click at [134, 348] on icon at bounding box center [133, 352] width 5 height 9
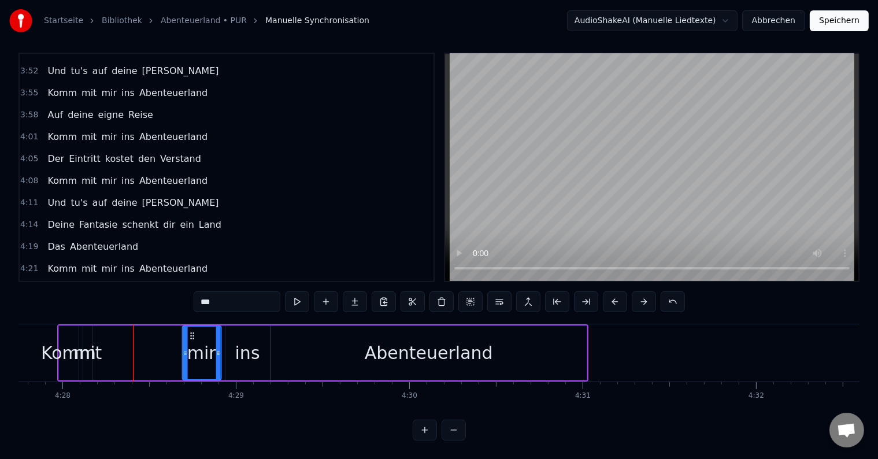
drag, startPoint x: 105, startPoint y: 325, endPoint x: 190, endPoint y: 328, distance: 85.0
click at [190, 331] on icon at bounding box center [191, 335] width 9 height 9
click at [88, 340] on div "mit" at bounding box center [87, 353] width 28 height 26
type input "***"
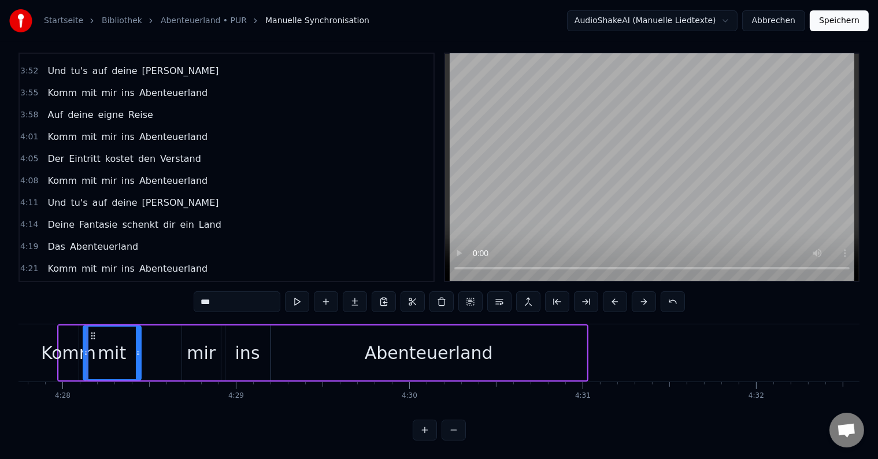
drag, startPoint x: 91, startPoint y: 341, endPoint x: 109, endPoint y: 333, distance: 19.7
click at [139, 348] on icon at bounding box center [138, 352] width 5 height 9
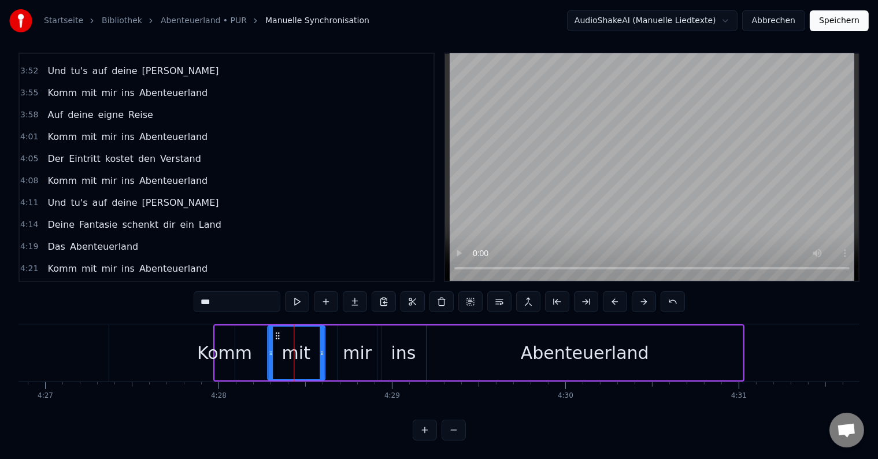
drag, startPoint x: 90, startPoint y: 324, endPoint x: 274, endPoint y: 336, distance: 184.2
click at [274, 336] on div "mit" at bounding box center [295, 352] width 56 height 53
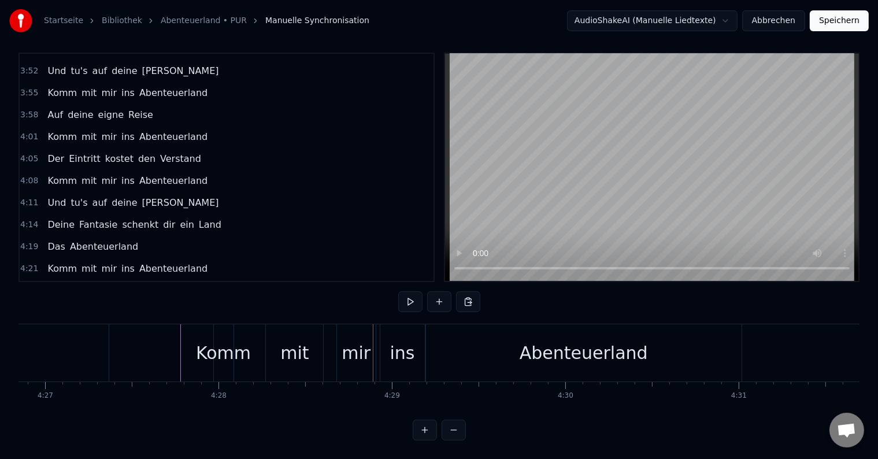
click at [214, 340] on div "Komm" at bounding box center [223, 353] width 55 height 26
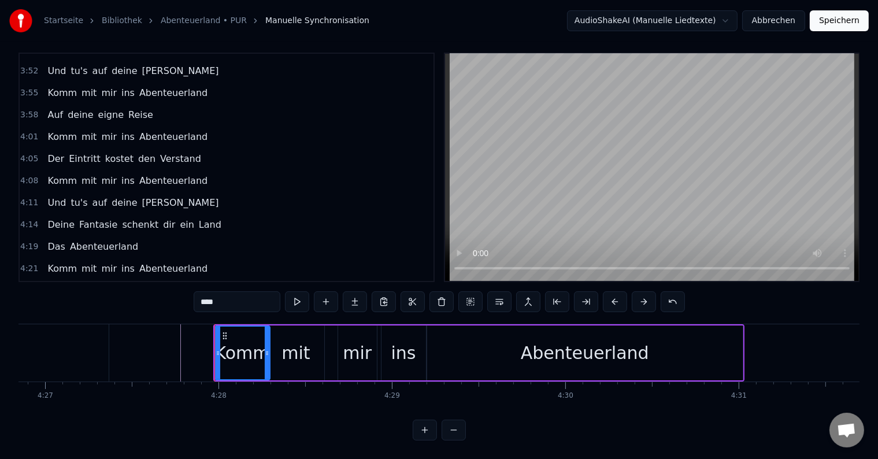
drag, startPoint x: 230, startPoint y: 341, endPoint x: 265, endPoint y: 341, distance: 35.2
click at [265, 348] on icon at bounding box center [267, 352] width 5 height 9
drag, startPoint x: 216, startPoint y: 340, endPoint x: 210, endPoint y: 339, distance: 6.5
click at [210, 348] on icon at bounding box center [211, 352] width 5 height 9
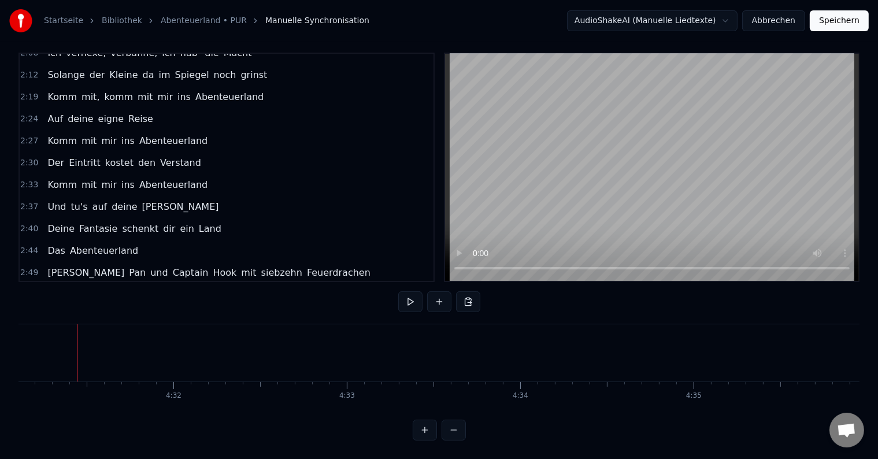
scroll to position [607, 0]
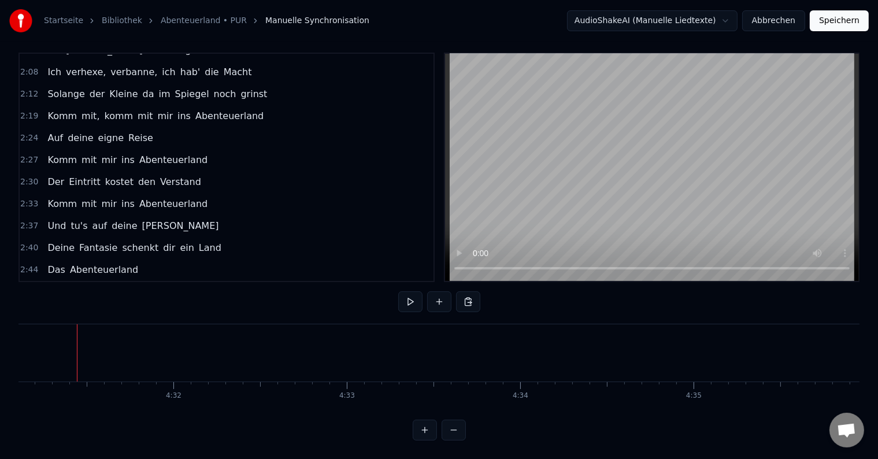
click at [86, 172] on div "Der Eintritt kostet den Verstand" at bounding box center [124, 182] width 163 height 21
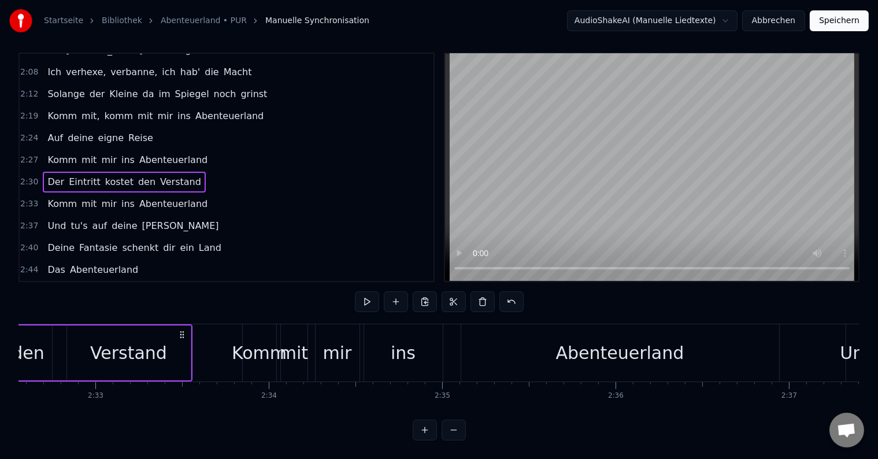
scroll to position [0, 26072]
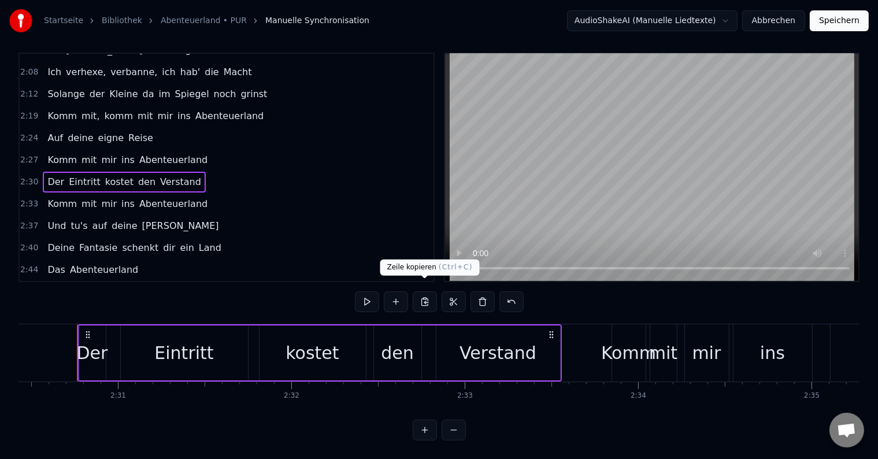
click at [428, 296] on button at bounding box center [425, 301] width 24 height 21
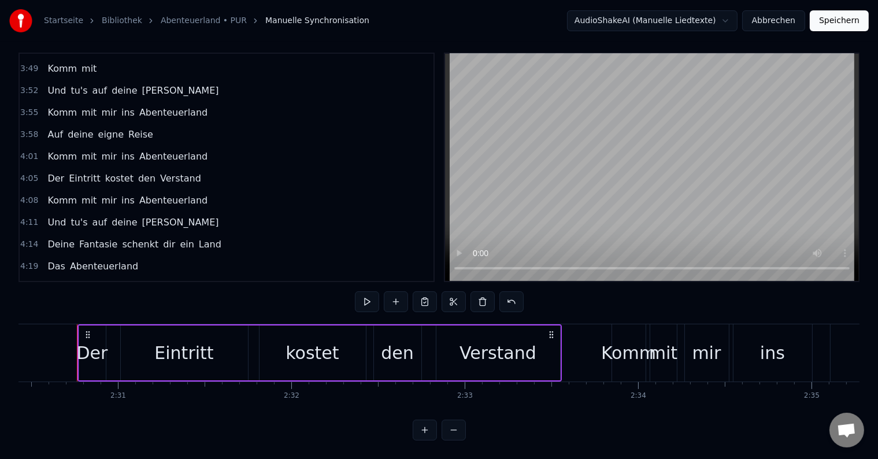
scroll to position [1069, 0]
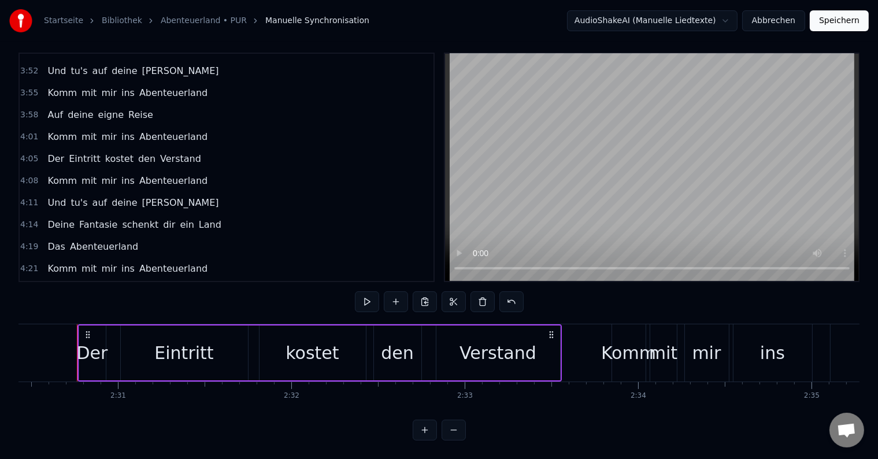
click at [116, 302] on div "Komm mit mir ins Abenteuerland" at bounding box center [127, 312] width 169 height 21
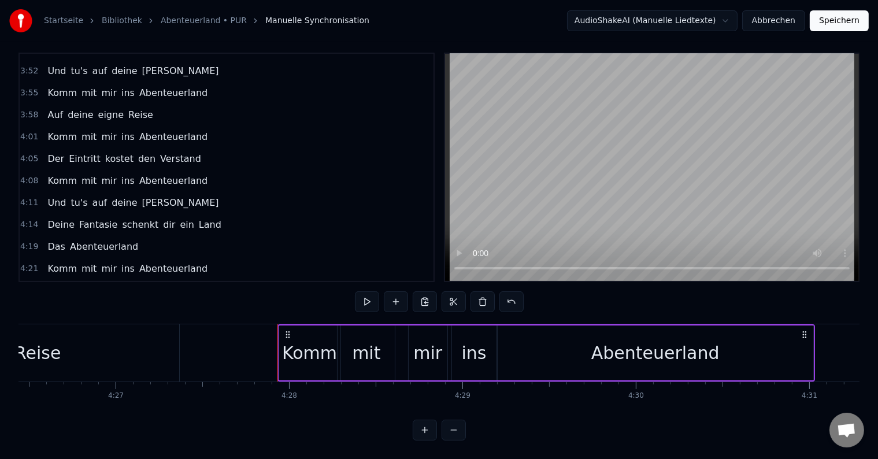
scroll to position [0, 46380]
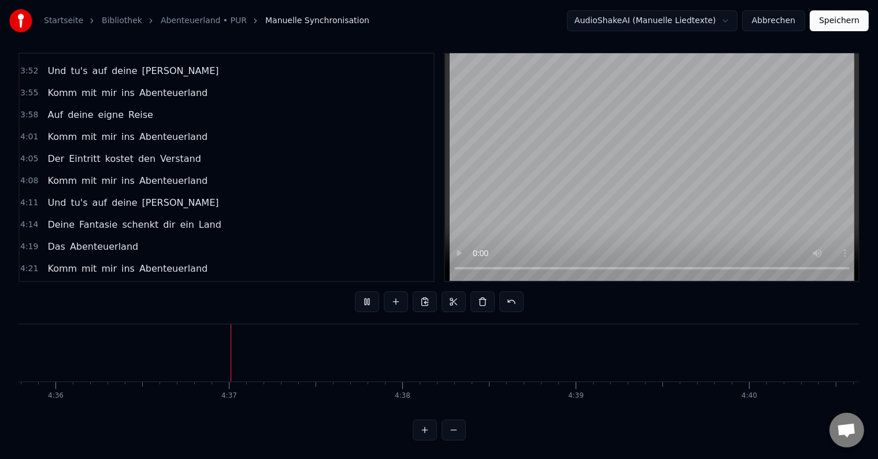
scroll to position [0, 47815]
click at [834, 12] on button "Speichern" at bounding box center [838, 20] width 59 height 21
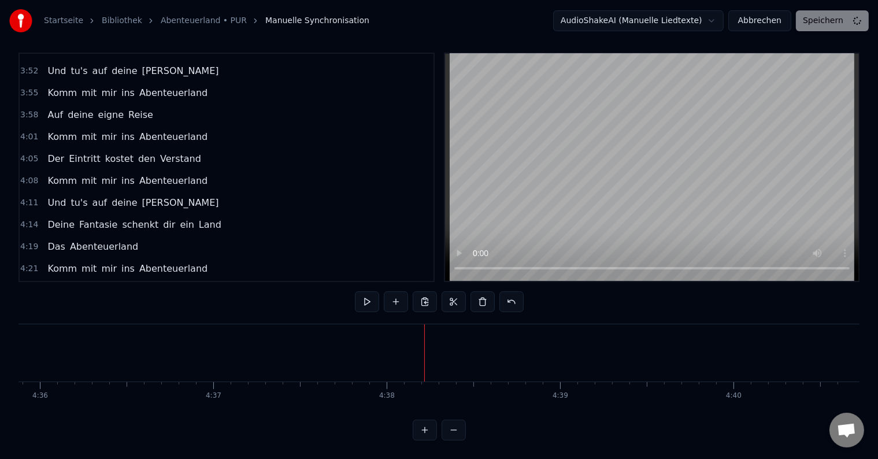
scroll to position [1, 0]
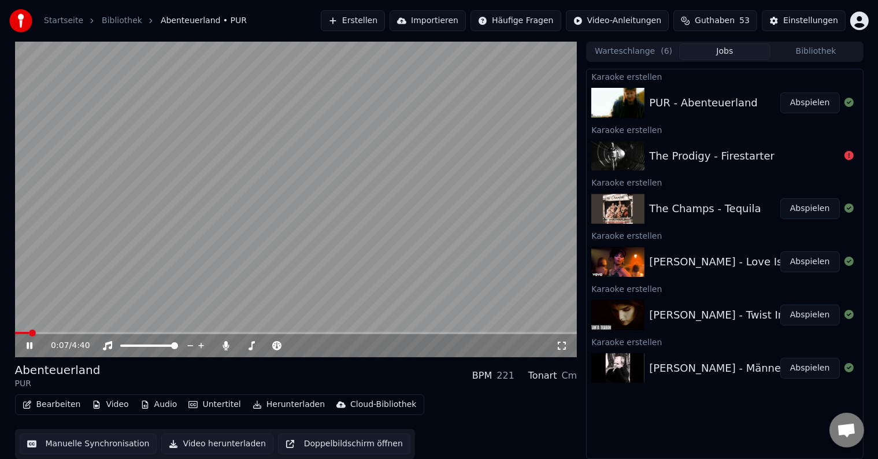
click at [139, 333] on span at bounding box center [296, 333] width 562 height 2
click at [196, 334] on div "1:06 / 4:40" at bounding box center [296, 345] width 562 height 23
click at [202, 332] on span at bounding box center [296, 333] width 562 height 2
click at [209, 332] on span at bounding box center [296, 333] width 562 height 2
click at [236, 330] on video at bounding box center [296, 199] width 562 height 316
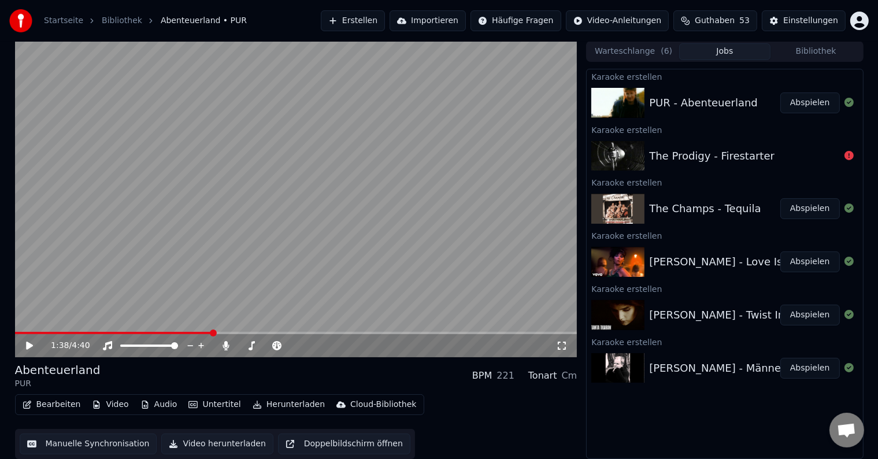
click at [250, 330] on video at bounding box center [296, 199] width 562 height 316
click at [252, 332] on span at bounding box center [296, 333] width 562 height 2
click at [241, 221] on video at bounding box center [296, 199] width 562 height 316
